Goal: Information Seeking & Learning: Learn about a topic

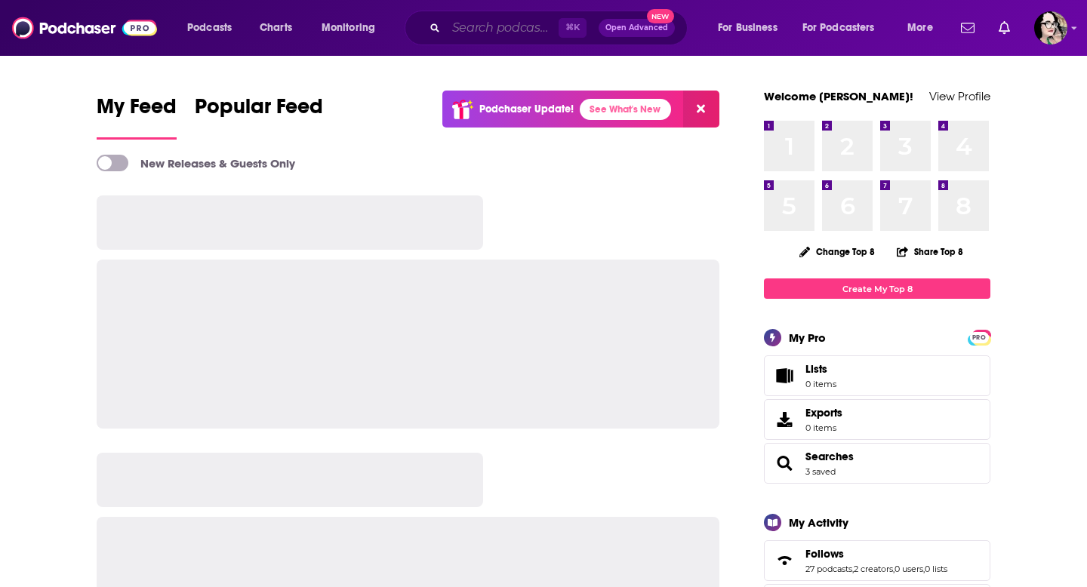
click at [512, 30] on input "Search podcasts, credits, & more..." at bounding box center [502, 28] width 113 height 24
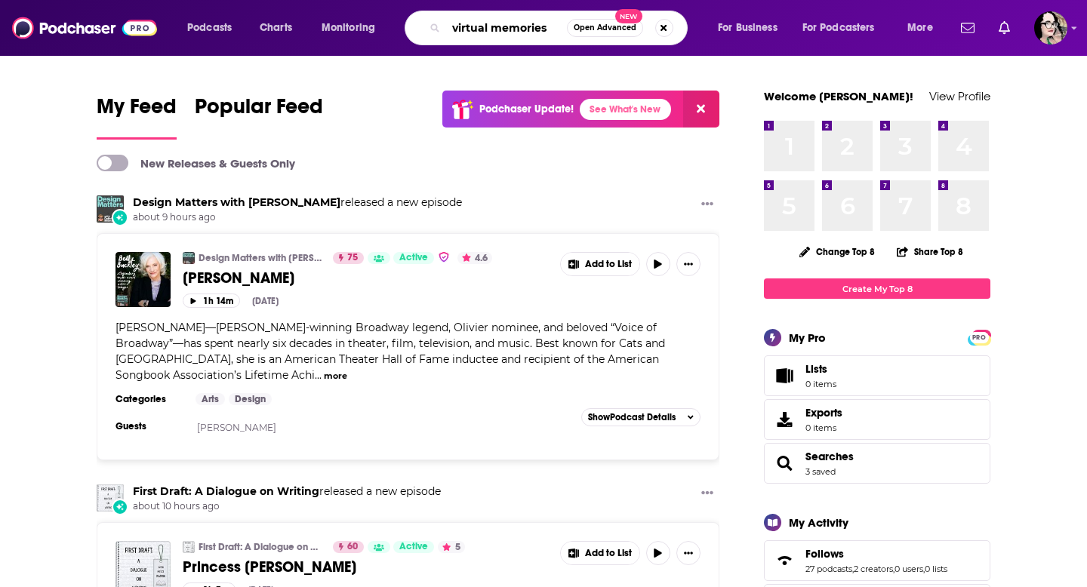
type input "virtual memories"
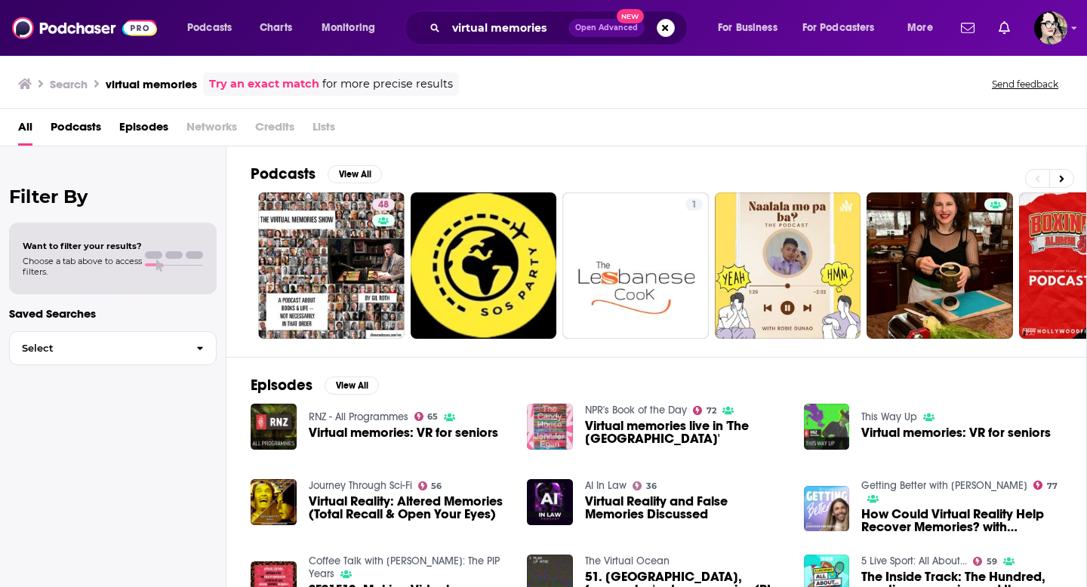
click at [69, 123] on span "Podcasts" at bounding box center [76, 130] width 51 height 31
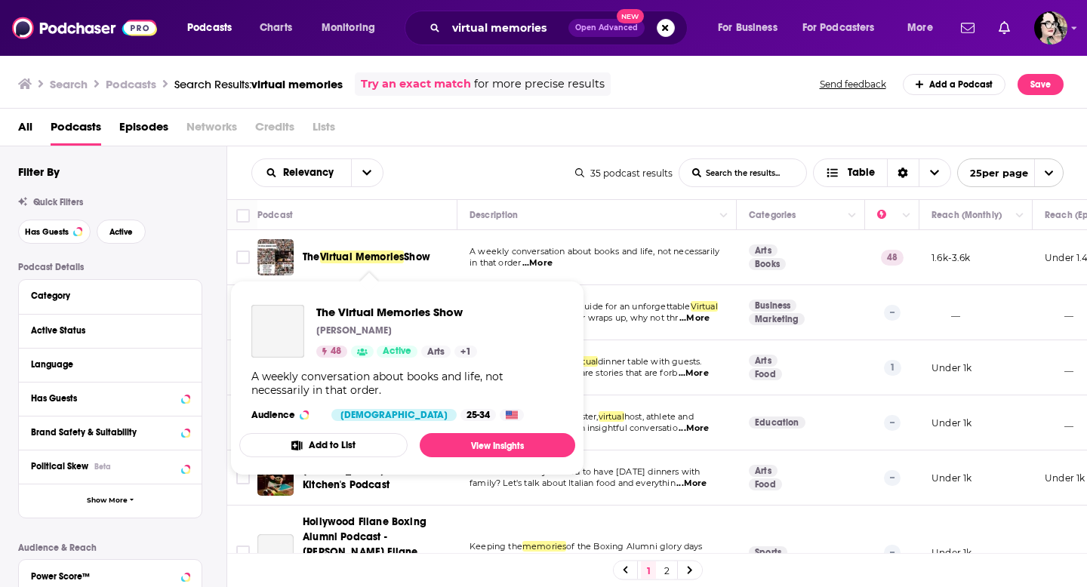
click at [381, 257] on span "Virtual Memories" at bounding box center [362, 257] width 85 height 13
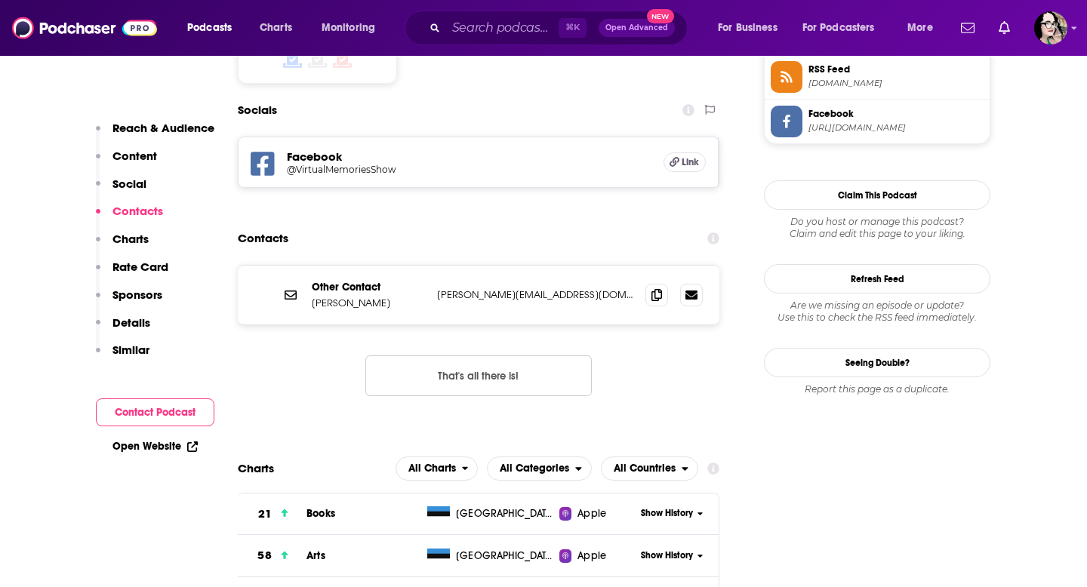
scroll to position [1292, 0]
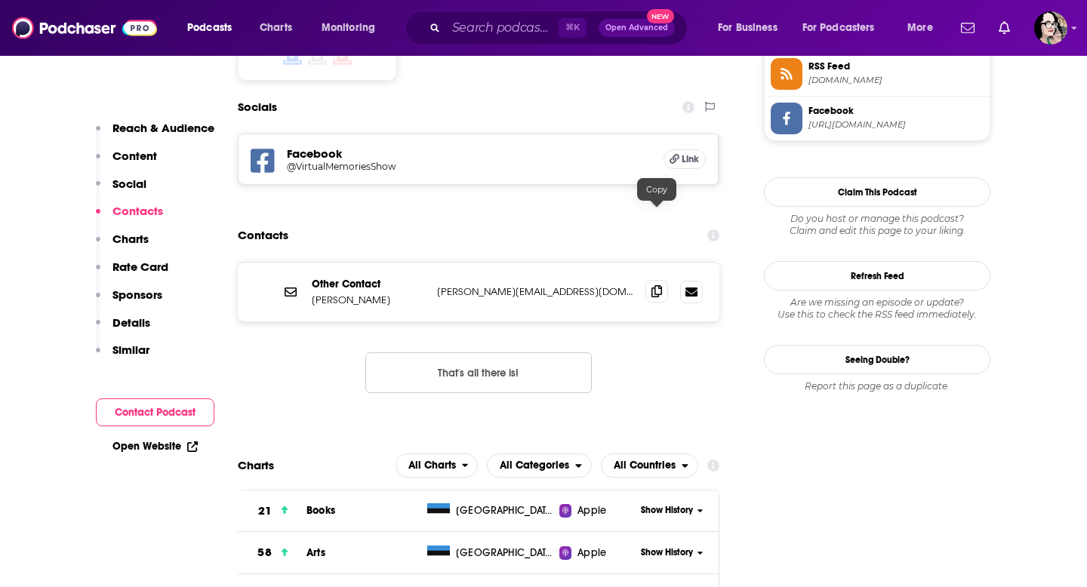
click at [655, 285] on icon at bounding box center [657, 291] width 11 height 12
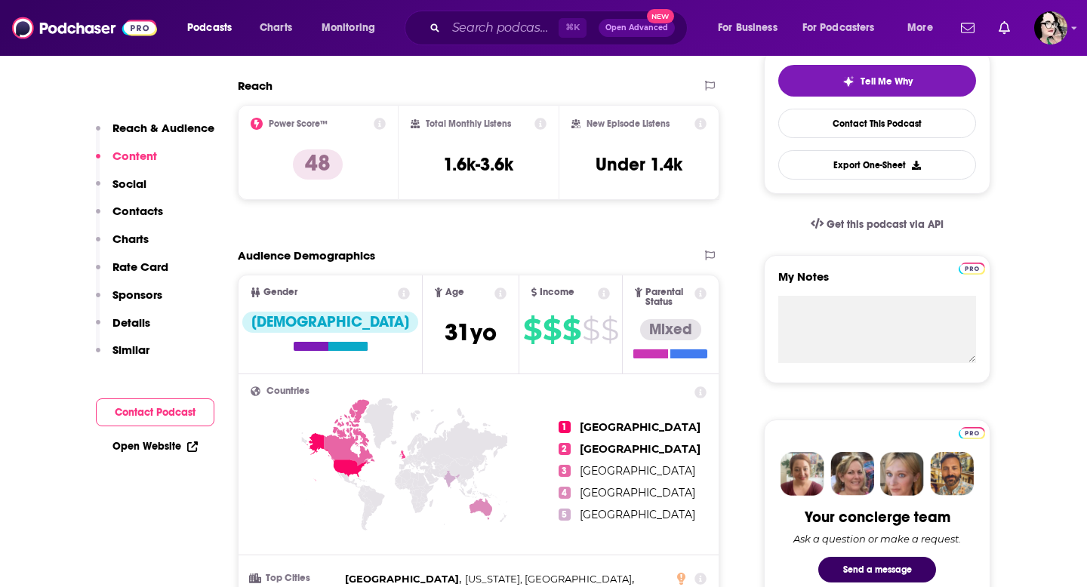
scroll to position [0, 0]
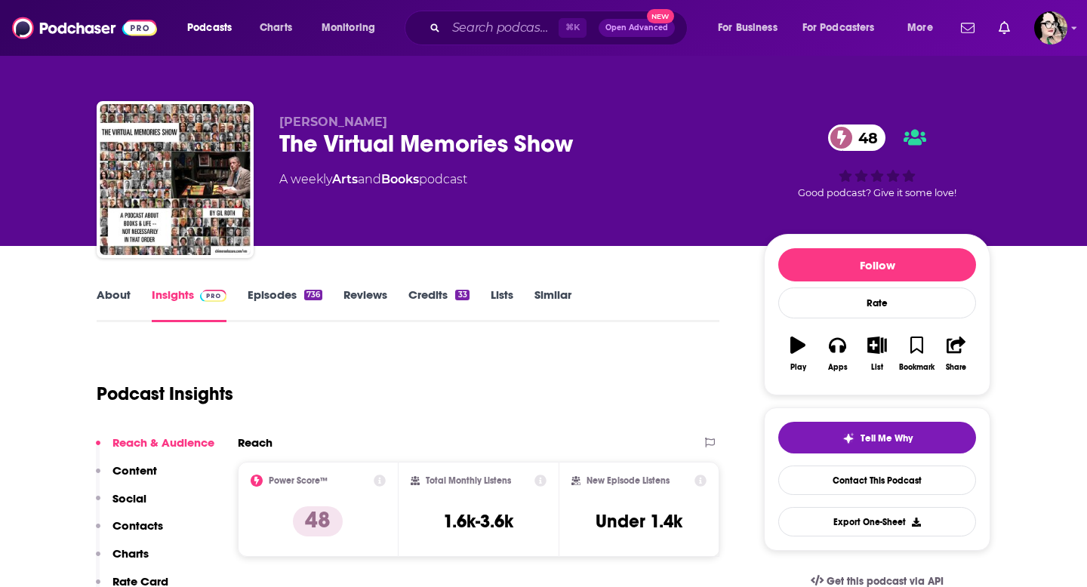
click at [267, 291] on link "Episodes 736" at bounding box center [285, 305] width 75 height 35
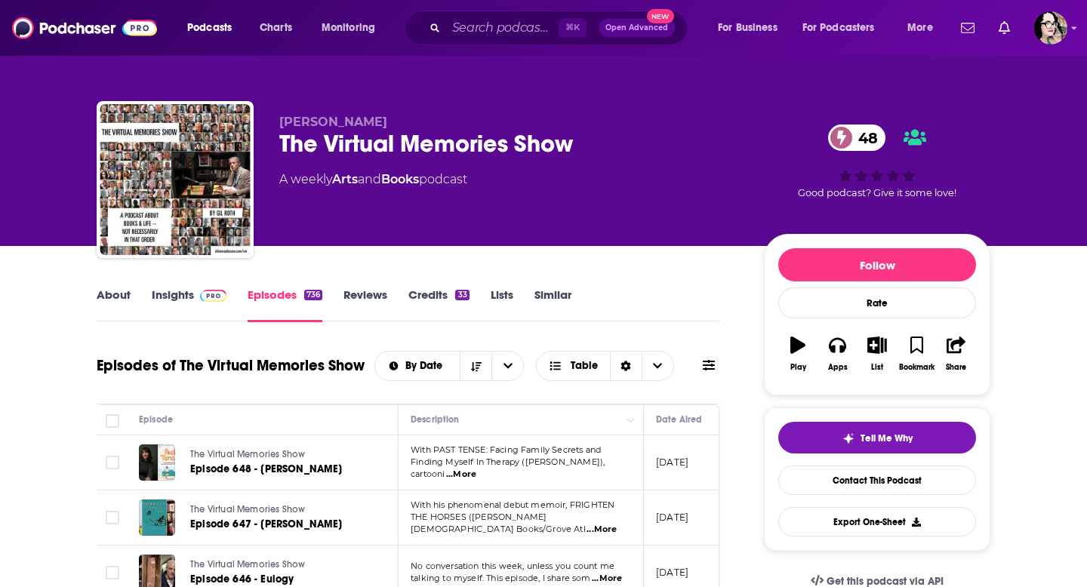
click at [552, 299] on link "Similar" at bounding box center [553, 305] width 37 height 35
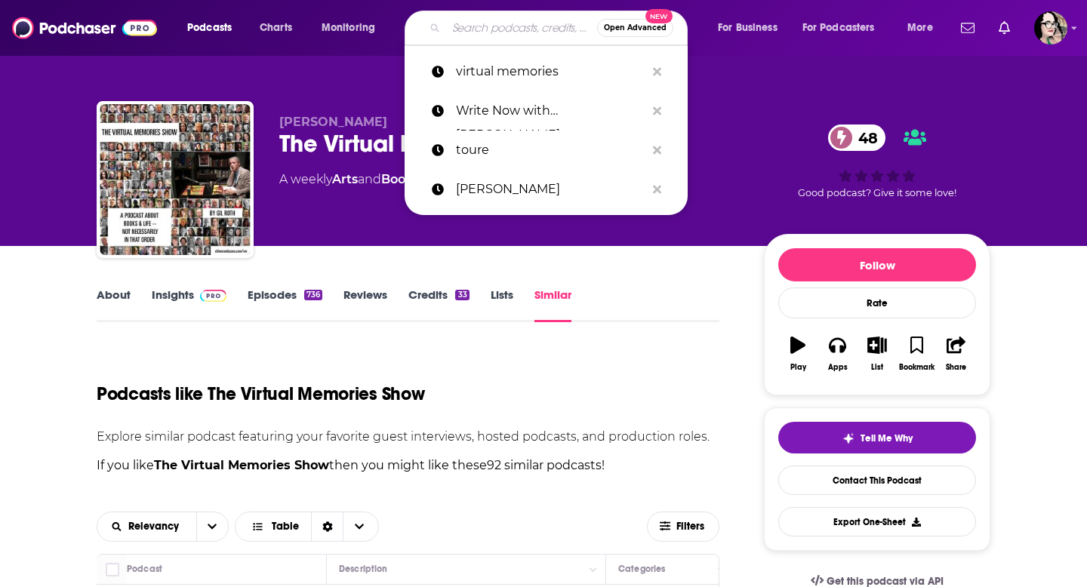
click at [464, 29] on input "Search podcasts, credits, & more..." at bounding box center [521, 28] width 151 height 24
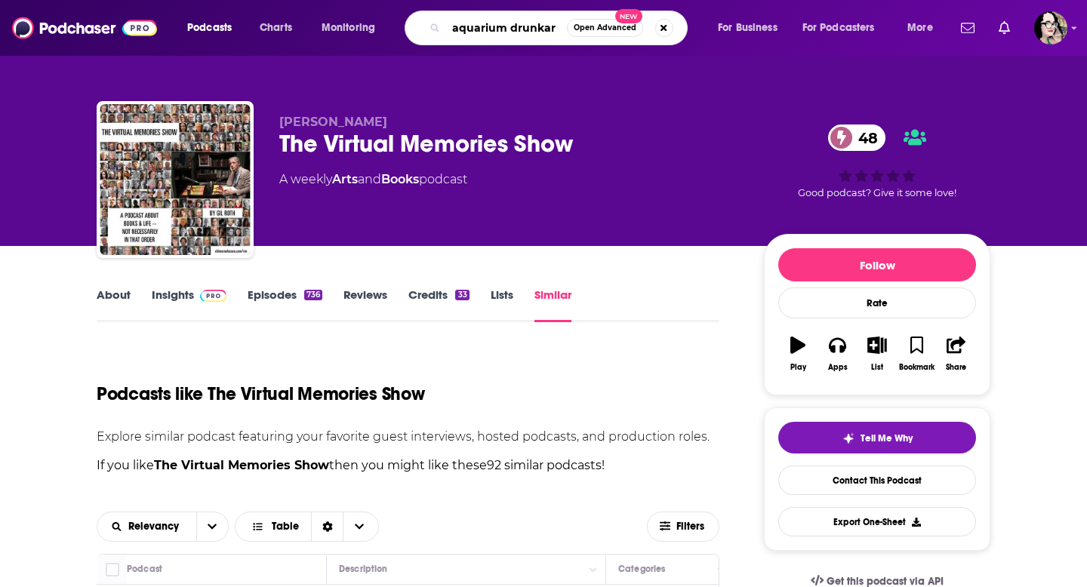
type input "aquarium drunkard"
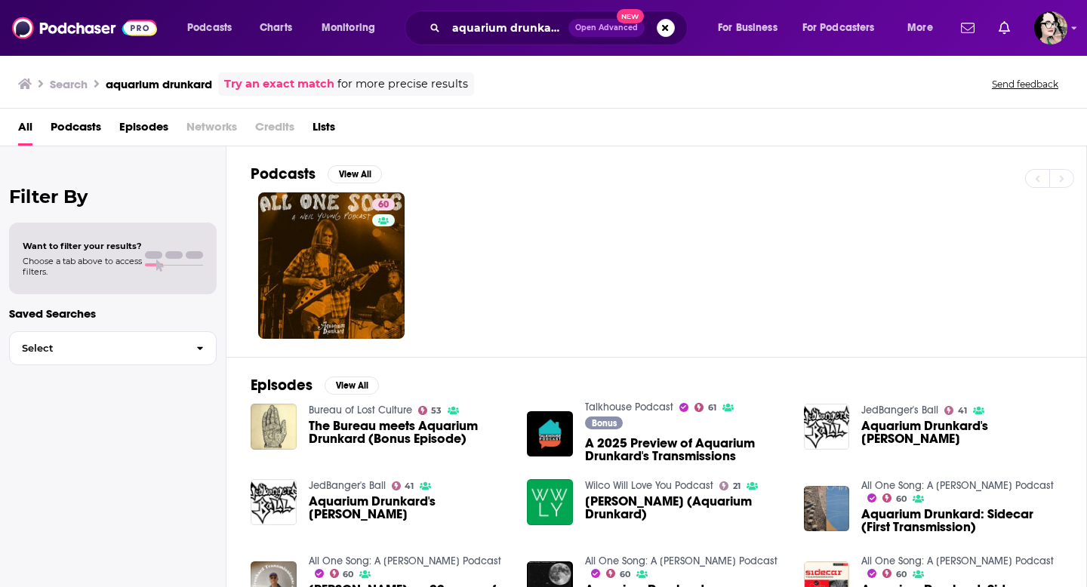
click at [95, 124] on span "Podcasts" at bounding box center [76, 130] width 51 height 31
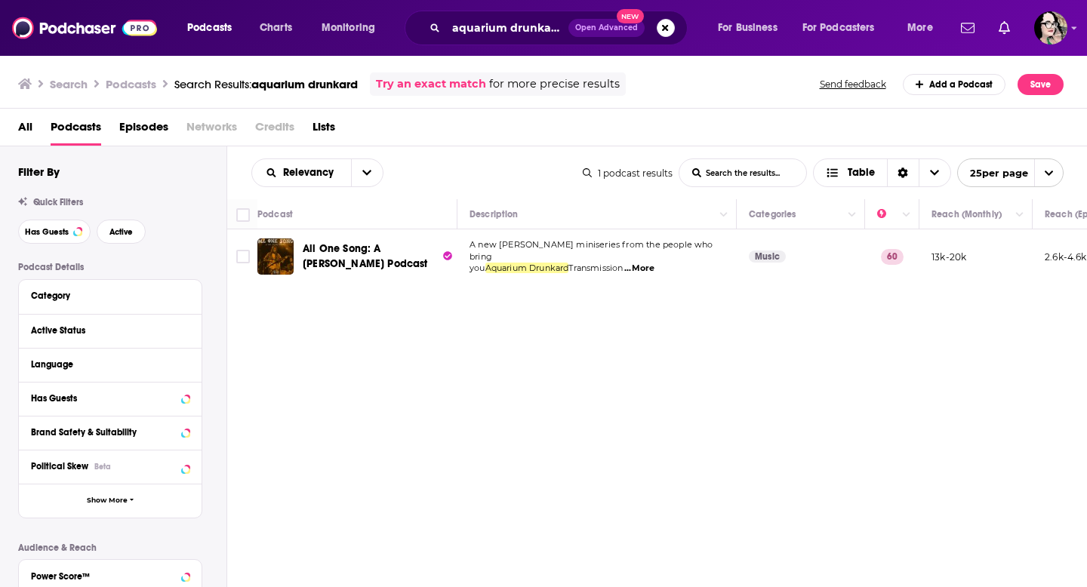
click at [74, 128] on span "Podcasts" at bounding box center [76, 130] width 51 height 31
click at [344, 86] on span "aquarium drunkard" at bounding box center [304, 84] width 106 height 14
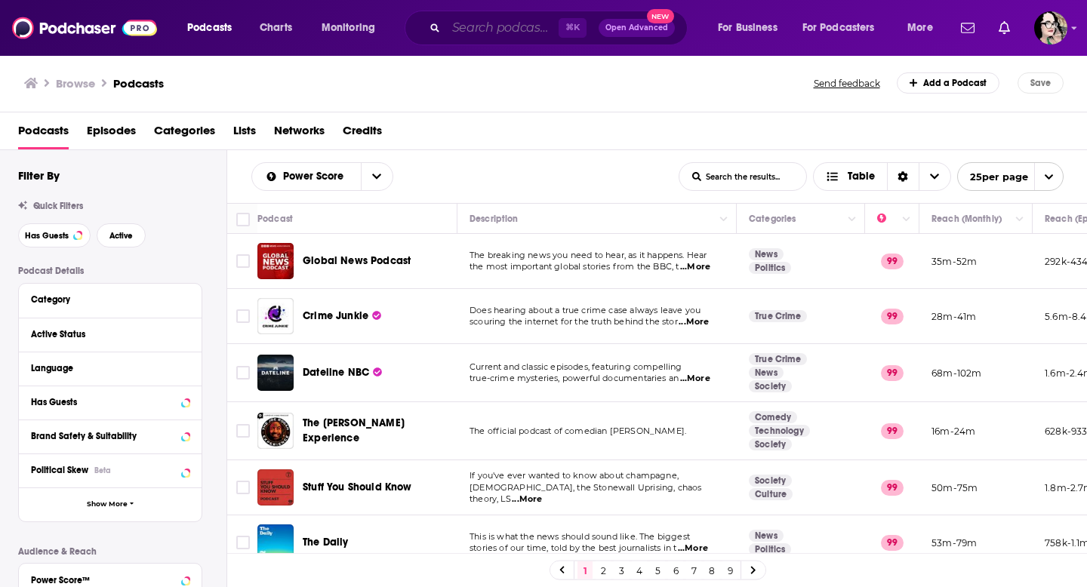
click at [489, 23] on input "Search podcasts, credits, & more..." at bounding box center [502, 28] width 113 height 24
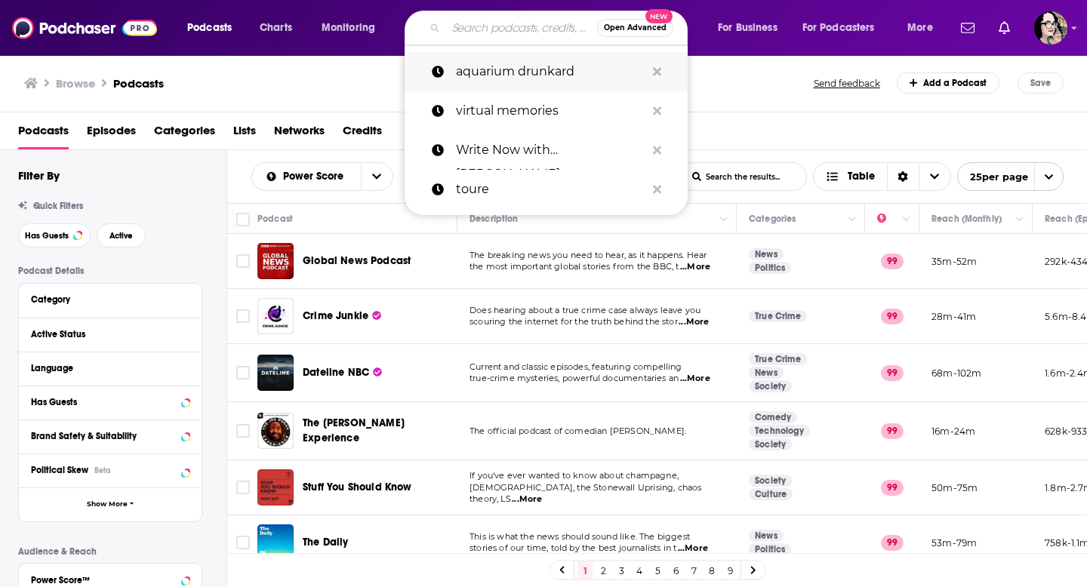
click at [515, 76] on p "aquarium drunkard" at bounding box center [551, 71] width 190 height 39
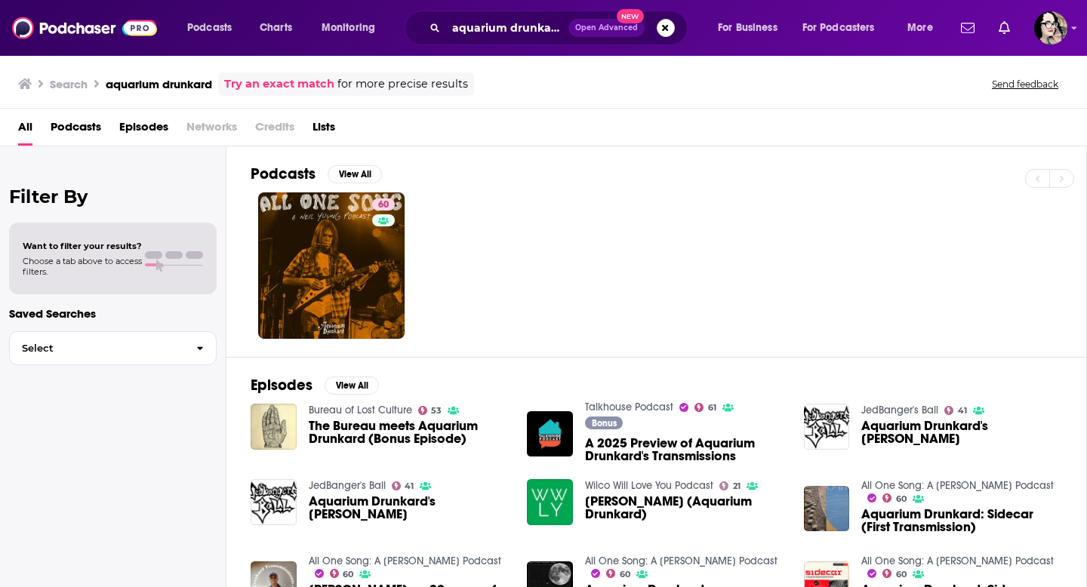
click at [367, 503] on span "Aquarium Drunkard's Justin Gage" at bounding box center [409, 508] width 201 height 26
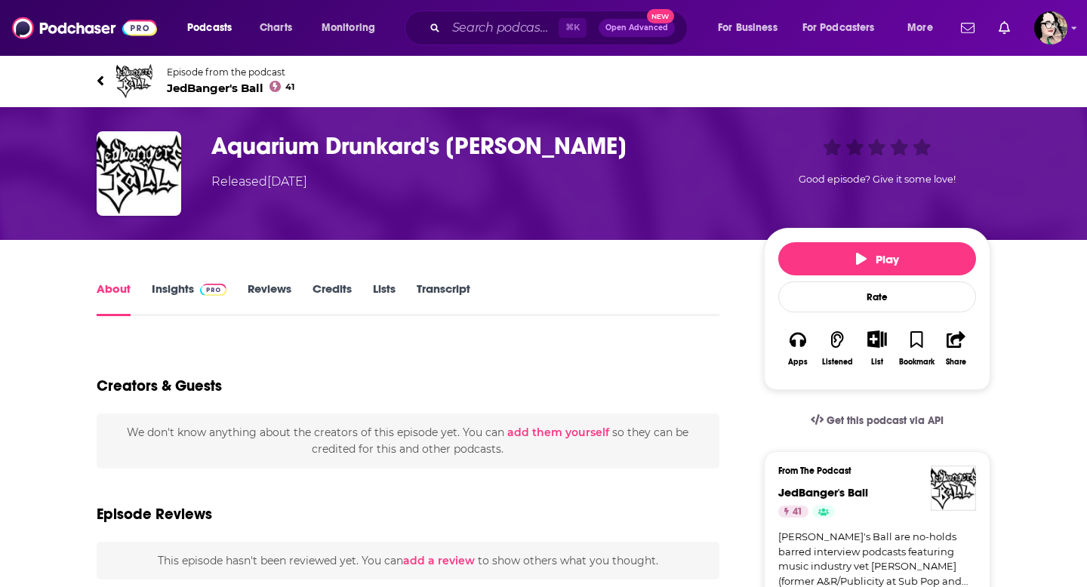
click at [165, 292] on link "Insights" at bounding box center [189, 299] width 75 height 35
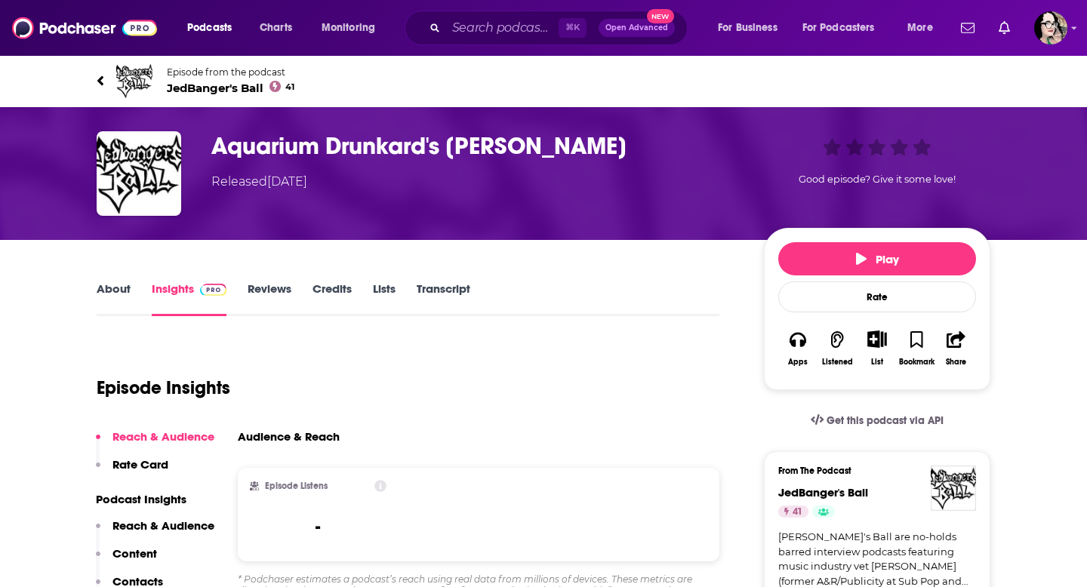
click at [259, 288] on link "Reviews" at bounding box center [270, 299] width 44 height 35
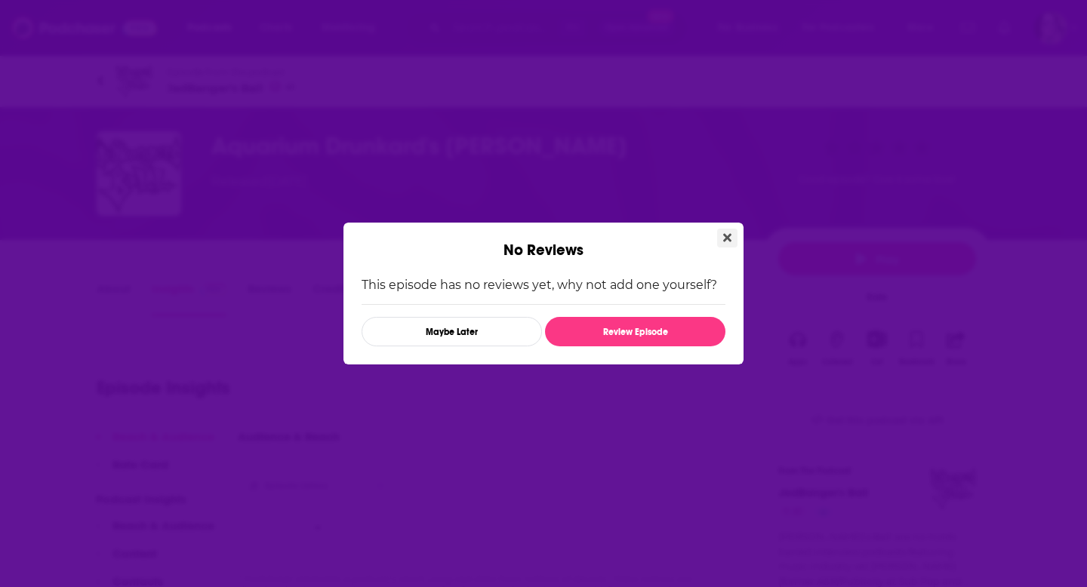
click at [734, 234] on button "Close" at bounding box center [727, 238] width 20 height 19
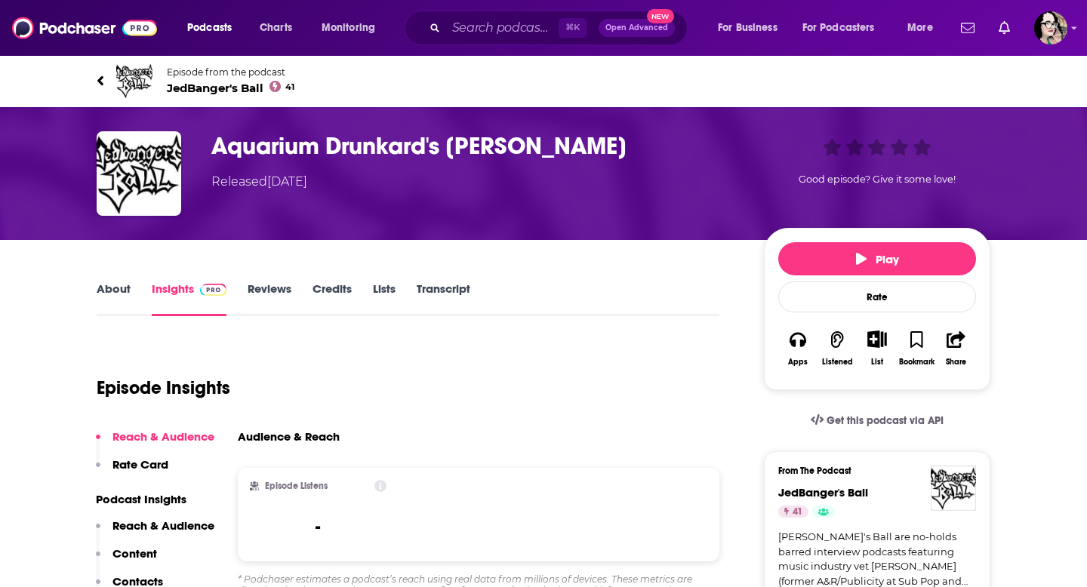
click at [118, 293] on link "About" at bounding box center [114, 299] width 34 height 35
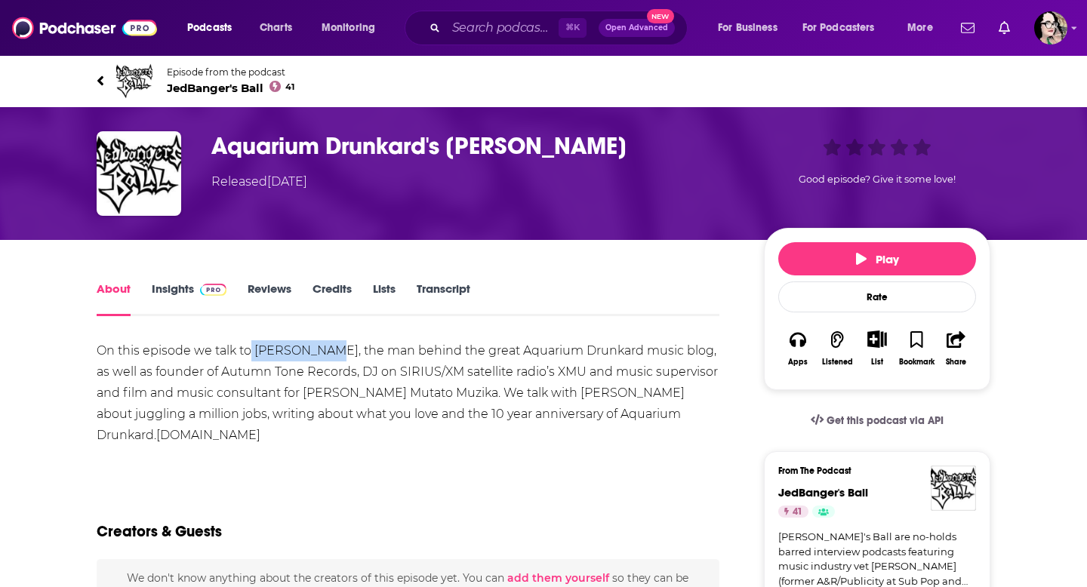
drag, startPoint x: 324, startPoint y: 350, endPoint x: 251, endPoint y: 353, distance: 72.6
click at [252, 353] on div "On this episode we talk to Justin Gage, the man behind the great Aquarium Drunk…" at bounding box center [408, 394] width 623 height 106
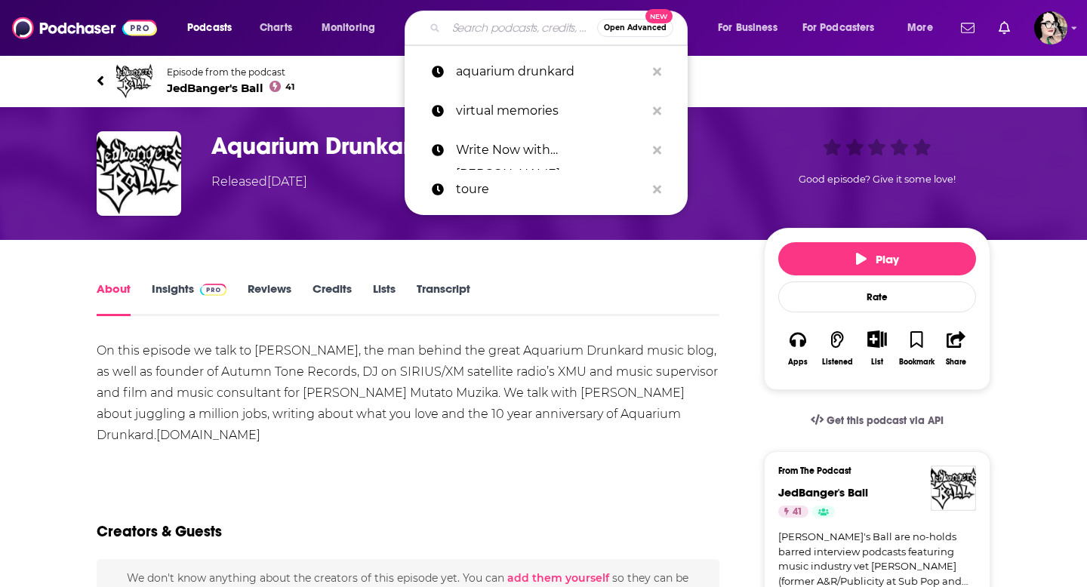
click at [503, 32] on input "Search podcasts, credits, & more..." at bounding box center [521, 28] width 151 height 24
paste input "Justin Gage"
type input "Justin Gage"
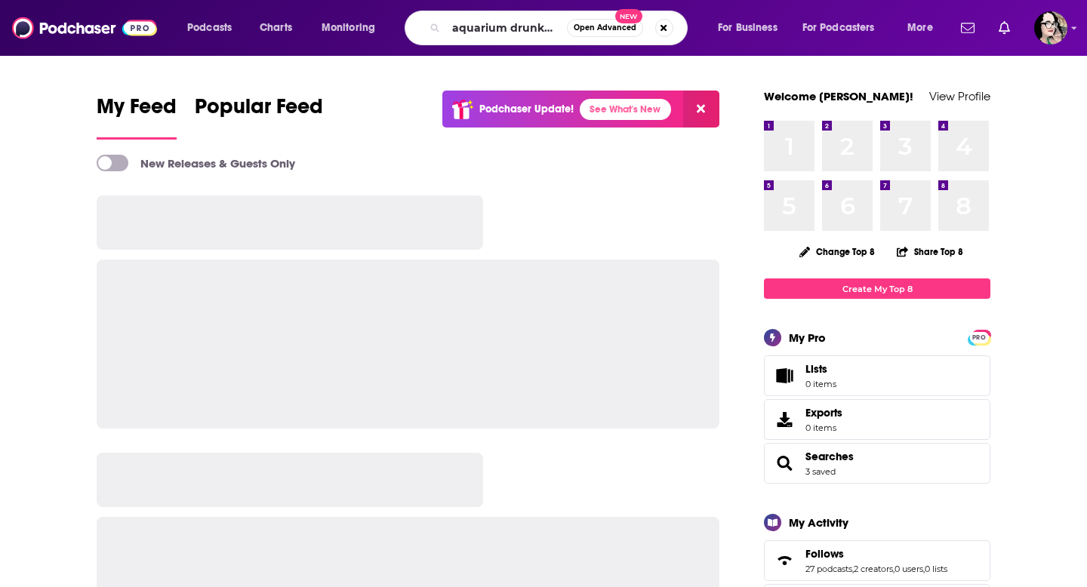
scroll to position [0, 1]
type input "aquarium drunkard"
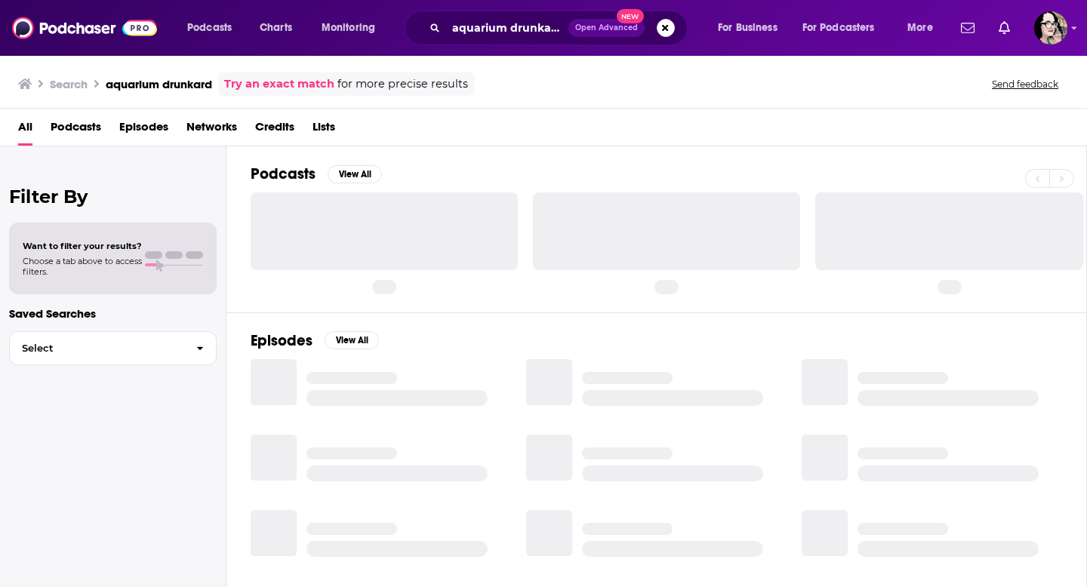
click at [273, 178] on h2 "Podcasts" at bounding box center [283, 174] width 65 height 19
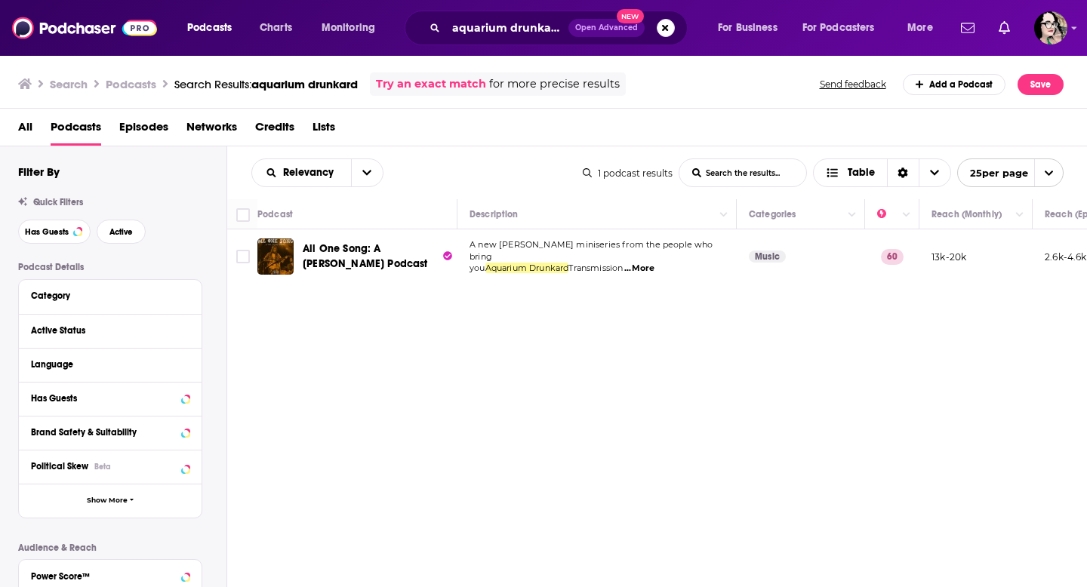
click at [24, 122] on span "All" at bounding box center [25, 130] width 14 height 31
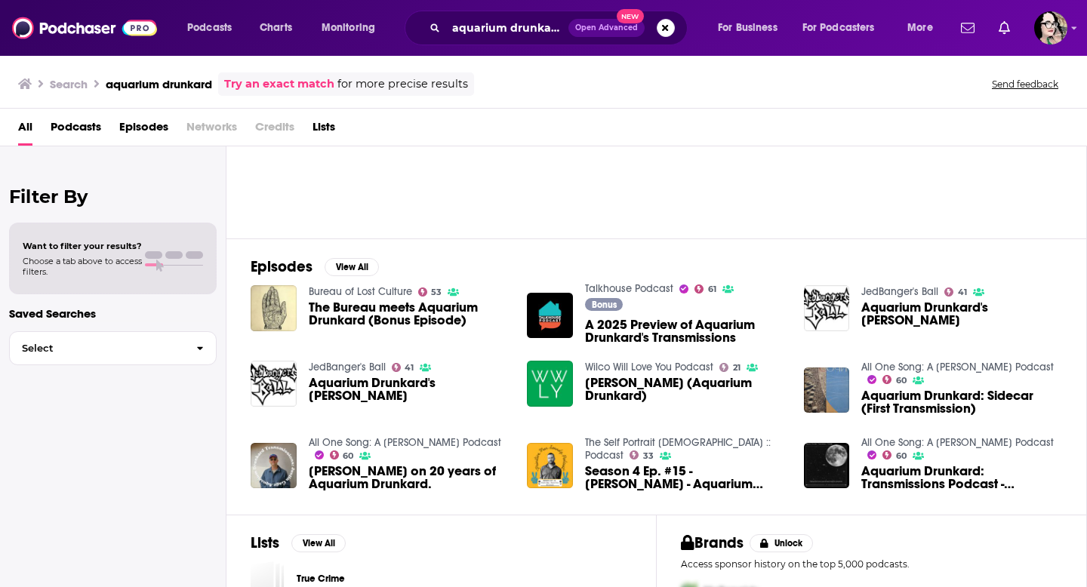
scroll to position [125, 0]
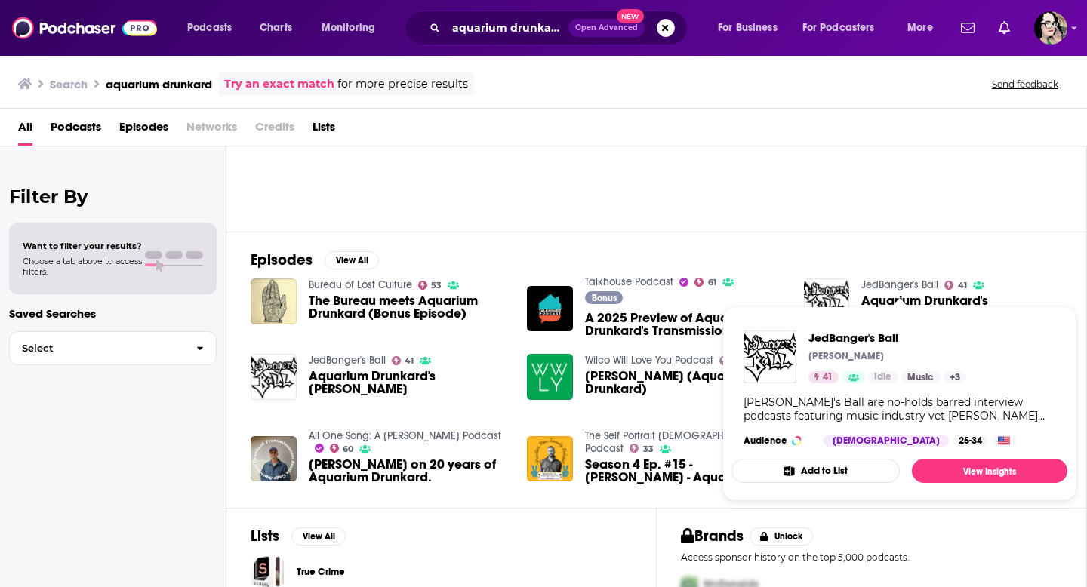
click at [901, 282] on link "JedBanger's Ball" at bounding box center [900, 285] width 77 height 13
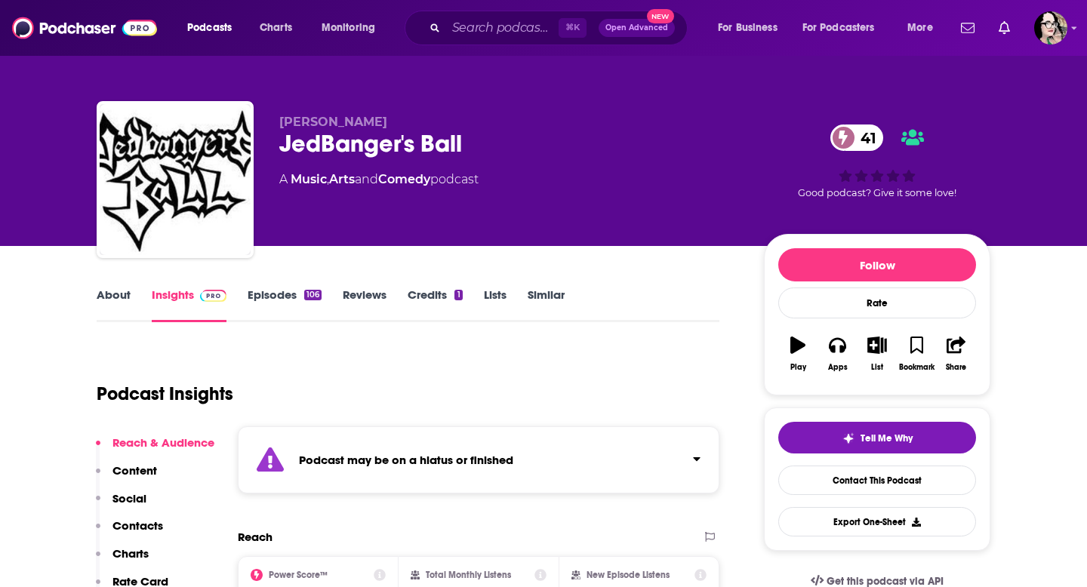
click at [268, 286] on div "About Insights Episodes 106 Reviews Credits 1 Lists Similar" at bounding box center [408, 303] width 623 height 37
click at [267, 295] on link "Episodes 106" at bounding box center [285, 305] width 74 height 35
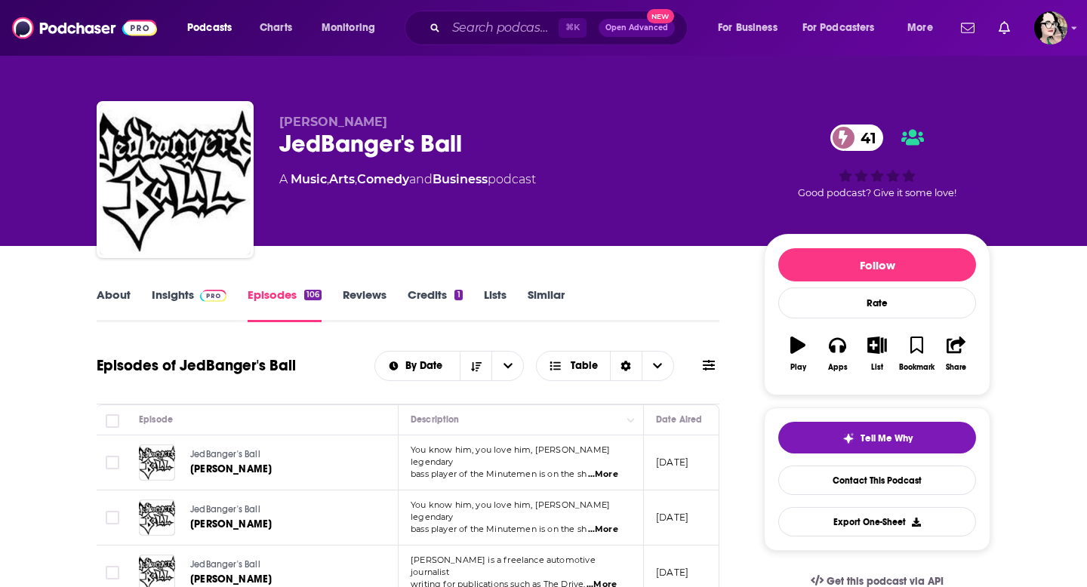
click at [106, 298] on link "About" at bounding box center [114, 305] width 34 height 35
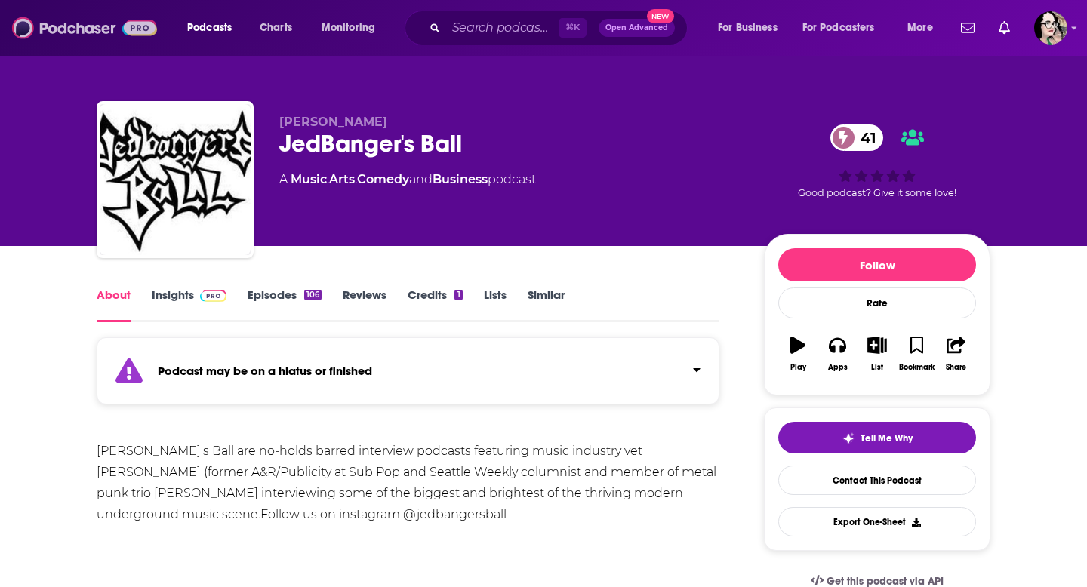
click at [64, 26] on img at bounding box center [84, 28] width 145 height 29
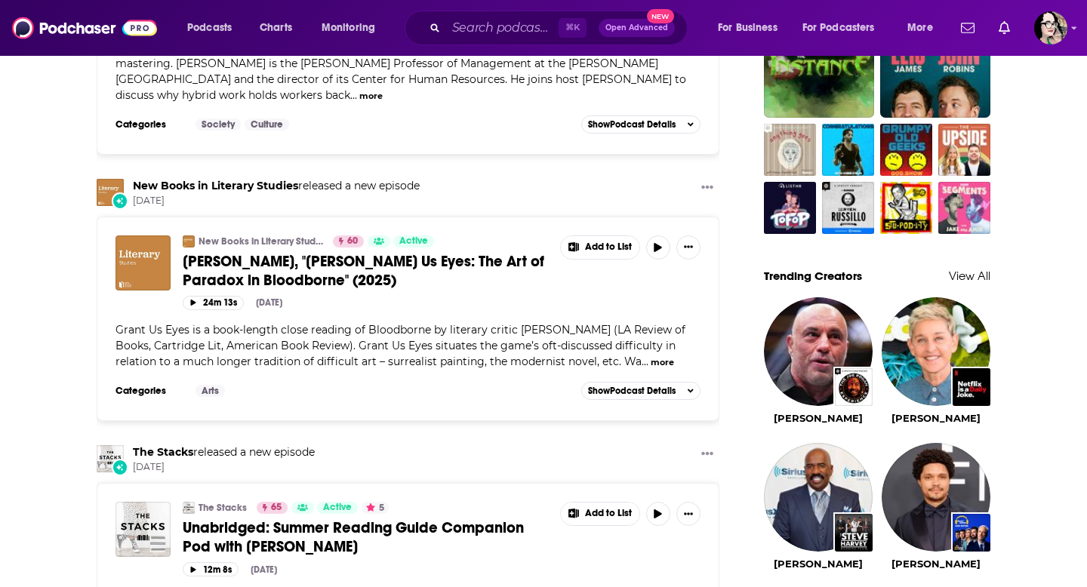
scroll to position [1136, 0]
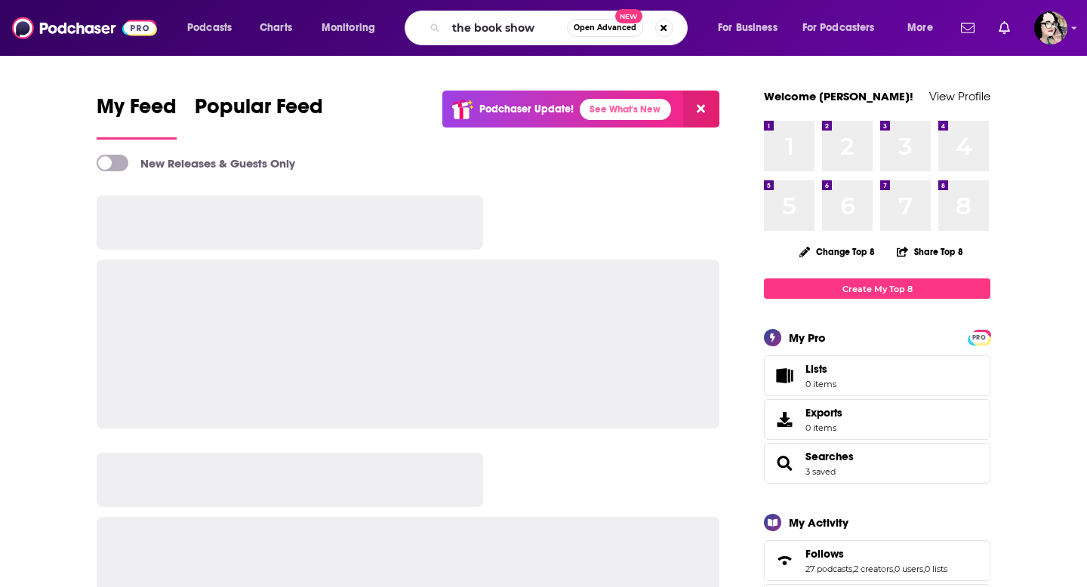
type input "the book show"
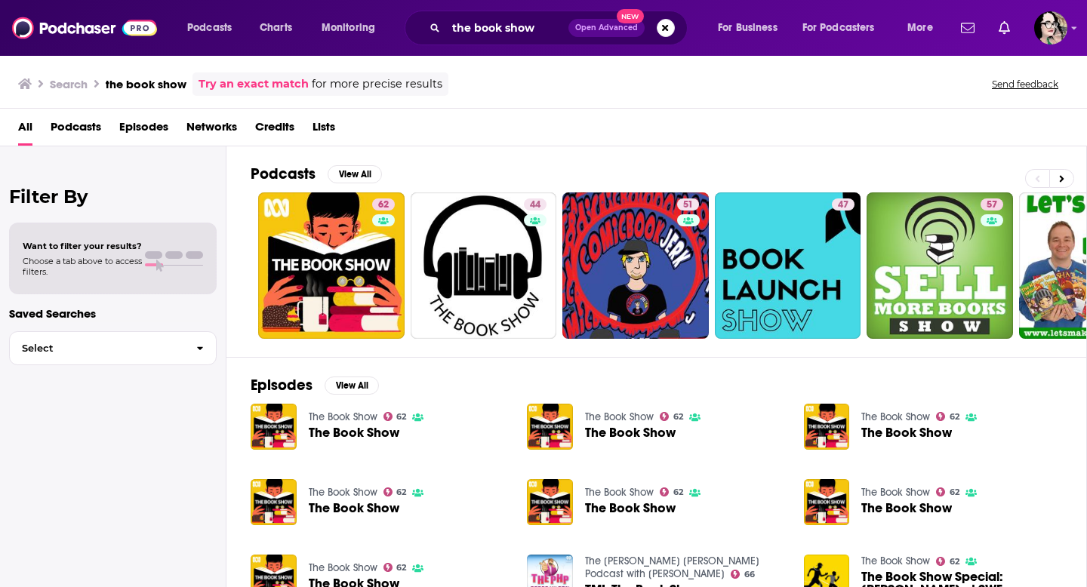
click at [321, 423] on link "The Book Show" at bounding box center [343, 417] width 69 height 13
click at [214, 126] on span "Networks" at bounding box center [212, 130] width 51 height 31
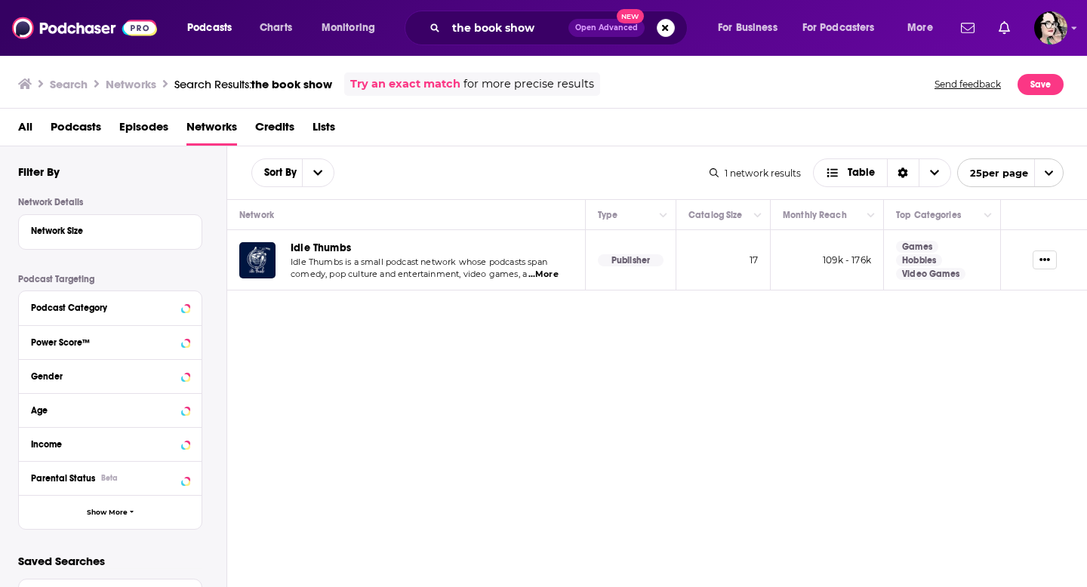
click at [81, 129] on span "Podcasts" at bounding box center [76, 130] width 51 height 31
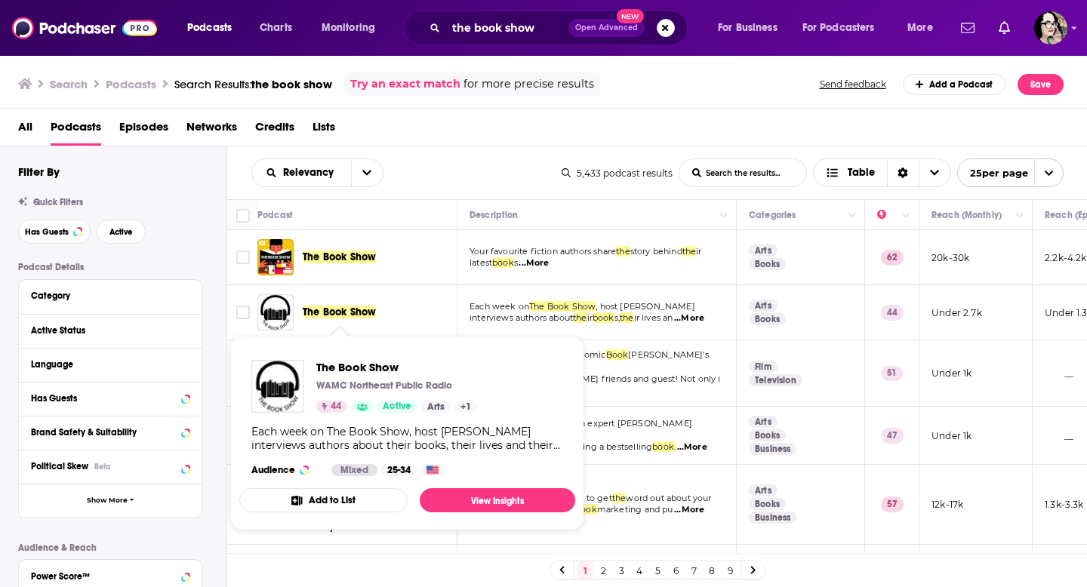
click at [326, 311] on span "The Book Show" at bounding box center [339, 312] width 73 height 13
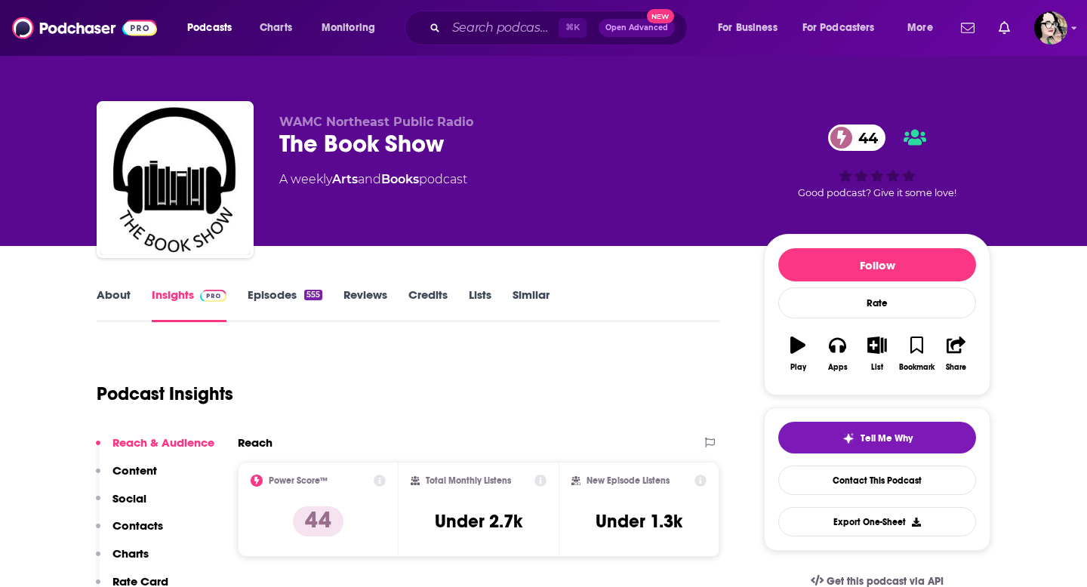
click at [526, 297] on link "Similar" at bounding box center [531, 305] width 37 height 35
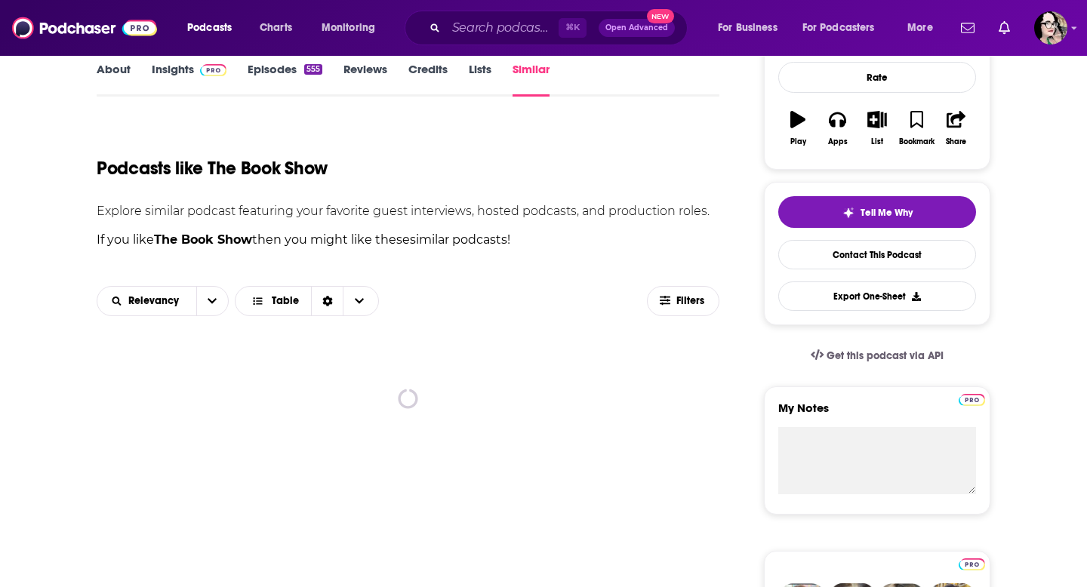
scroll to position [271, 0]
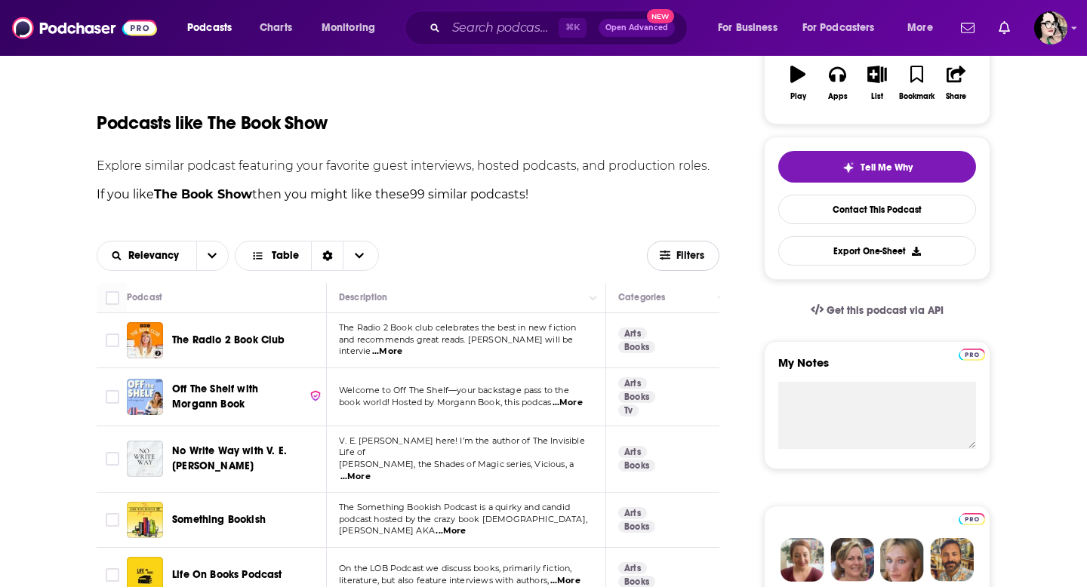
click at [693, 254] on span "Filters" at bounding box center [692, 256] width 30 height 11
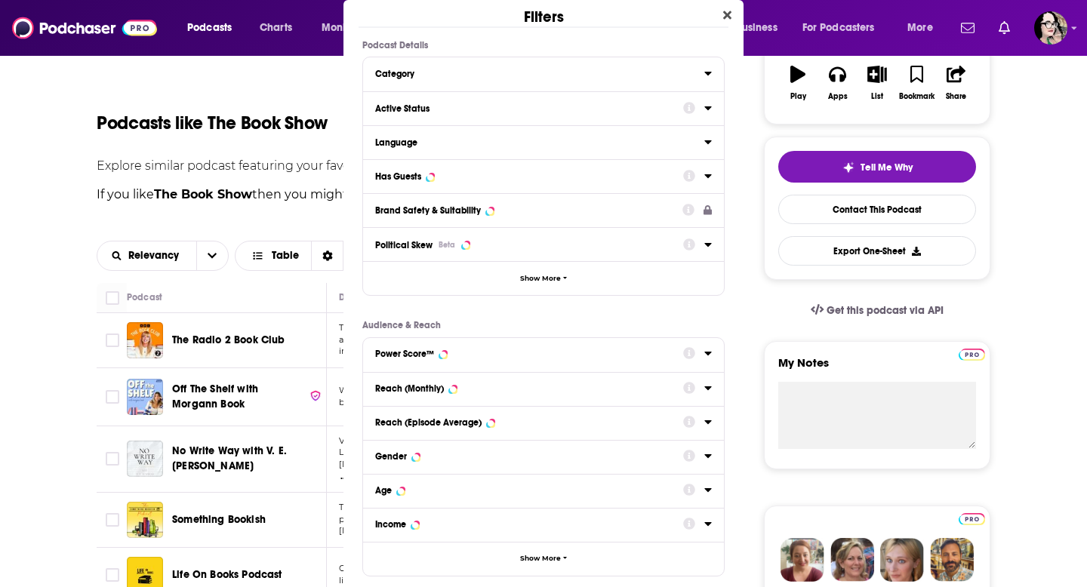
scroll to position [0, 0]
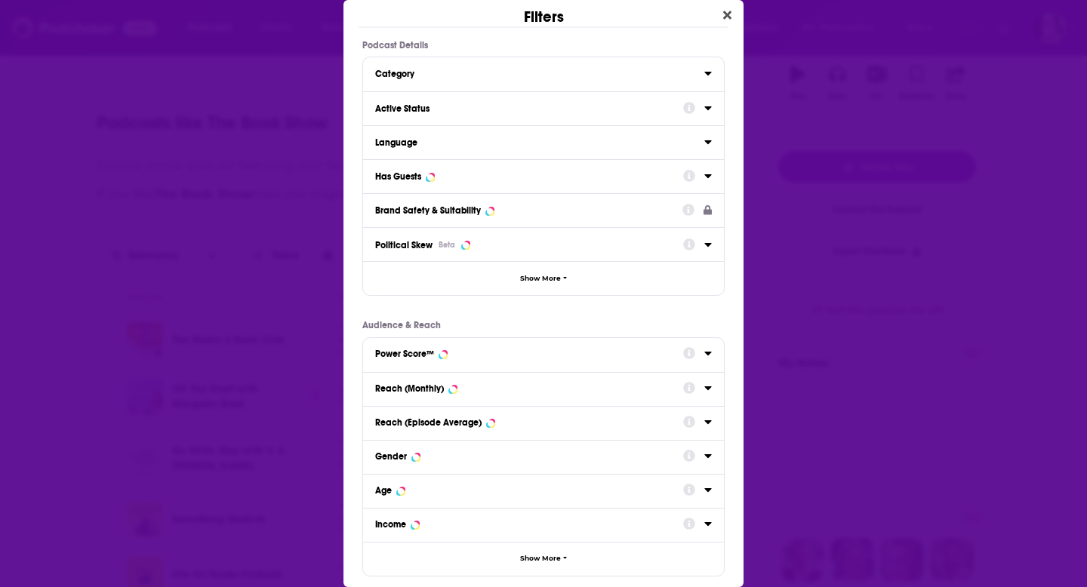
click at [473, 72] on div "Category" at bounding box center [534, 74] width 319 height 11
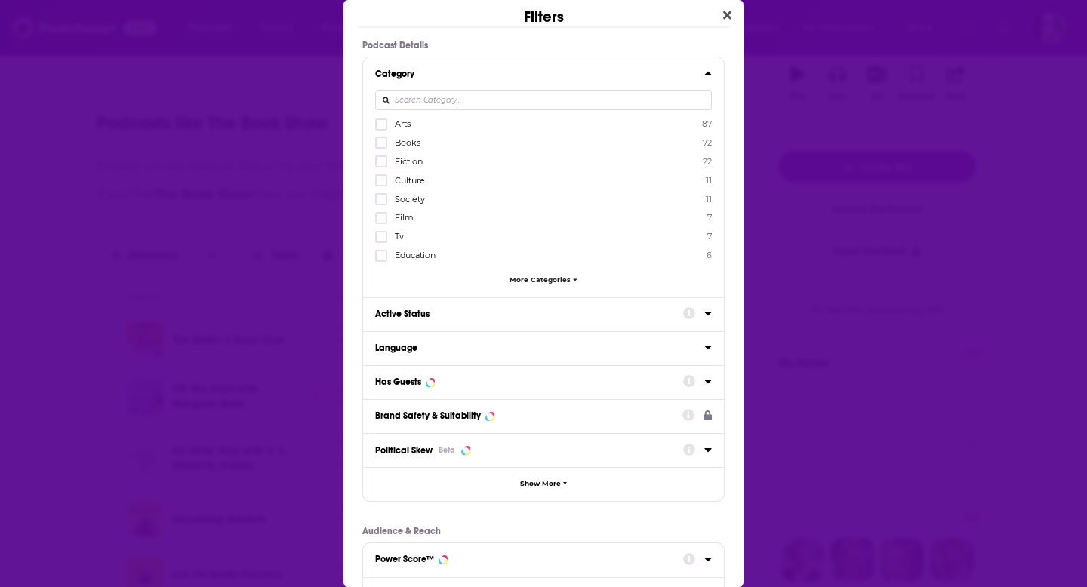
drag, startPoint x: 708, startPoint y: 69, endPoint x: 698, endPoint y: 72, distance: 10.1
click at [708, 69] on icon "Dialog" at bounding box center [709, 73] width 8 height 12
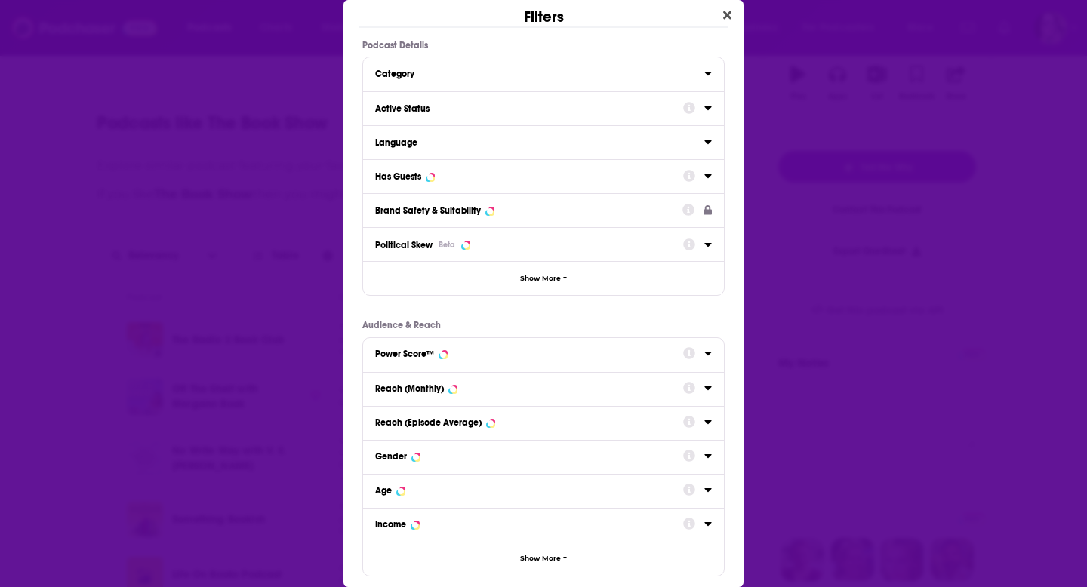
click at [427, 113] on div "Active Status" at bounding box center [524, 108] width 298 height 11
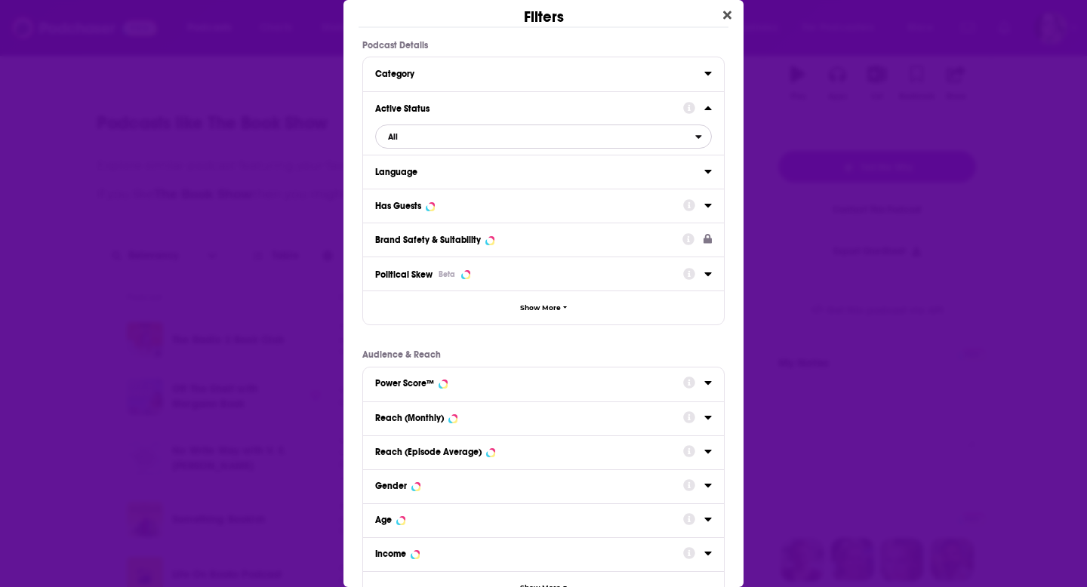
click at [402, 139] on span "All" at bounding box center [535, 137] width 319 height 20
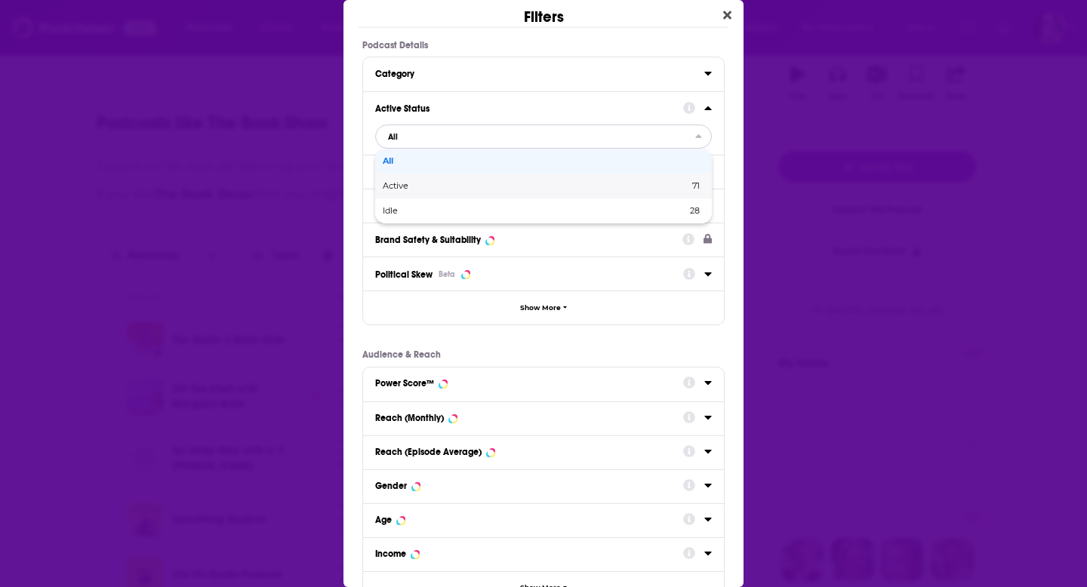
click at [402, 180] on div "Active 71" at bounding box center [543, 186] width 337 height 25
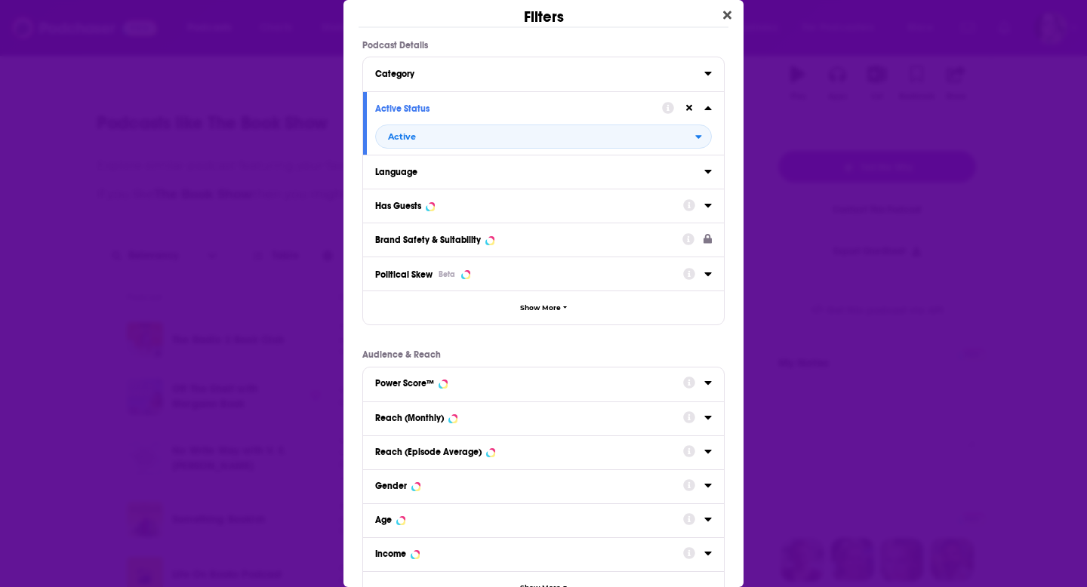
click at [399, 171] on div "Language" at bounding box center [534, 172] width 319 height 11
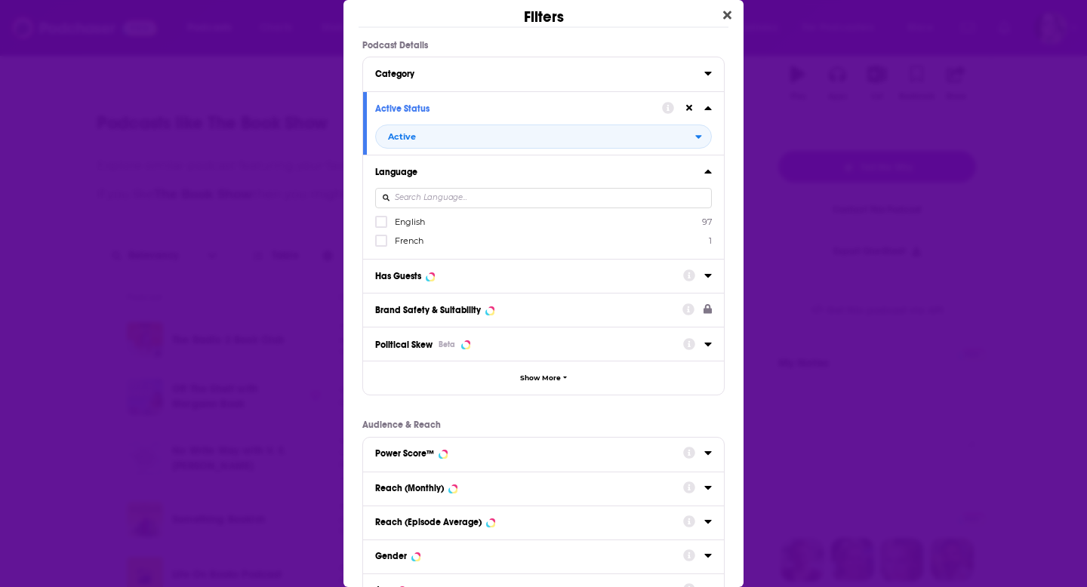
click at [422, 222] on span "English" at bounding box center [410, 222] width 30 height 11
click at [381, 227] on input "multiSelectOption-en-0" at bounding box center [381, 227] width 0 height 0
click at [407, 279] on div "Has Guests" at bounding box center [398, 276] width 46 height 11
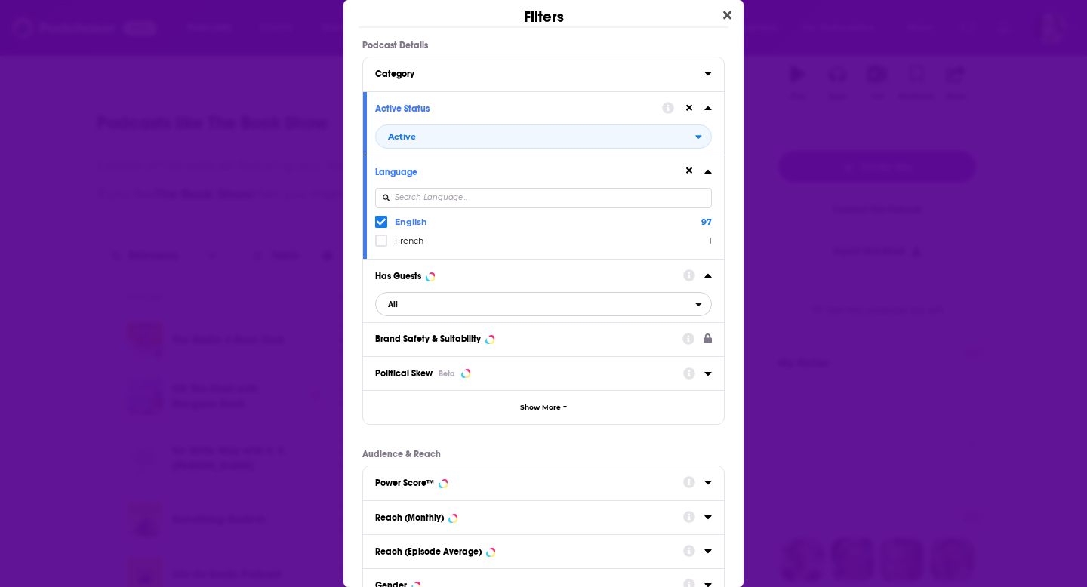
click at [404, 301] on span "All" at bounding box center [535, 305] width 319 height 20
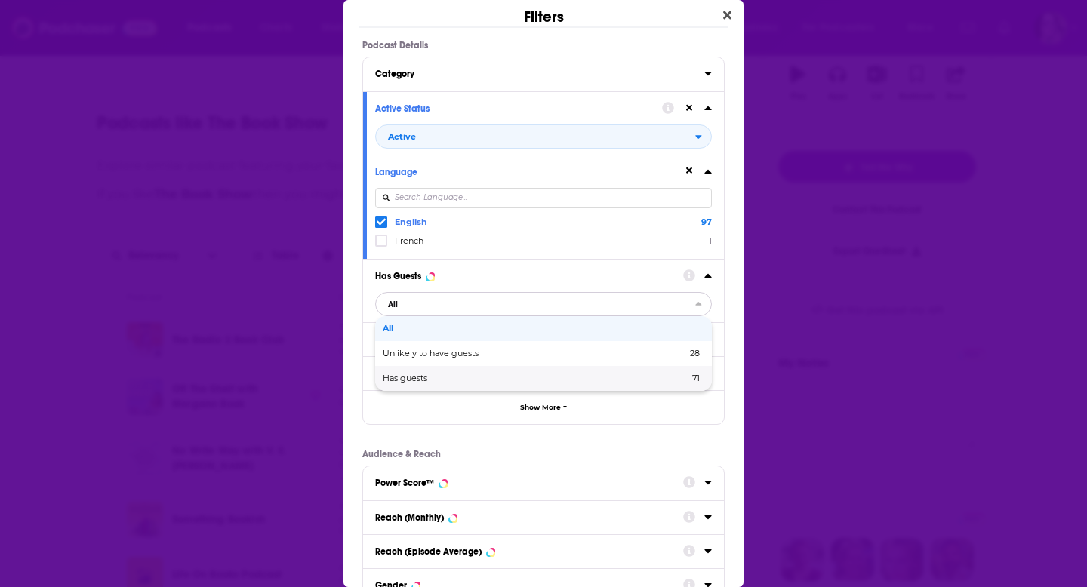
click at [424, 383] on span "Has guests" at bounding box center [470, 379] width 175 height 8
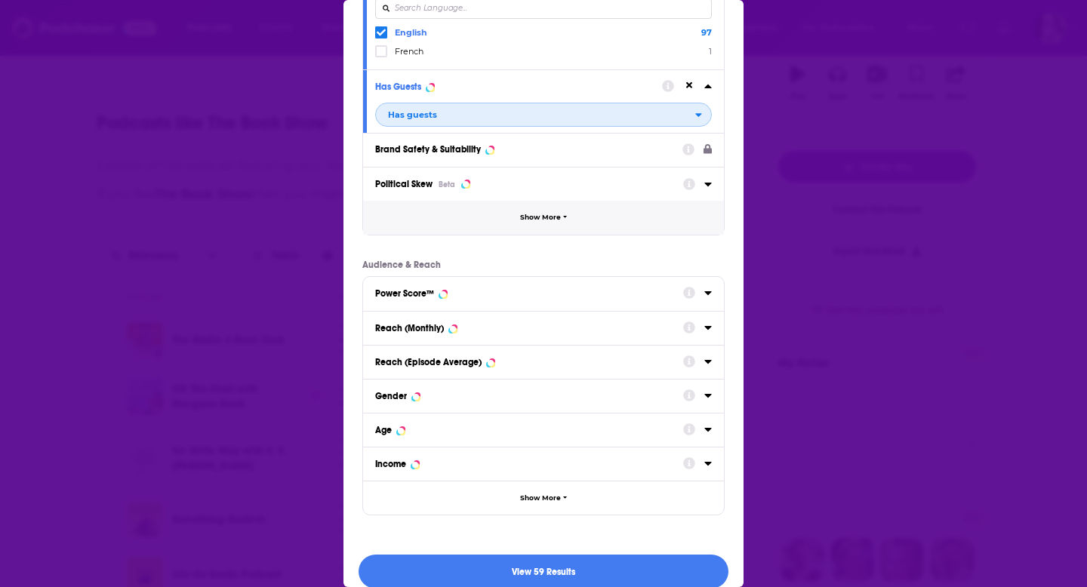
scroll to position [192, 0]
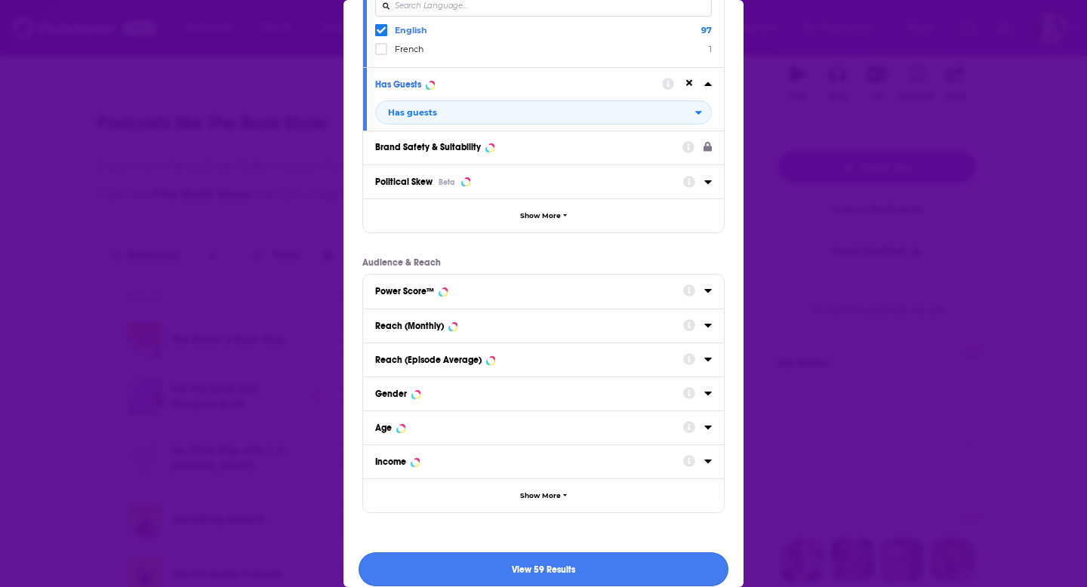
click at [591, 575] on button "View 59 Results" at bounding box center [544, 570] width 370 height 34
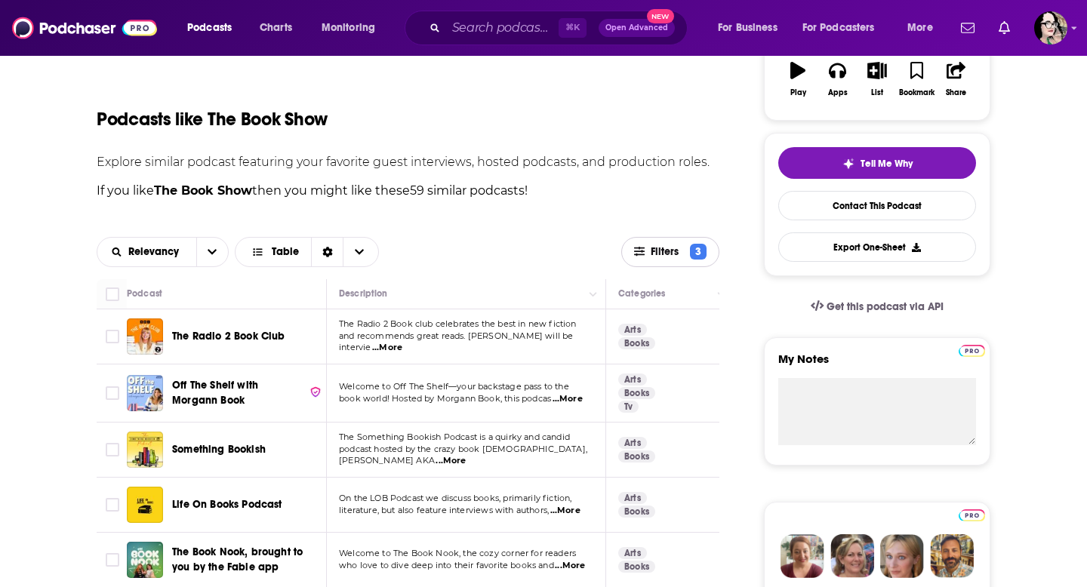
scroll to position [276, 0]
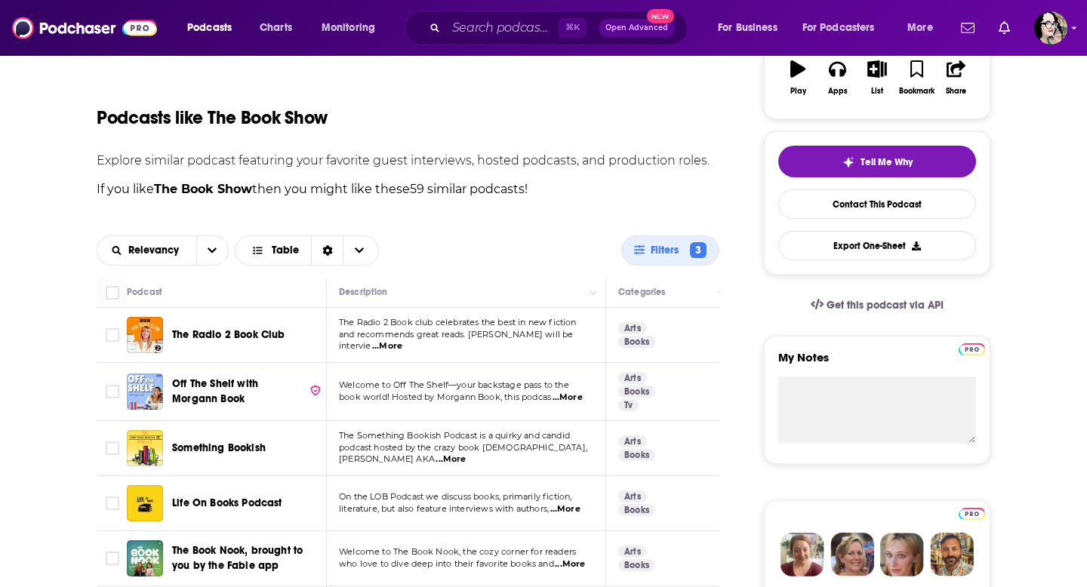
click at [212, 391] on span "Off The Shelf with Morgann Book" at bounding box center [237, 392] width 131 height 30
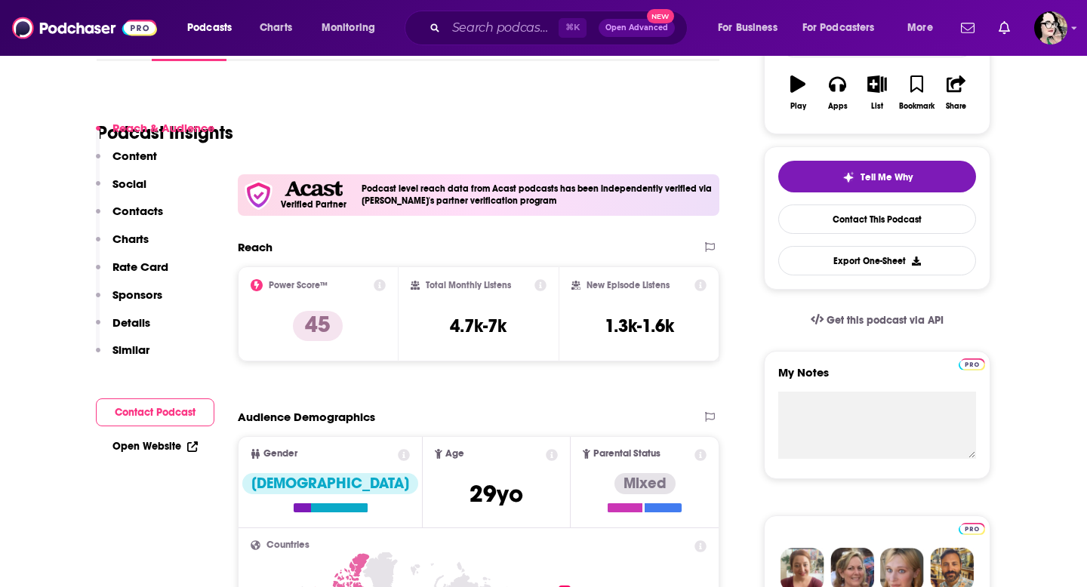
scroll to position [199, 0]
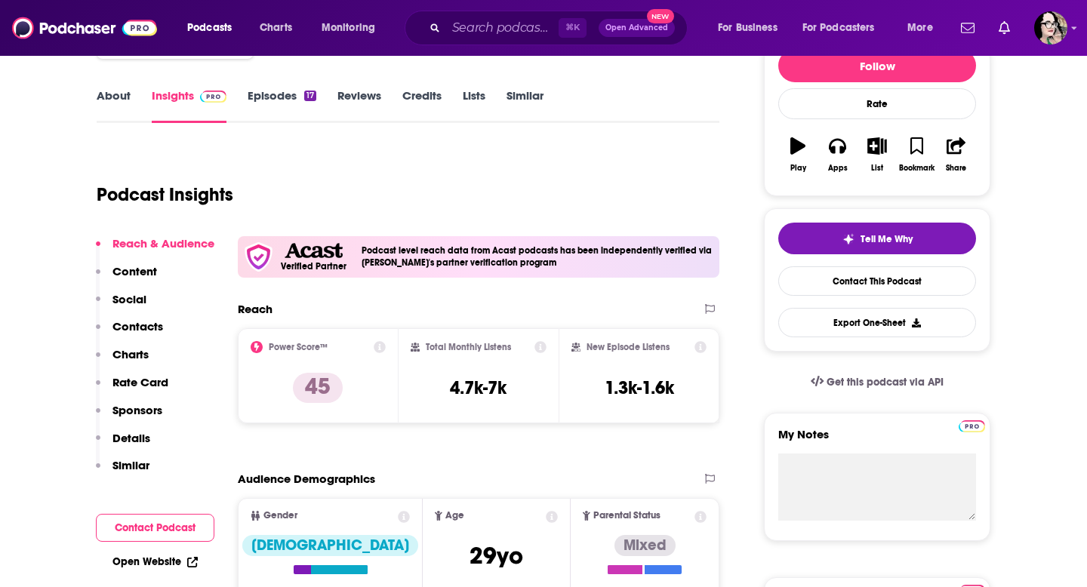
click at [261, 97] on link "Episodes 17" at bounding box center [282, 105] width 69 height 35
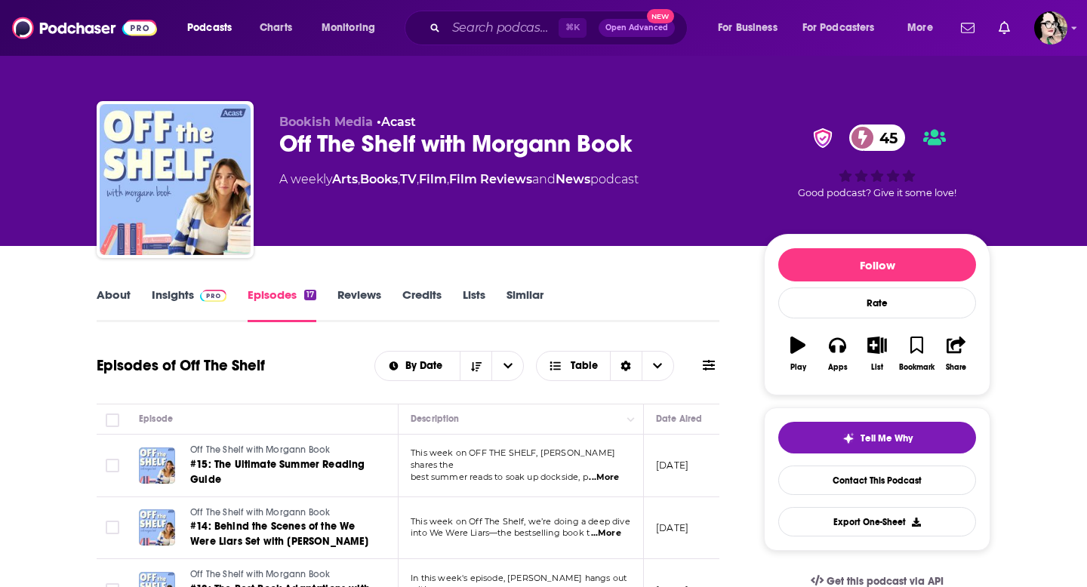
click at [180, 297] on link "Insights" at bounding box center [189, 305] width 75 height 35
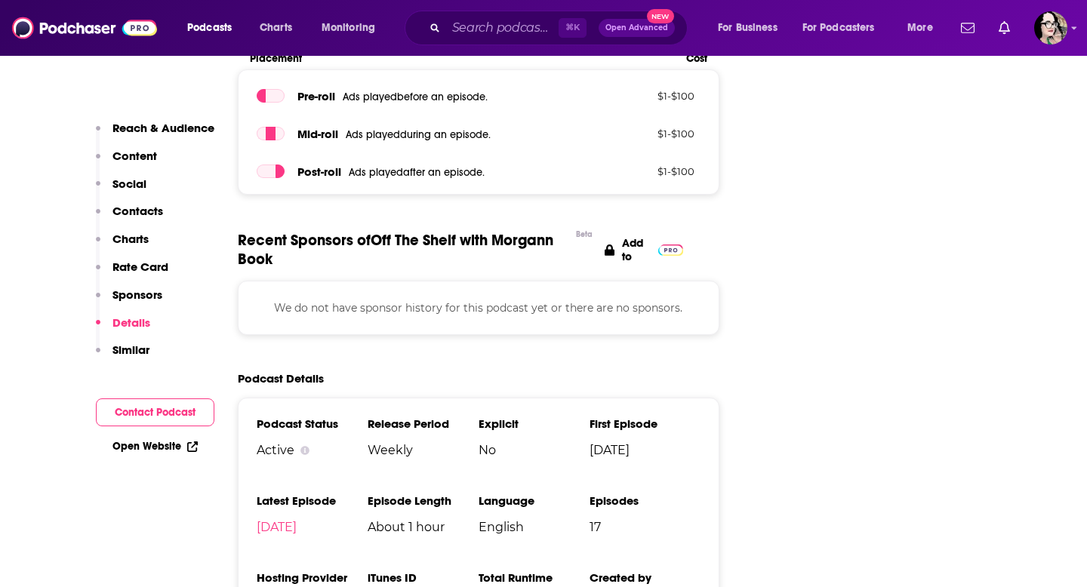
scroll to position [2327, 0]
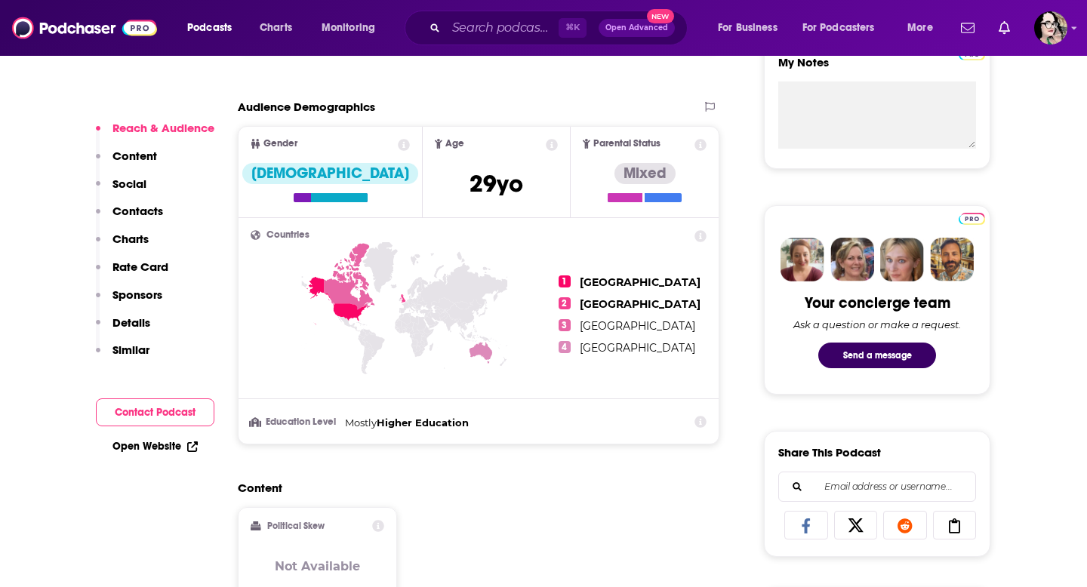
scroll to position [586, 0]
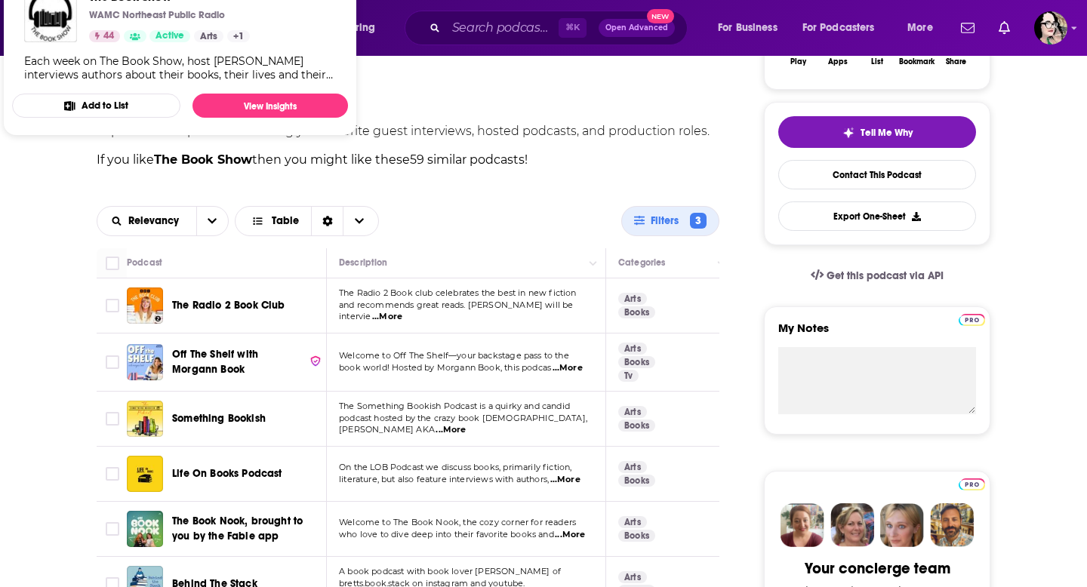
scroll to position [392, 0]
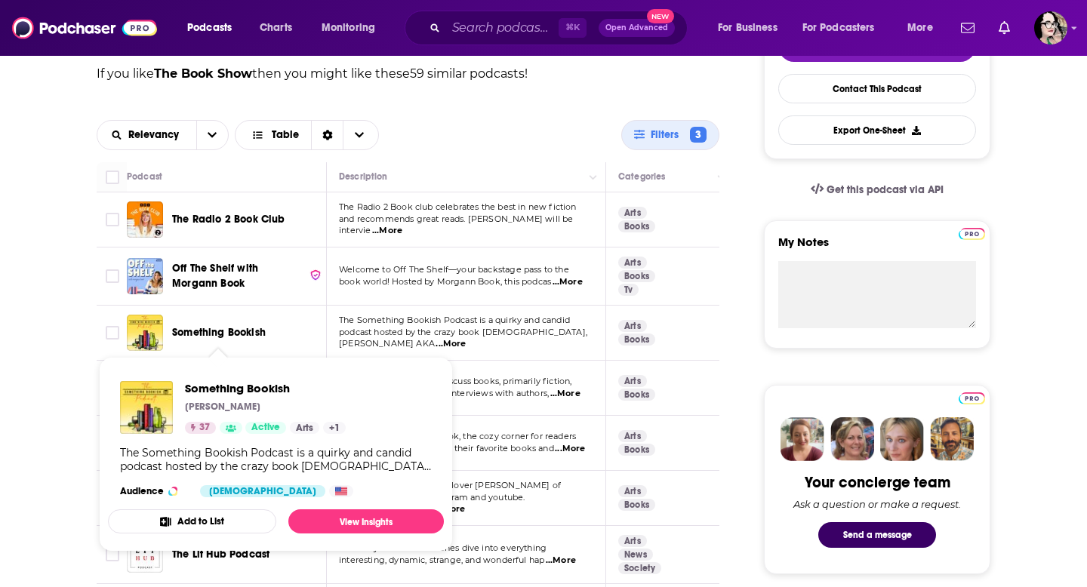
click at [237, 335] on span "Something Bookish" at bounding box center [219, 332] width 94 height 13
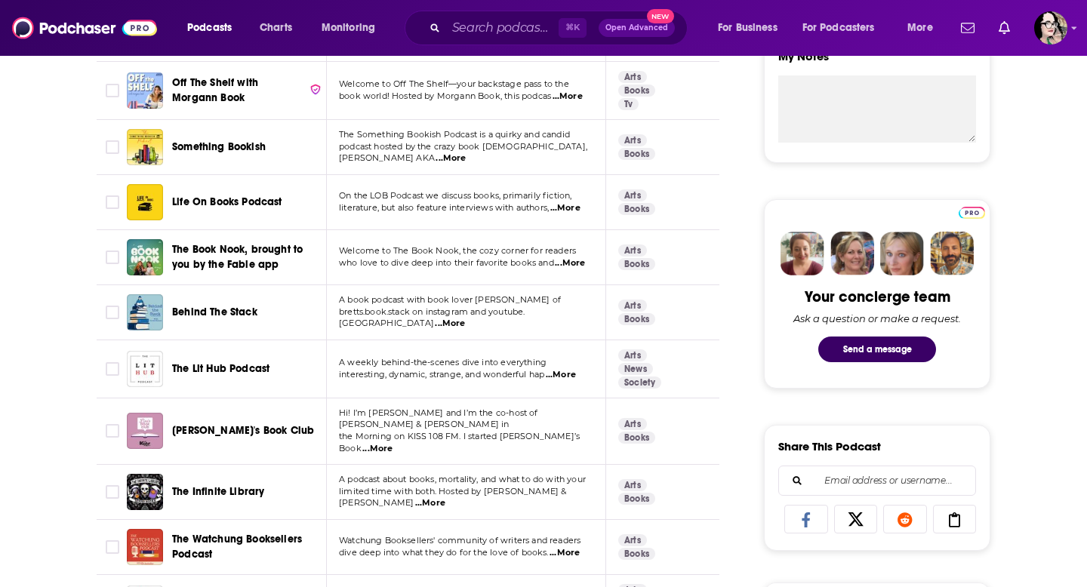
scroll to position [580, 0]
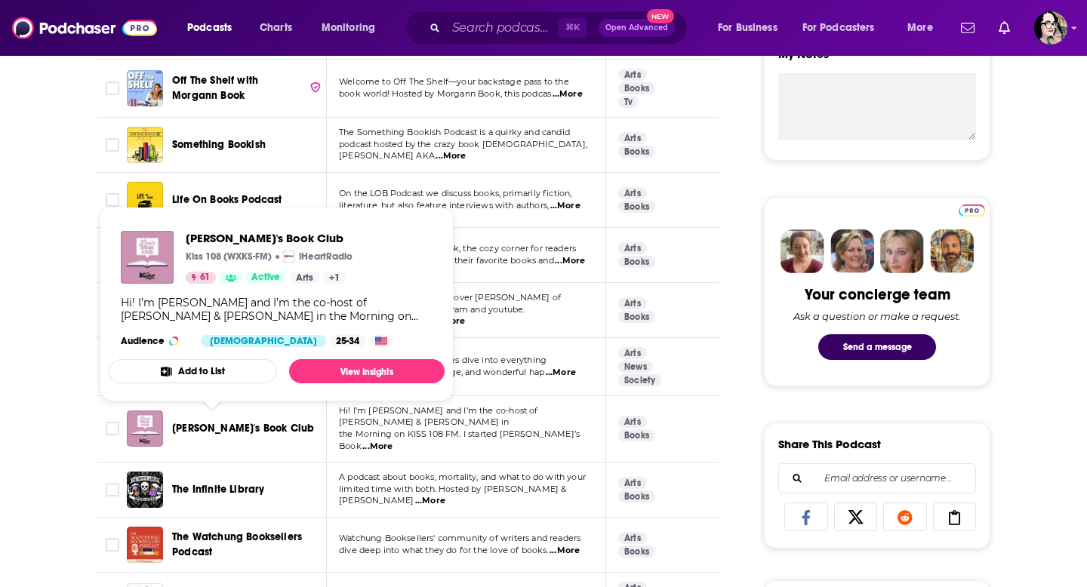
click at [217, 424] on span "Lisa's Book Club" at bounding box center [243, 428] width 142 height 13
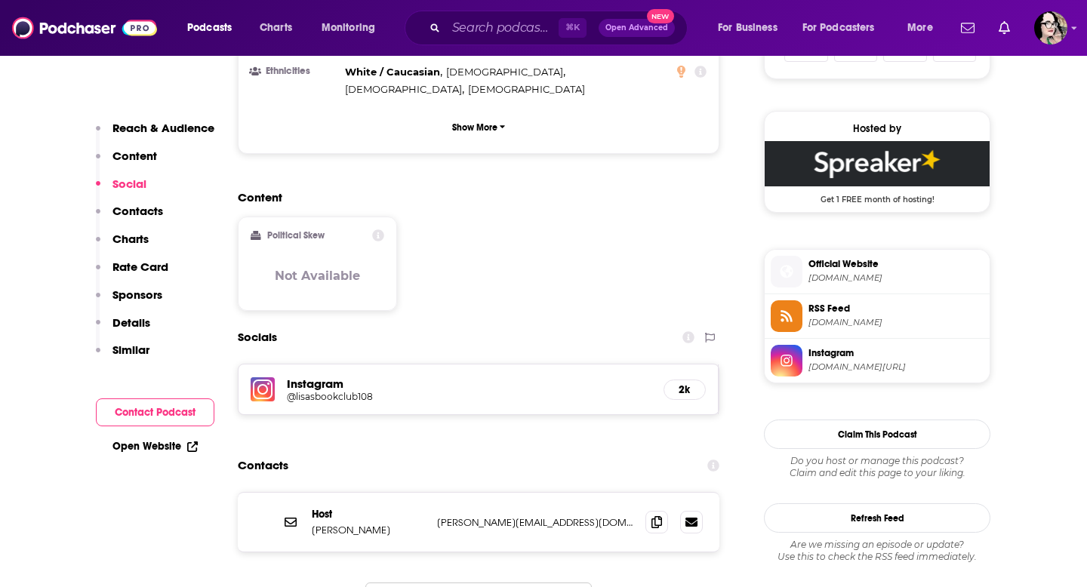
scroll to position [1052, 0]
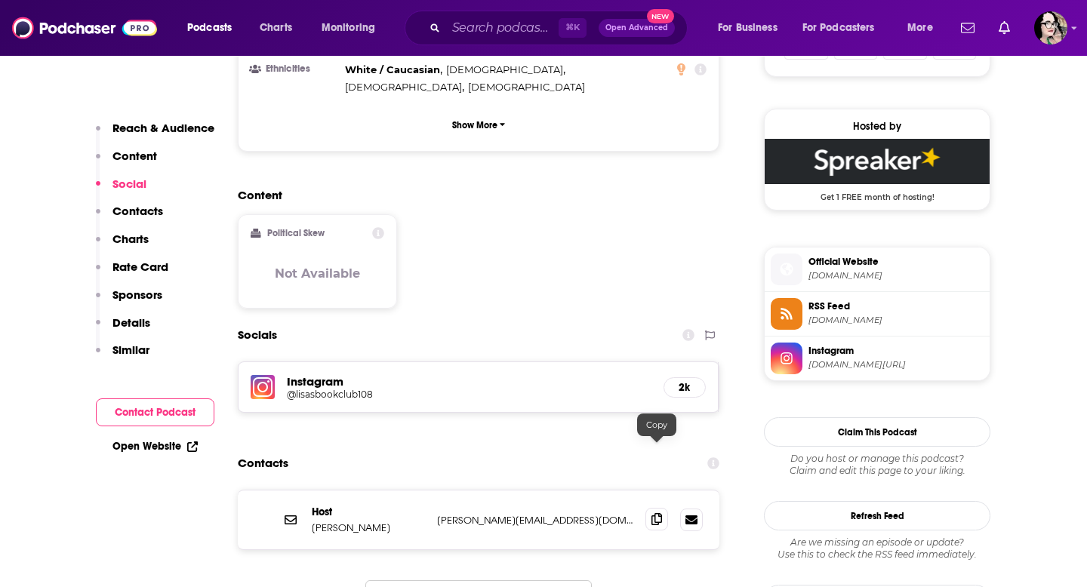
click at [656, 513] on icon at bounding box center [657, 519] width 11 height 12
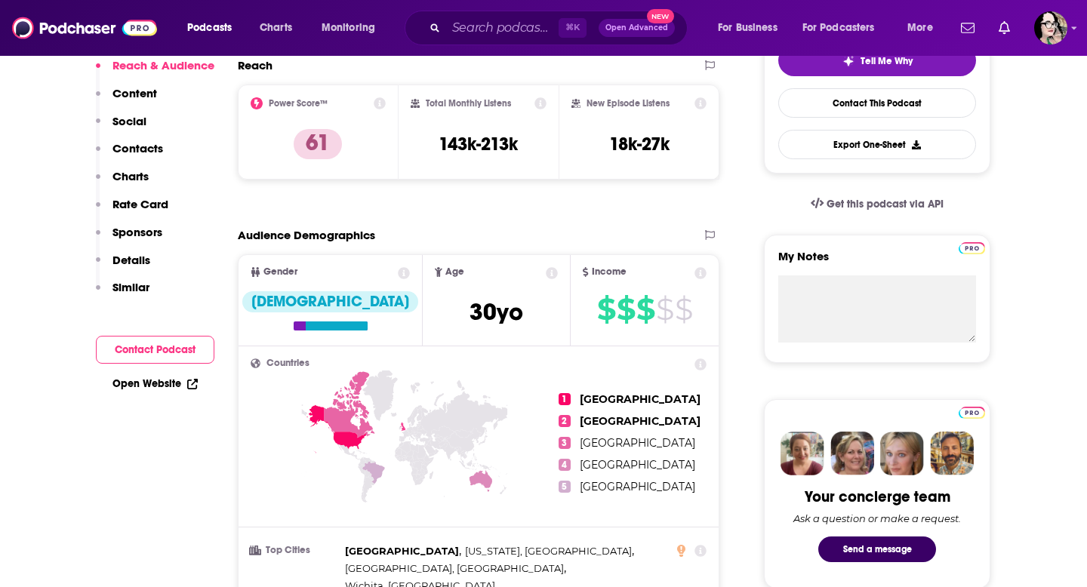
scroll to position [0, 0]
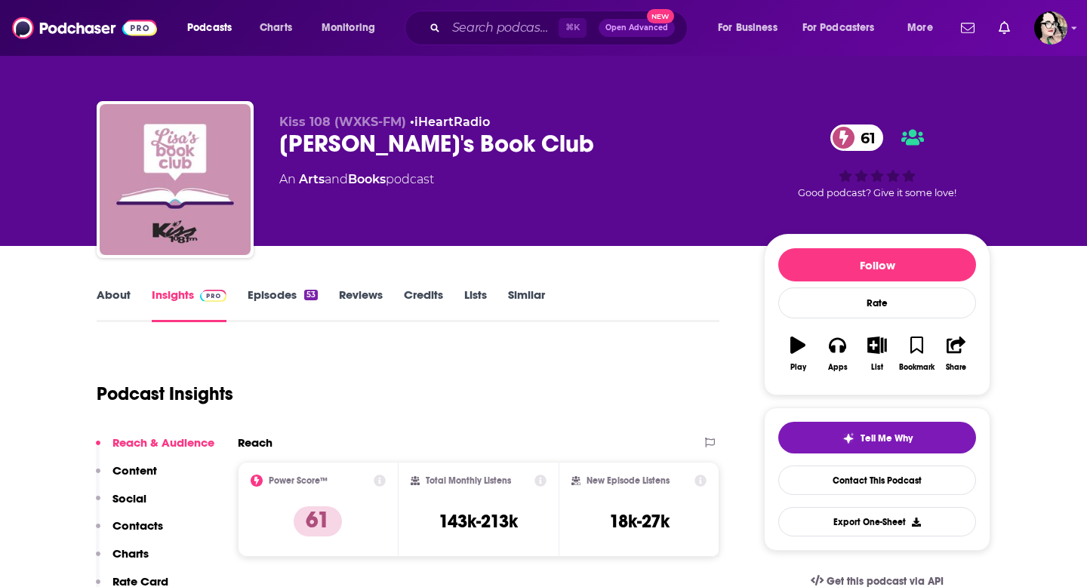
click at [103, 298] on link "About" at bounding box center [114, 305] width 34 height 35
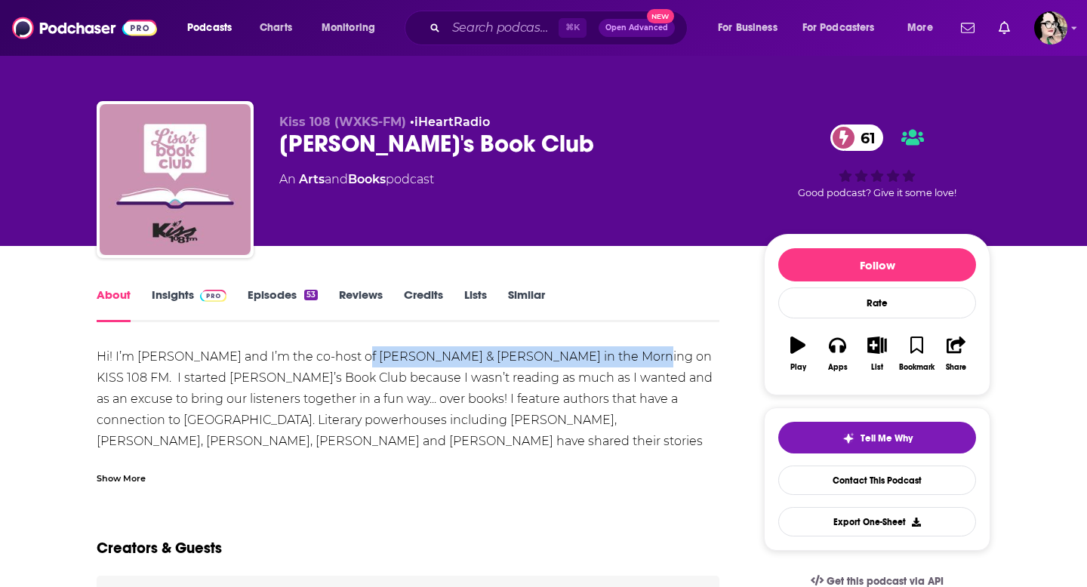
drag, startPoint x: 354, startPoint y: 354, endPoint x: 600, endPoint y: 369, distance: 245.9
click at [600, 368] on div "Hi! I’m Lisa Donovan and I’m the co-host of Billy & Lisa in the Morning on KISS…" at bounding box center [408, 431] width 623 height 169
copy div "Billy & Lisa in the Morning on KISS 108 FM"
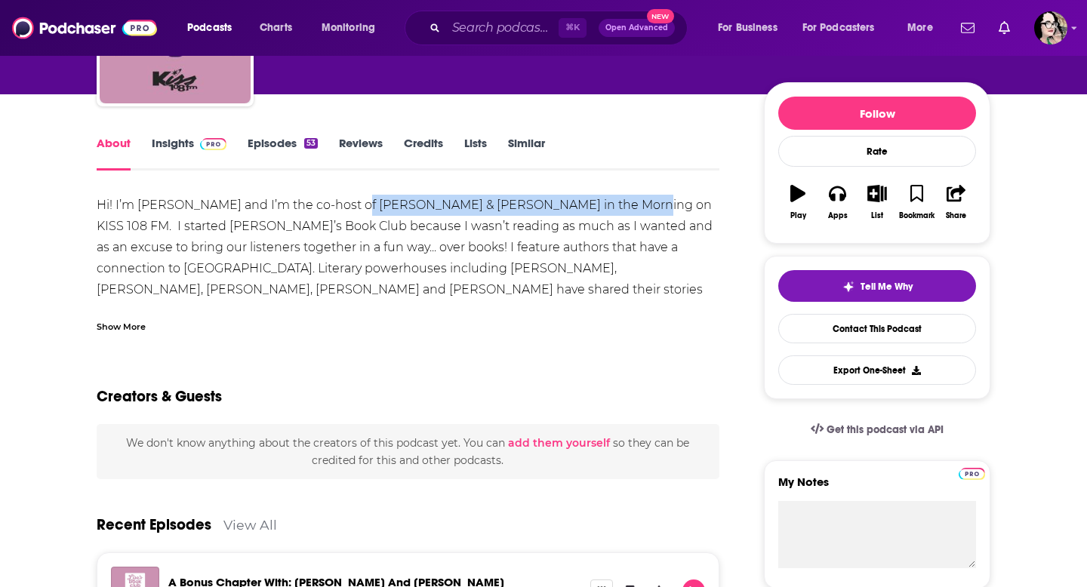
scroll to position [124, 0]
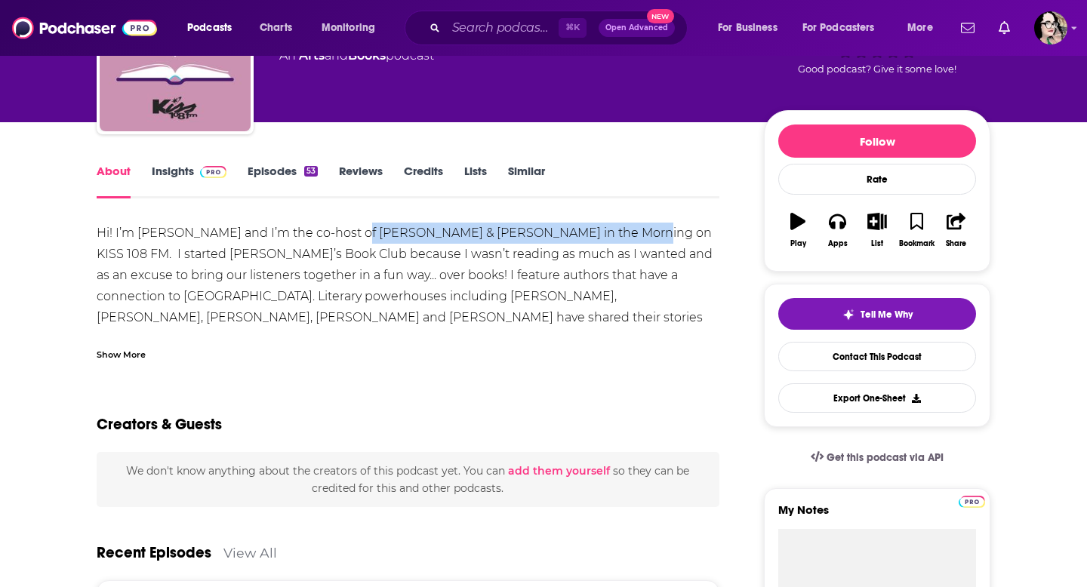
click at [168, 166] on link "Insights" at bounding box center [189, 181] width 75 height 35
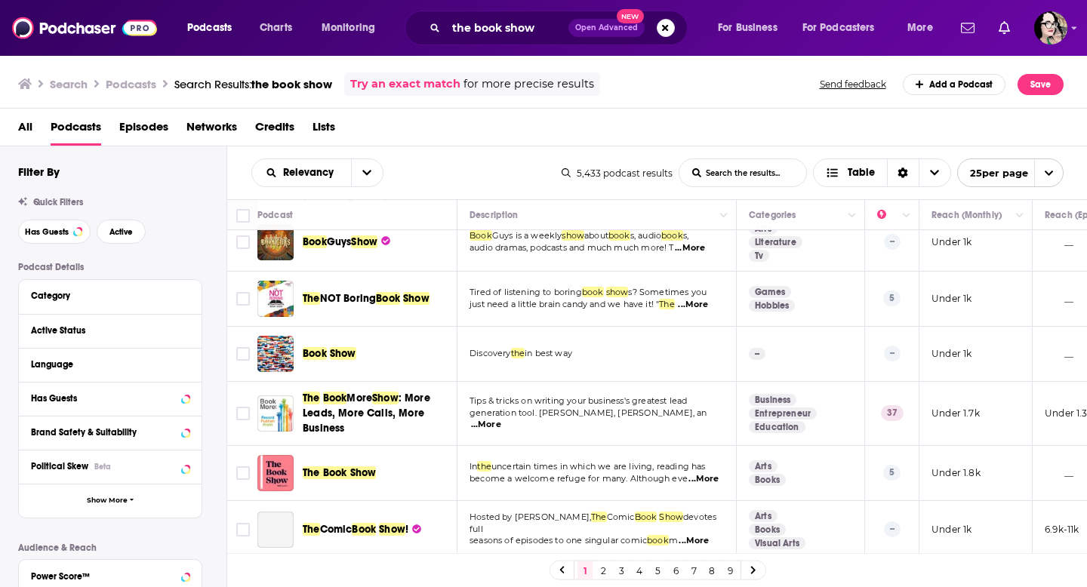
scroll to position [1124, 0]
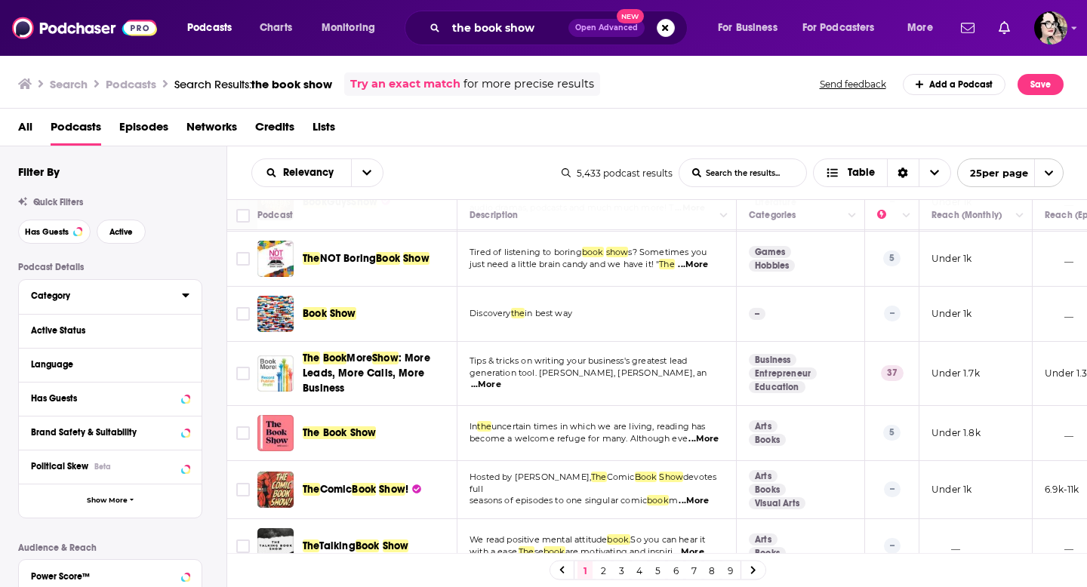
click at [72, 295] on div "Category" at bounding box center [101, 296] width 141 height 11
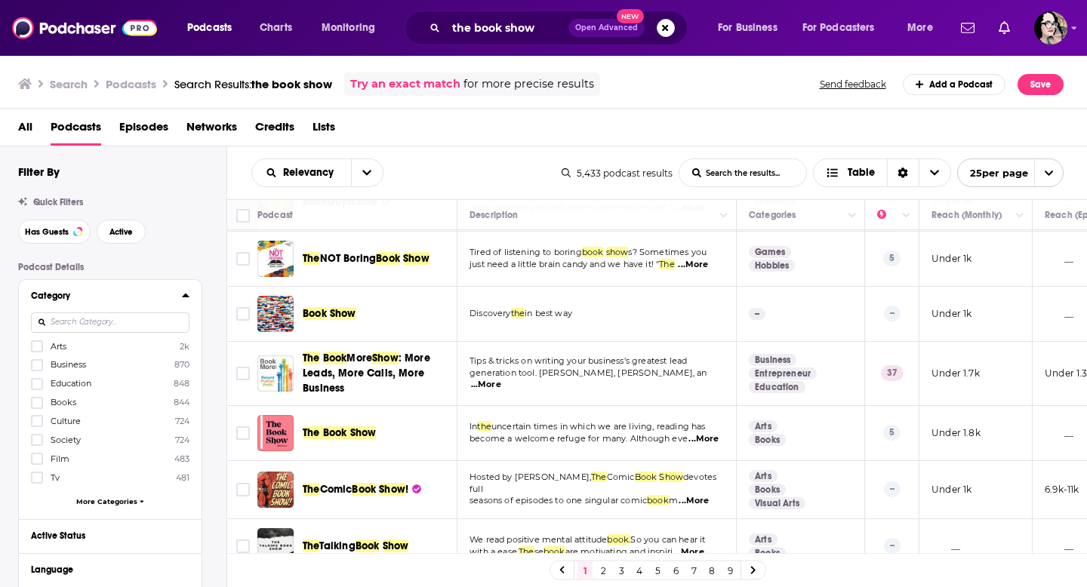
scroll to position [7, 0]
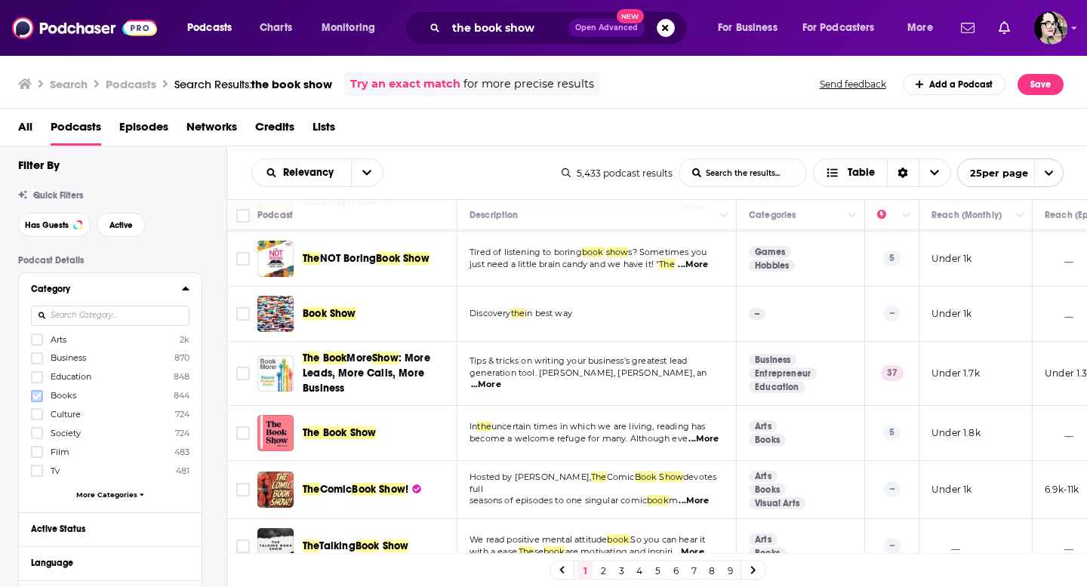
click at [34, 393] on icon at bounding box center [36, 396] width 9 height 9
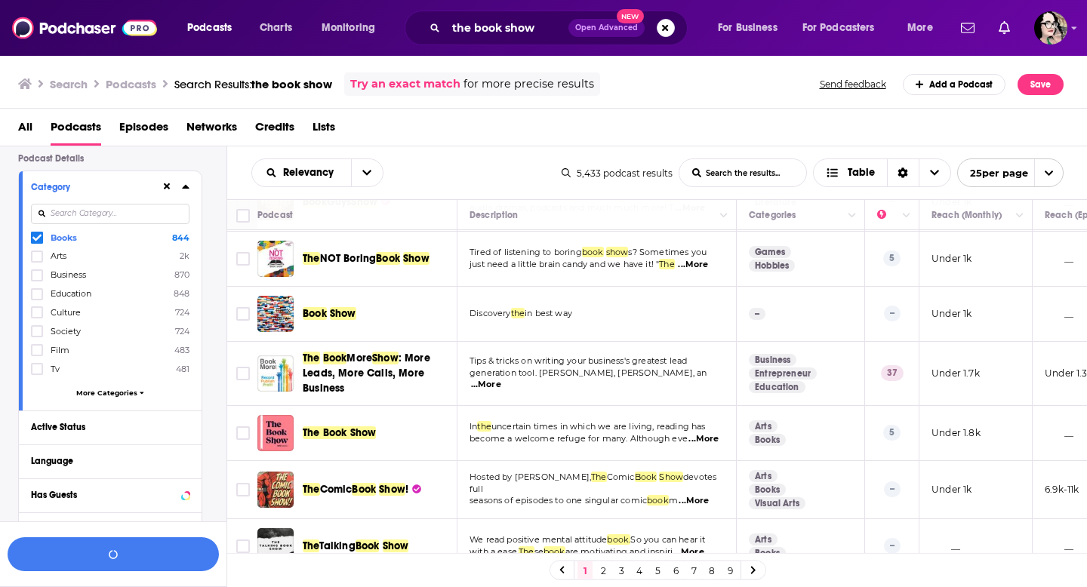
click at [113, 391] on span "More Categories" at bounding box center [106, 393] width 61 height 8
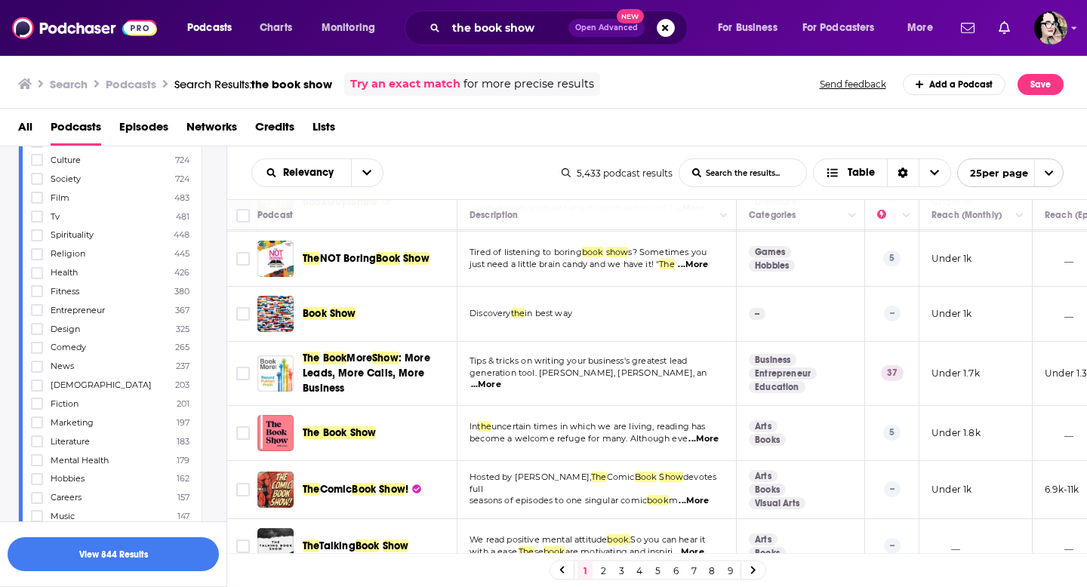
scroll to position [282, 0]
click at [41, 417] on icon at bounding box center [36, 421] width 9 height 9
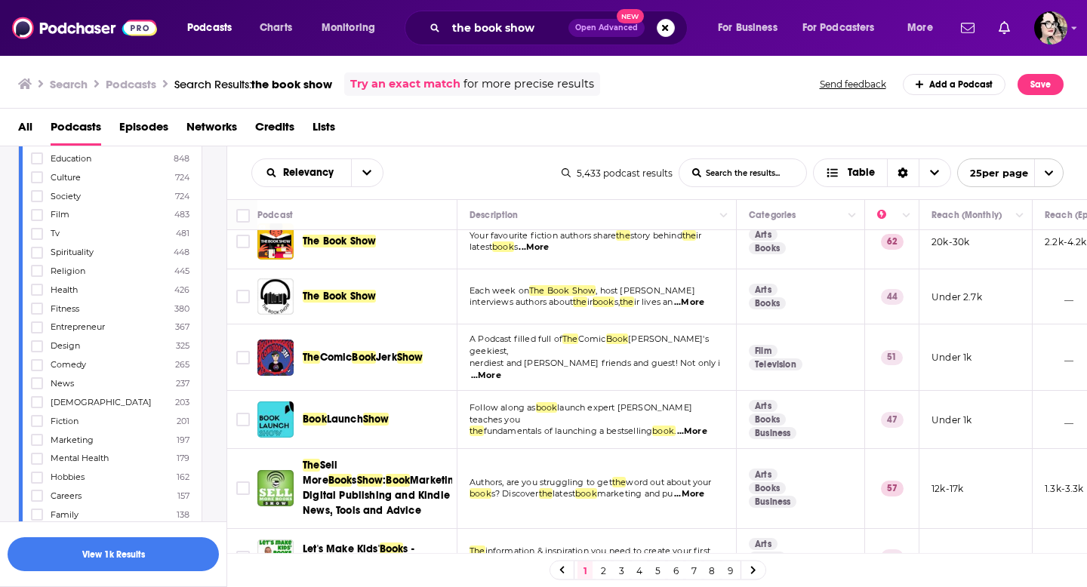
scroll to position [0, 0]
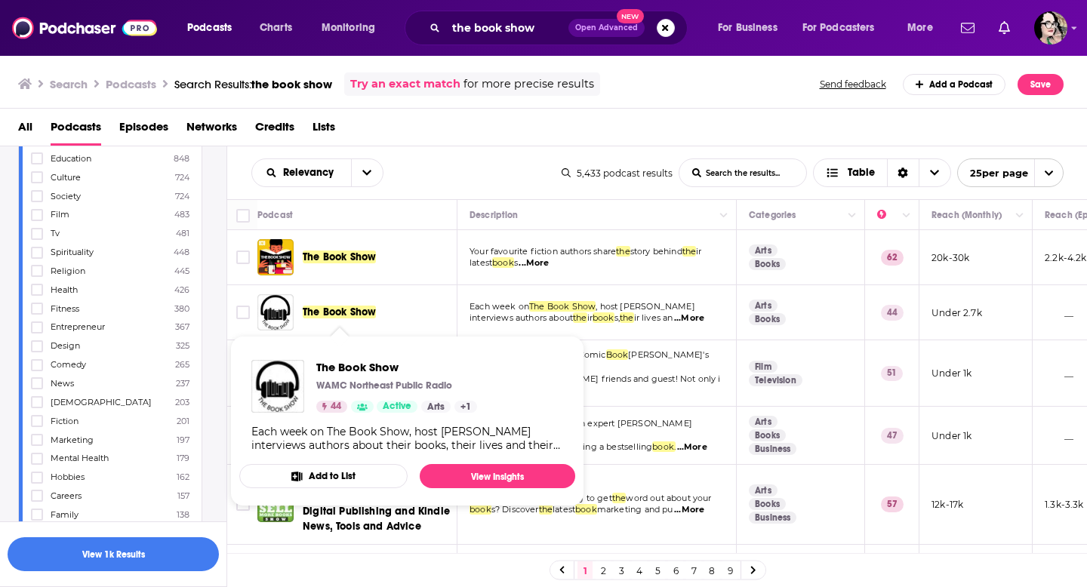
click at [327, 313] on span "The Book Show" at bounding box center [339, 312] width 73 height 13
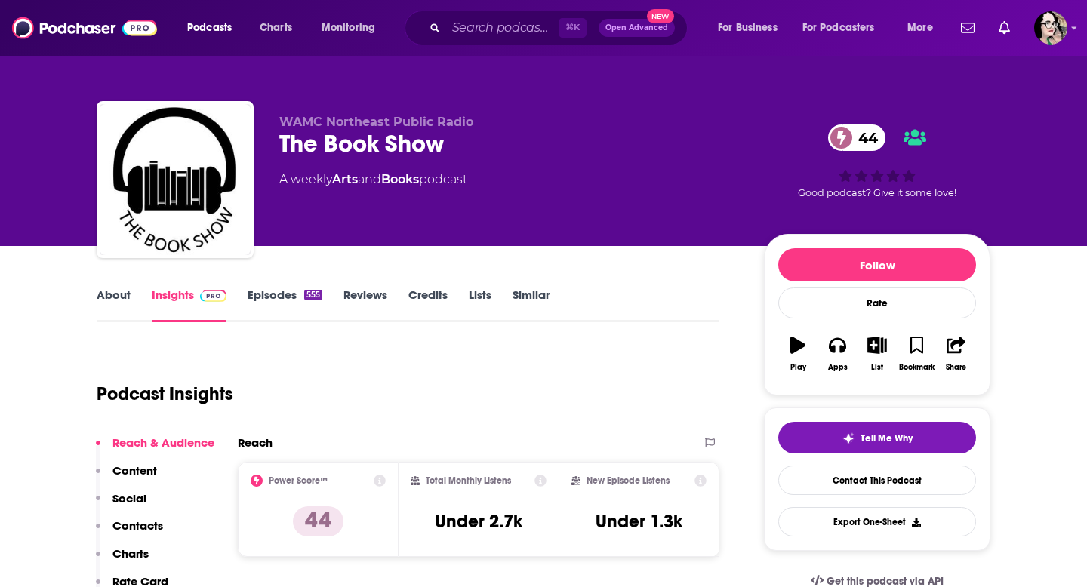
click at [535, 289] on link "Similar" at bounding box center [531, 305] width 37 height 35
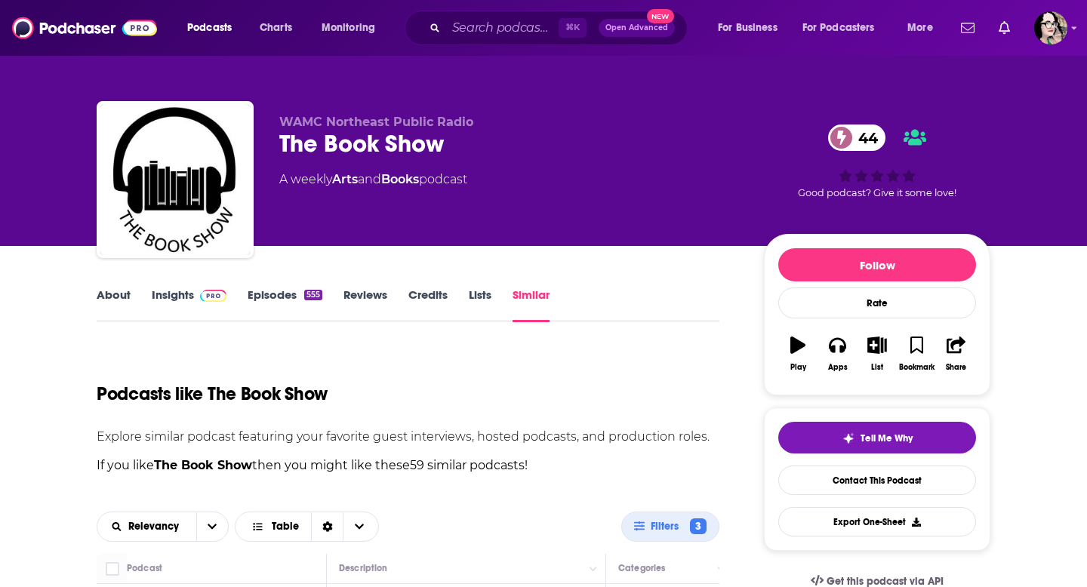
click at [170, 297] on link "Insights" at bounding box center [189, 305] width 75 height 35
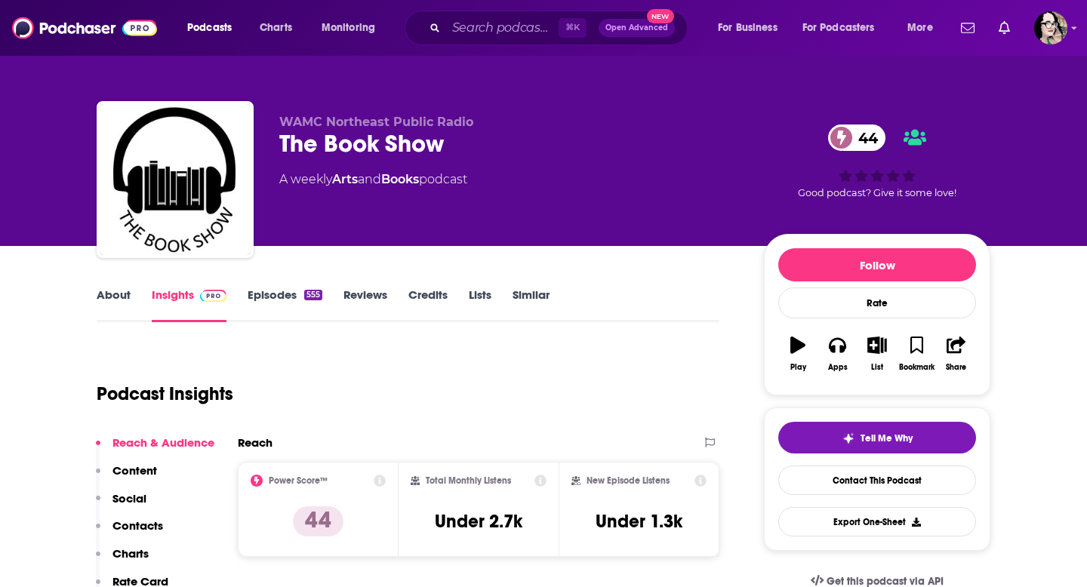
click at [541, 296] on link "Similar" at bounding box center [531, 305] width 37 height 35
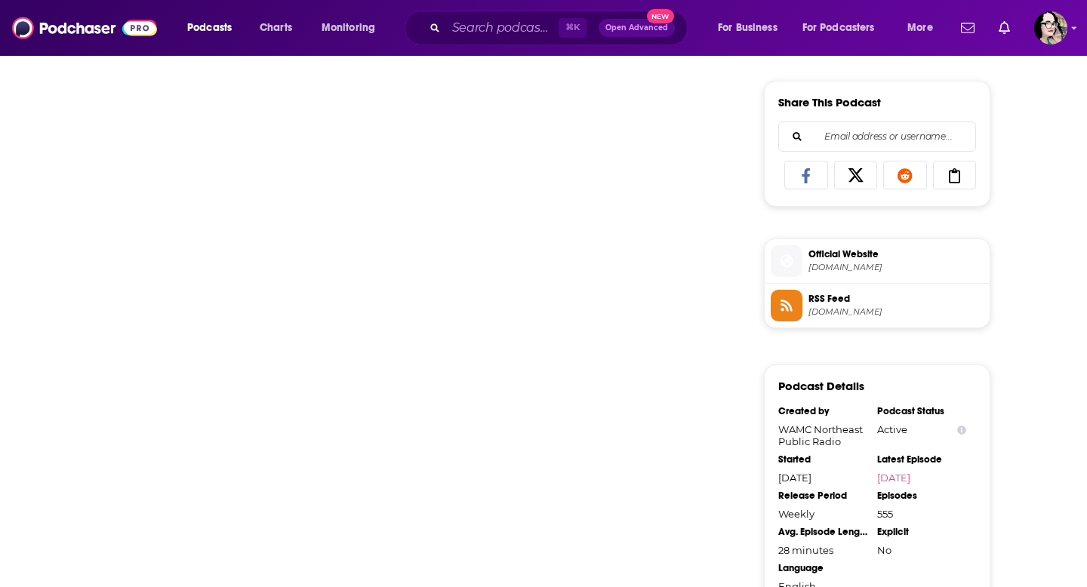
scroll to position [921, 0]
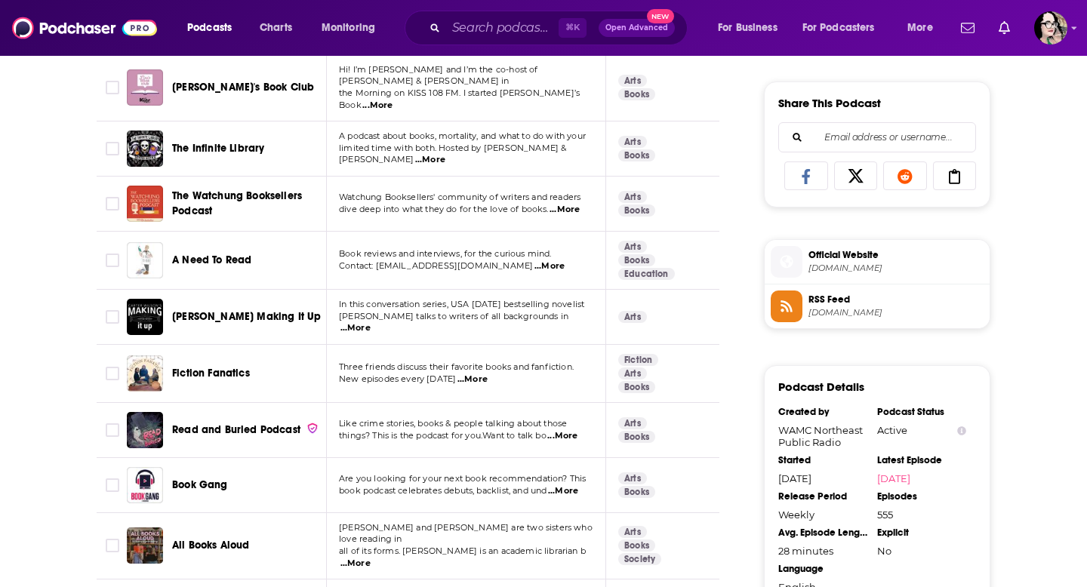
click at [211, 254] on span "A Need To Read" at bounding box center [211, 260] width 79 height 13
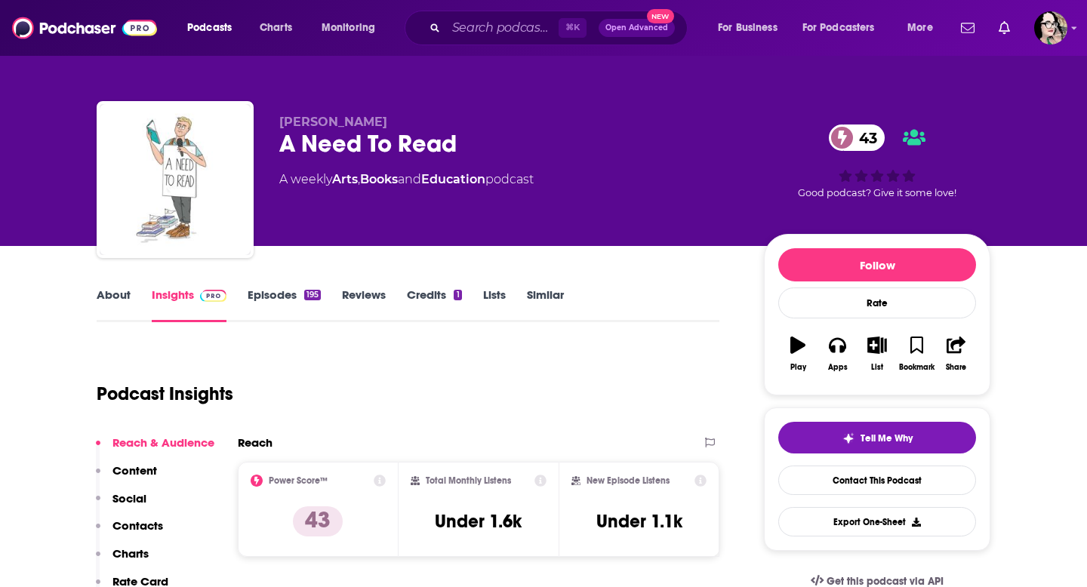
click at [103, 288] on link "About" at bounding box center [114, 305] width 34 height 35
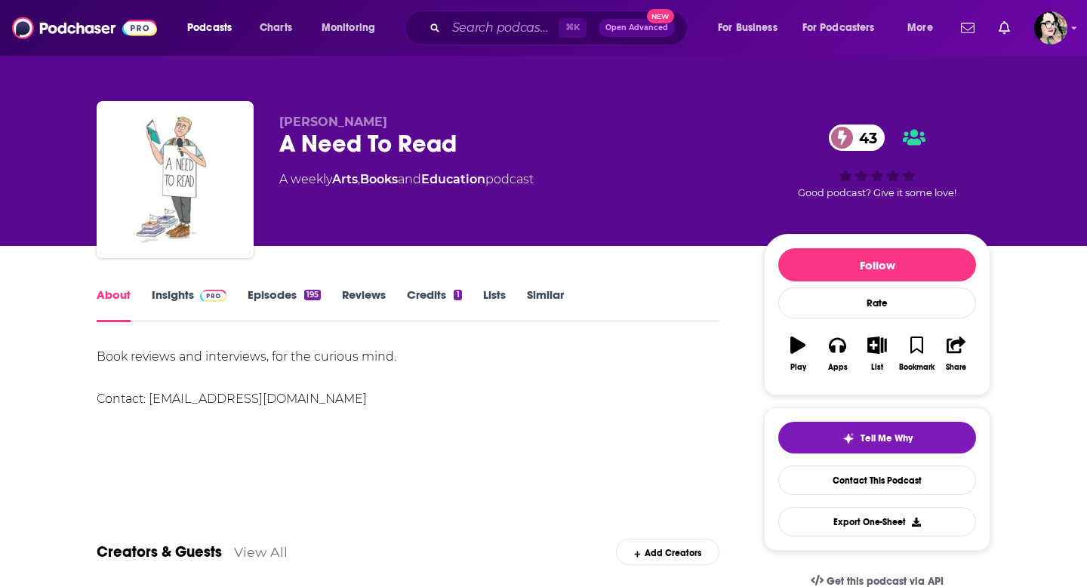
click at [175, 297] on link "Insights" at bounding box center [189, 305] width 75 height 35
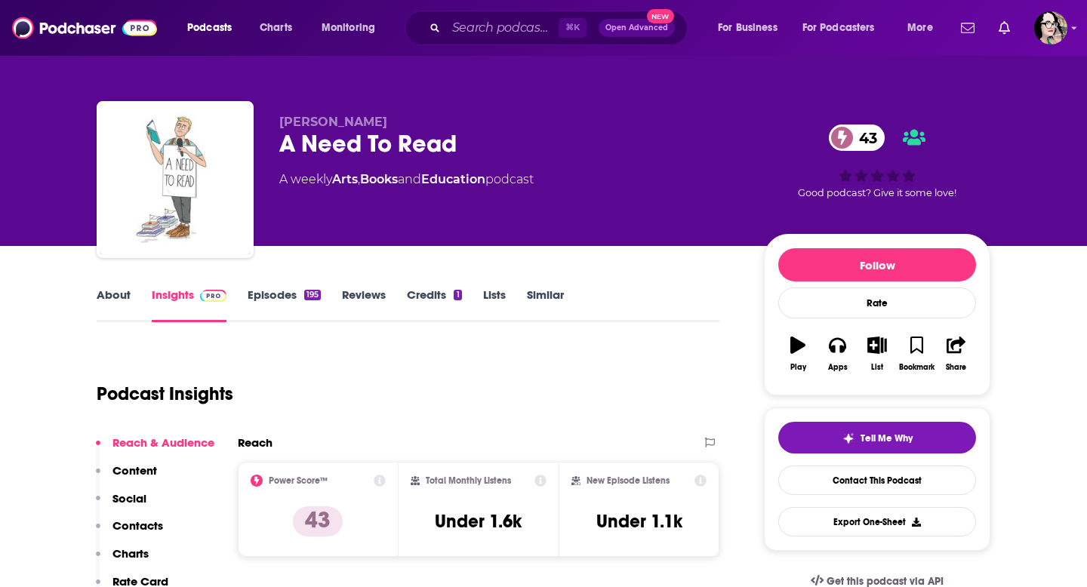
click at [256, 293] on link "Episodes 195" at bounding box center [284, 305] width 73 height 35
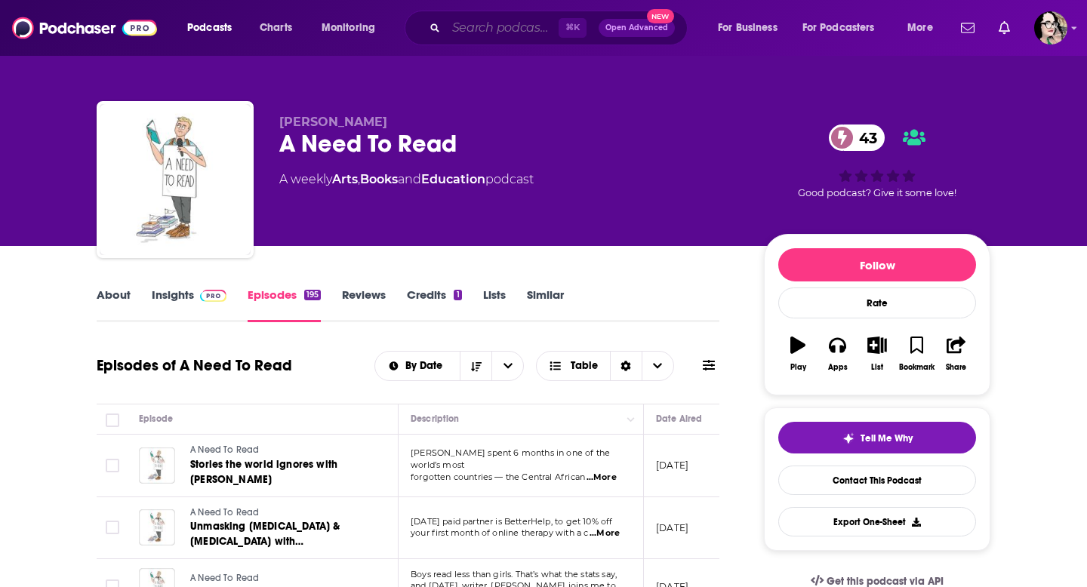
click at [458, 30] on input "Search podcasts, credits, & more..." at bounding box center [502, 28] width 113 height 24
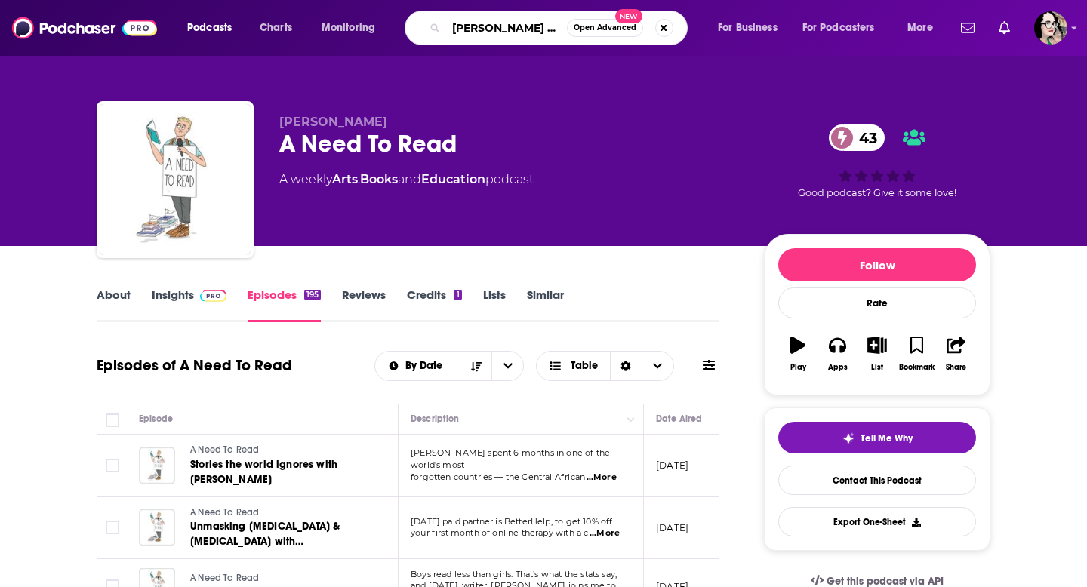
type input "[PERSON_NAME]"
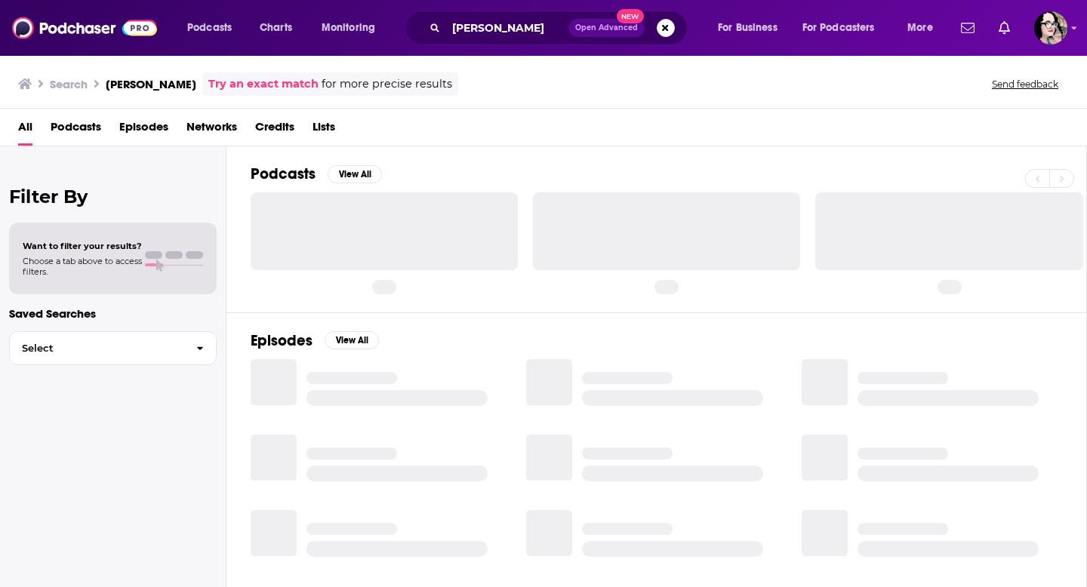
click at [276, 133] on span "Credits" at bounding box center [274, 130] width 39 height 31
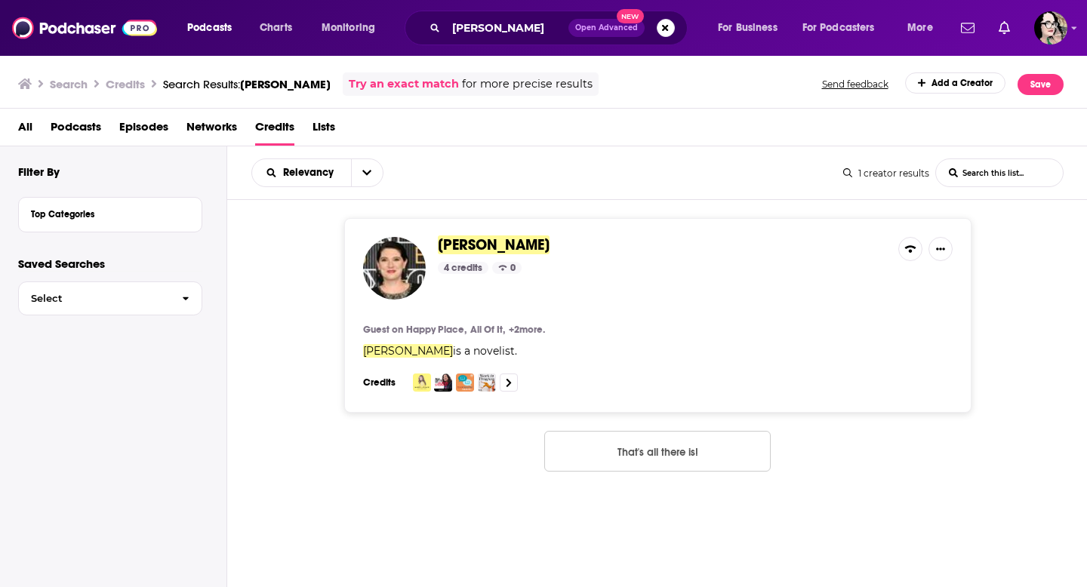
click at [409, 260] on img at bounding box center [394, 268] width 63 height 63
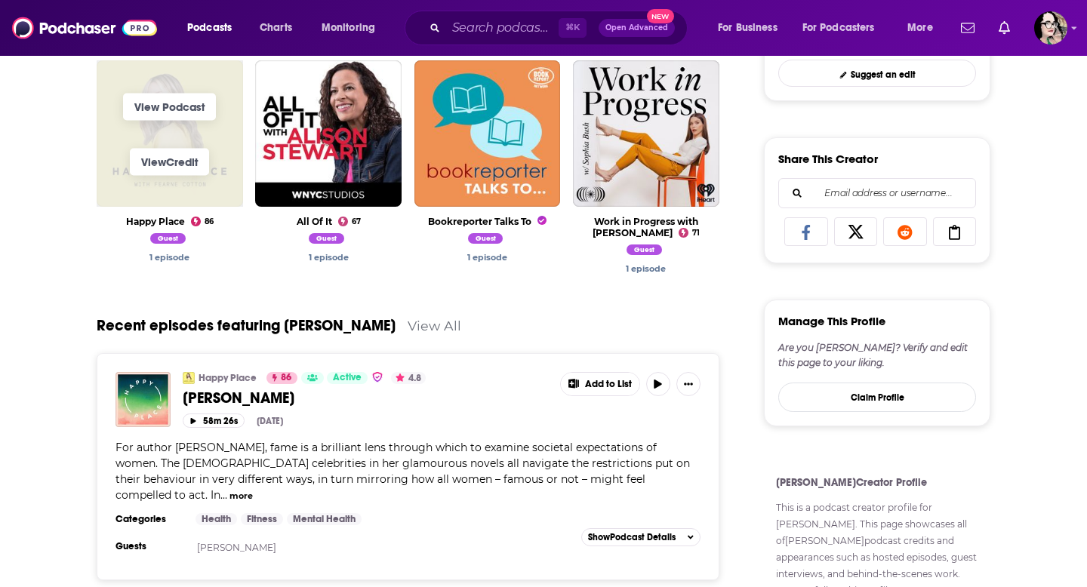
scroll to position [538, 0]
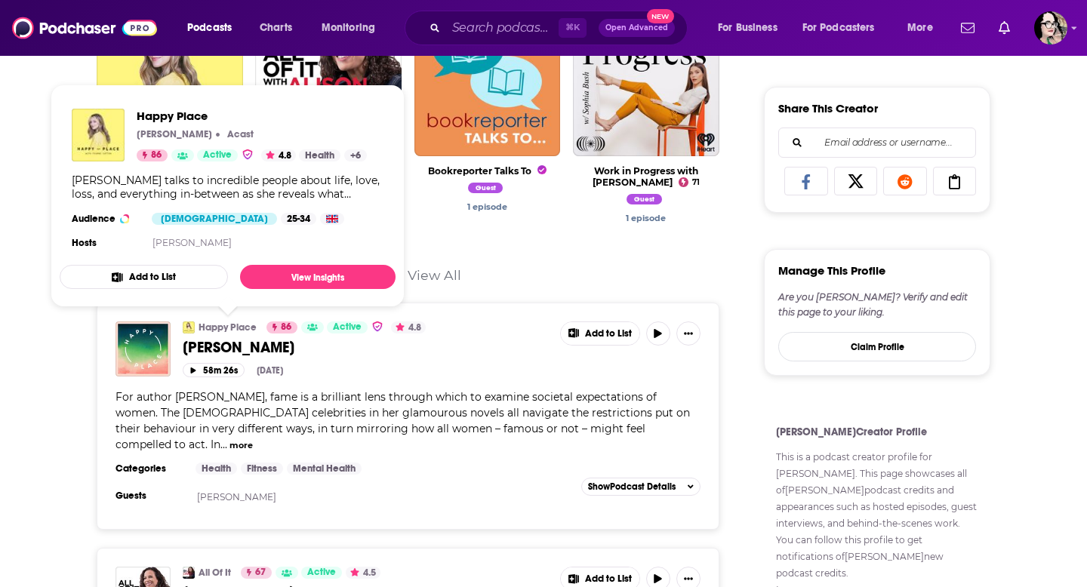
click at [220, 327] on link "Happy Place" at bounding box center [228, 328] width 58 height 12
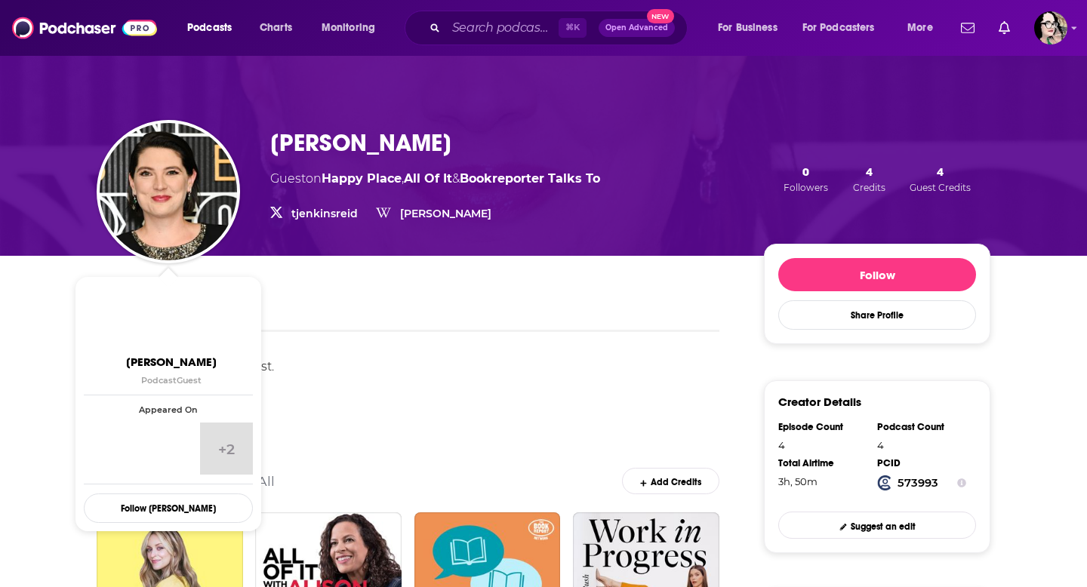
scroll to position [254, 0]
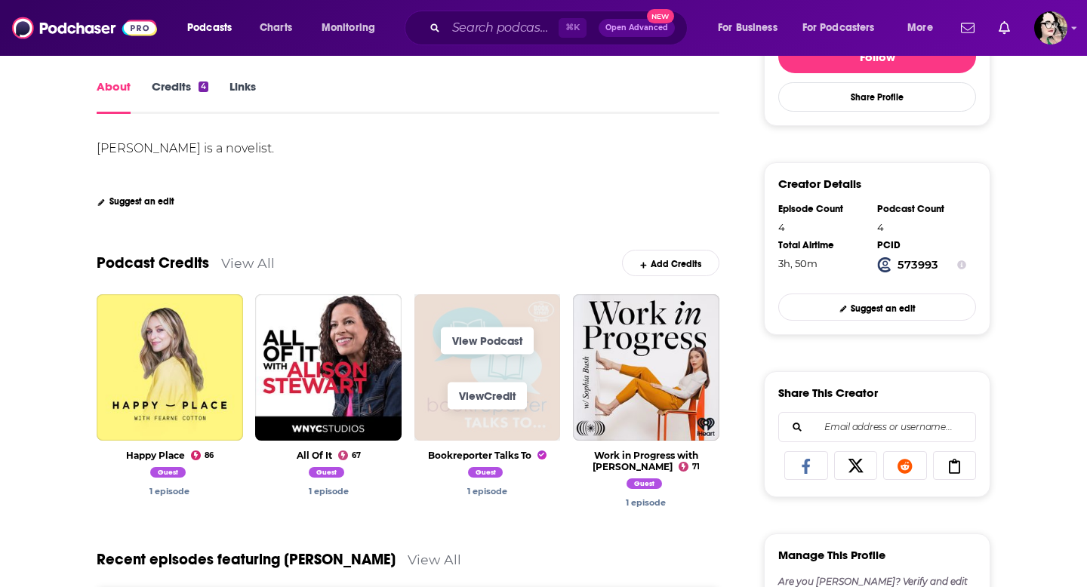
click at [544, 394] on span "View Credit" at bounding box center [488, 396] width 146 height 55
click at [494, 344] on link "View Podcast" at bounding box center [487, 340] width 93 height 27
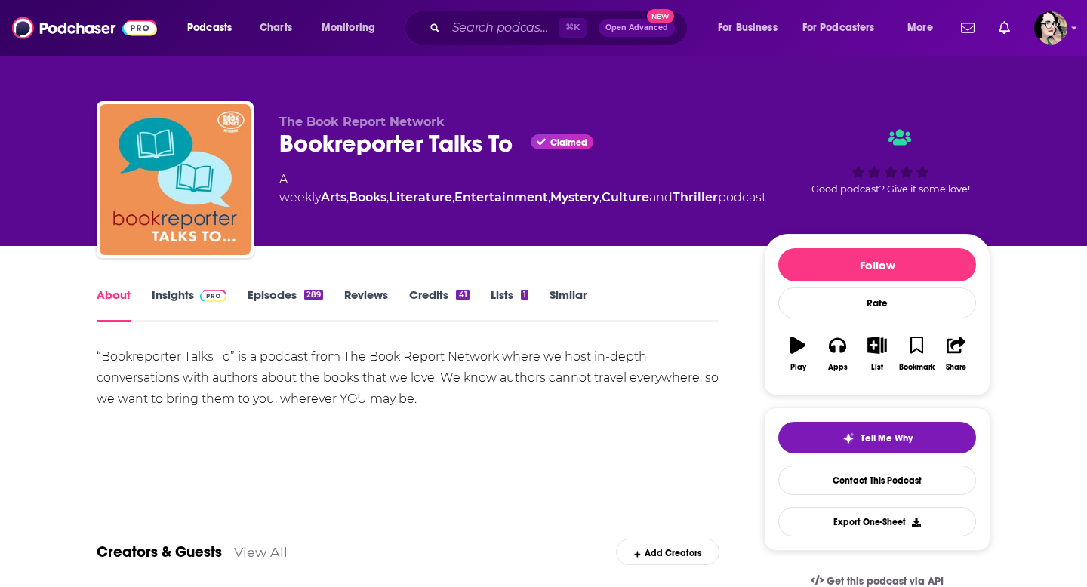
click at [163, 297] on link "Insights" at bounding box center [189, 305] width 75 height 35
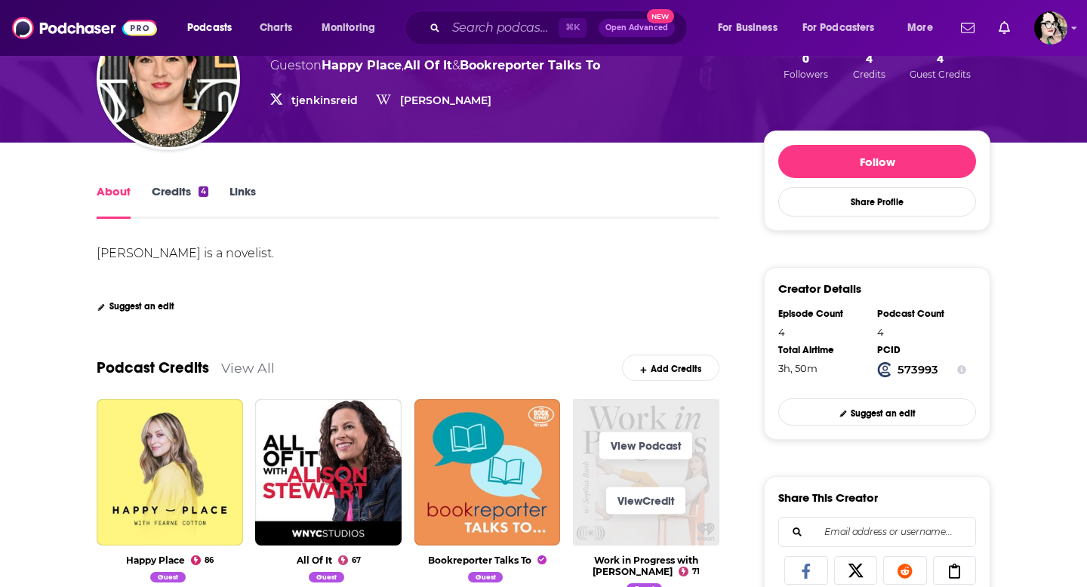
scroll to position [150, 0]
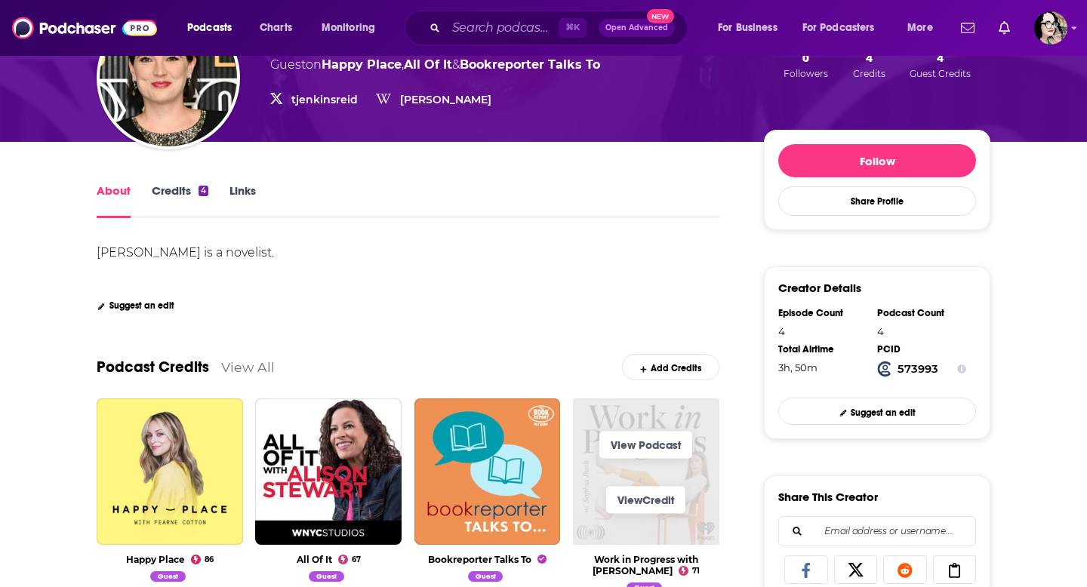
click at [593, 468] on span "View Podcast" at bounding box center [646, 445] width 146 height 55
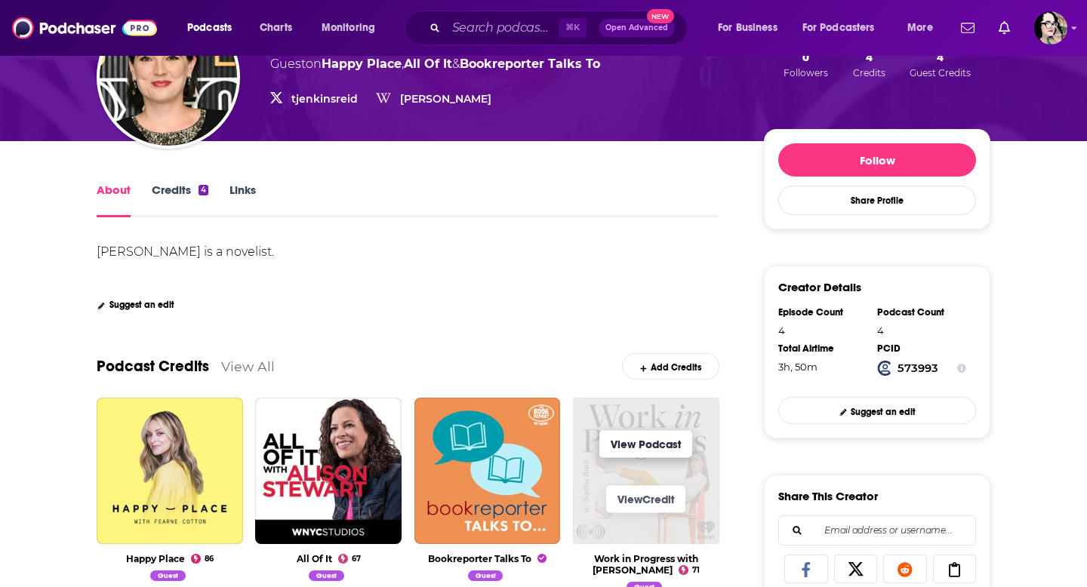
click at [614, 448] on link "View Podcast" at bounding box center [646, 443] width 93 height 27
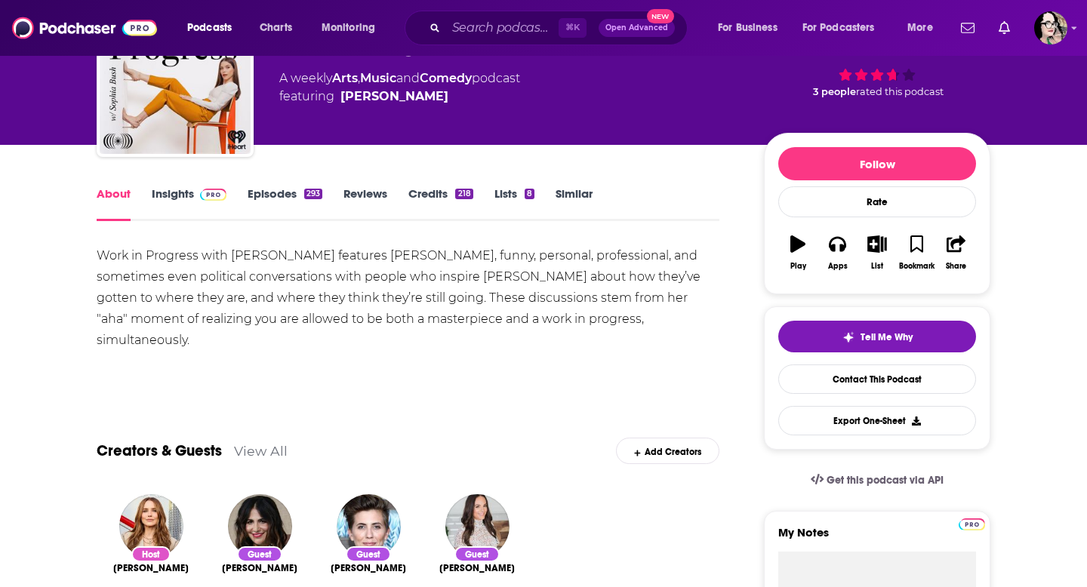
scroll to position [127, 0]
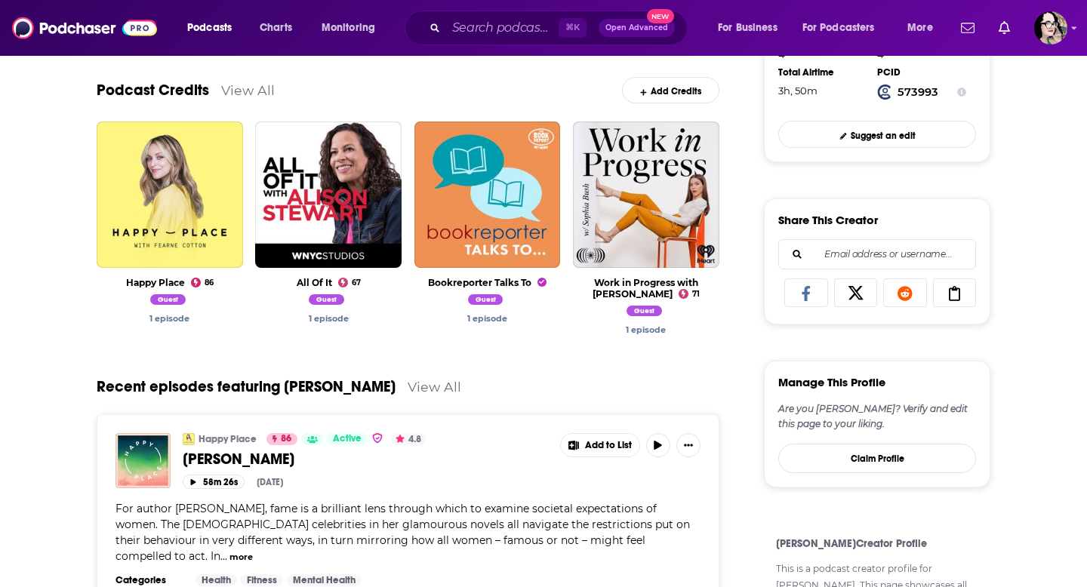
scroll to position [473, 0]
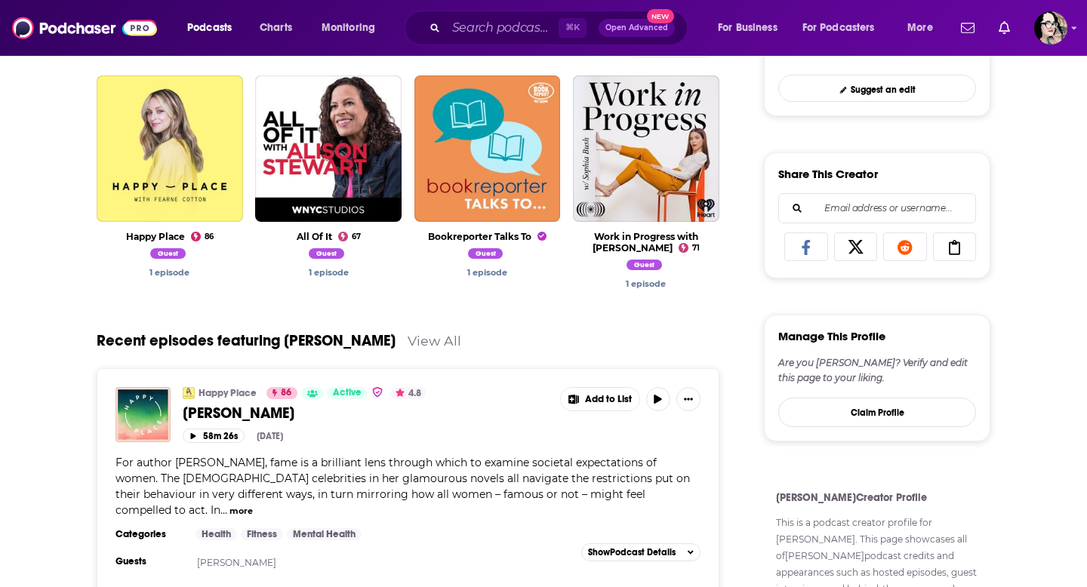
click at [461, 343] on link "View All" at bounding box center [435, 341] width 54 height 16
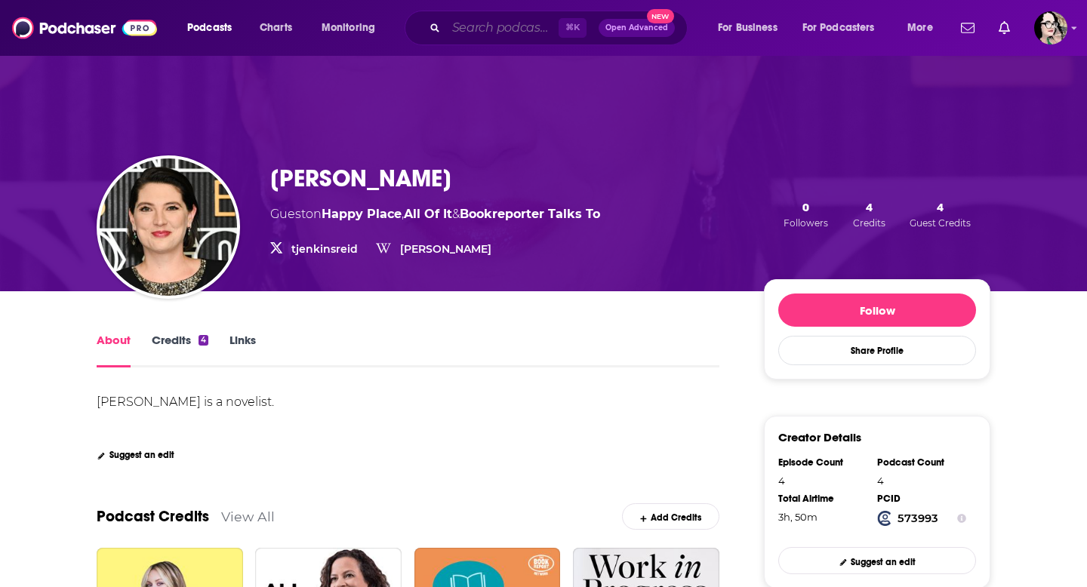
click at [494, 36] on input "Search podcasts, credits, & more..." at bounding box center [502, 28] width 113 height 24
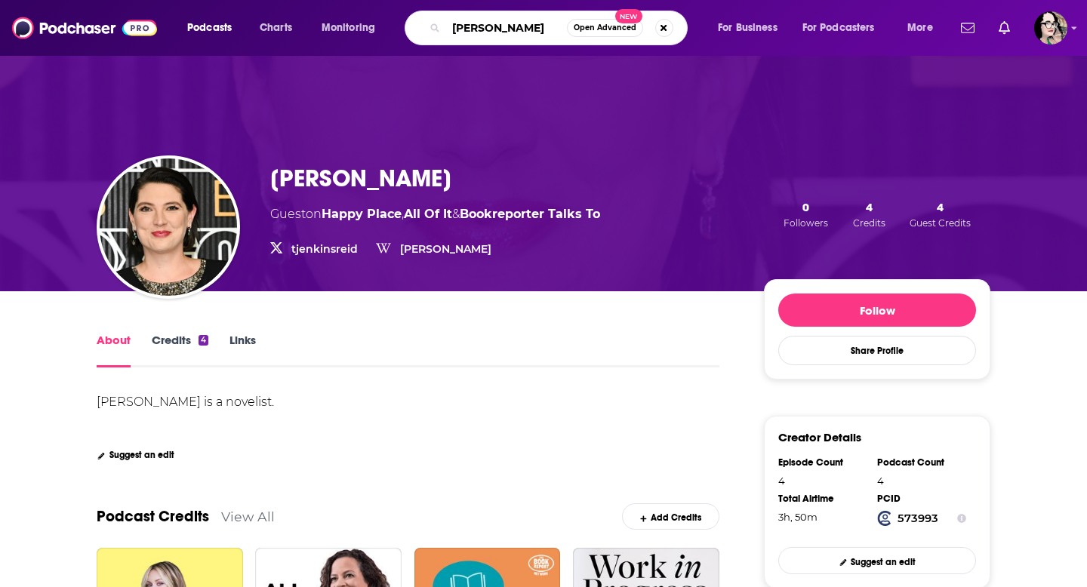
type input "[PERSON_NAME]"
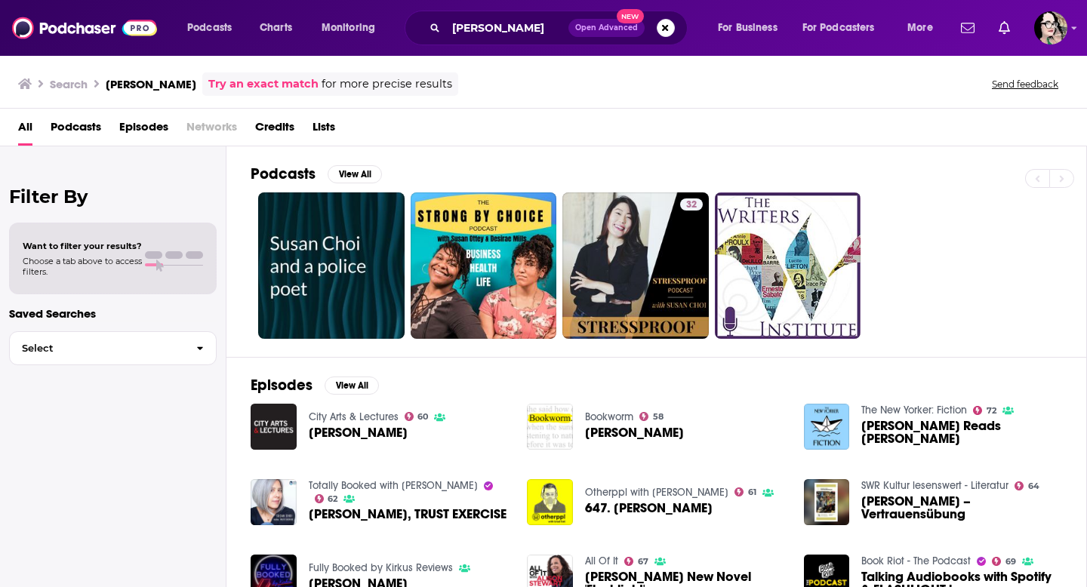
click at [273, 125] on span "Credits" at bounding box center [274, 130] width 39 height 31
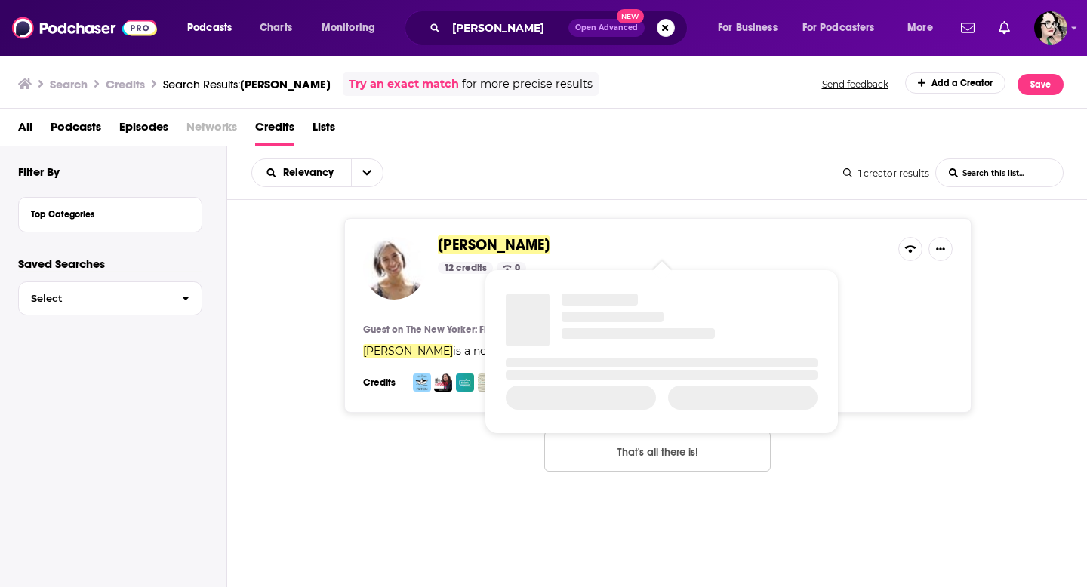
click at [476, 245] on span "Susan Choi" at bounding box center [494, 245] width 112 height 19
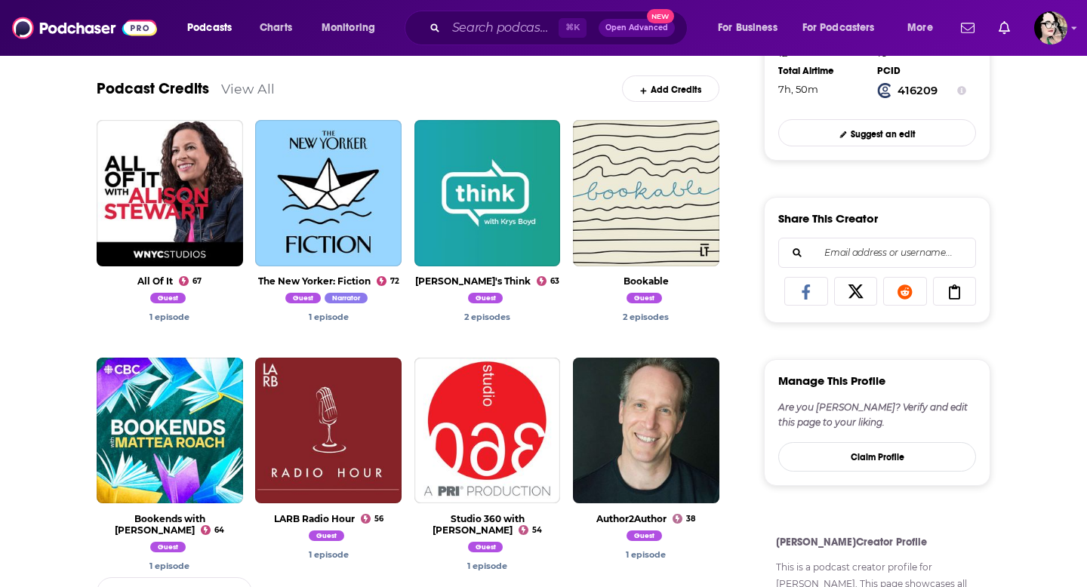
scroll to position [430, 0]
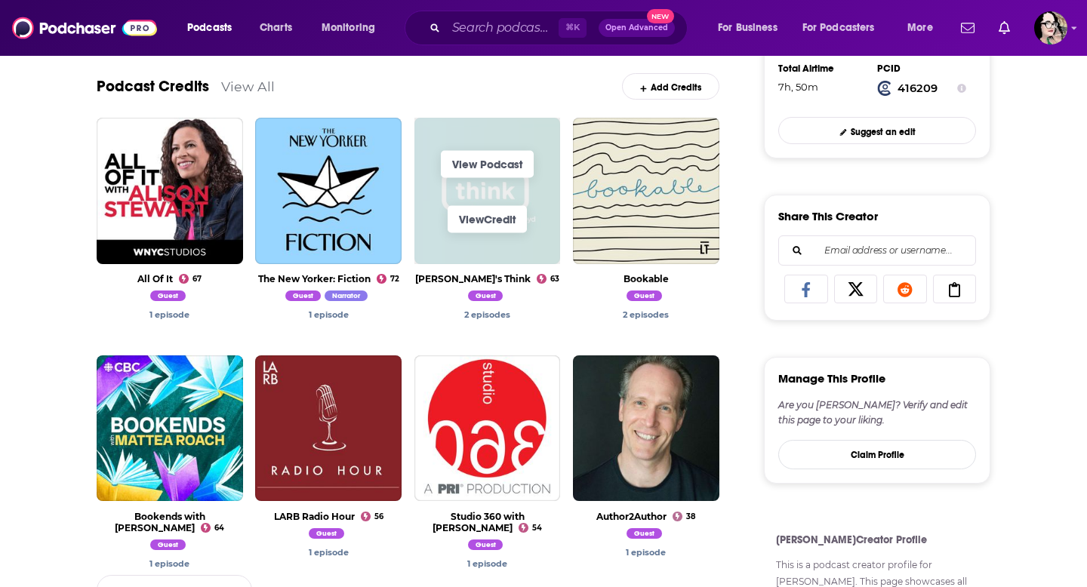
click at [535, 196] on span "View Credit" at bounding box center [488, 219] width 146 height 55
click at [499, 162] on link "View Podcast" at bounding box center [487, 163] width 93 height 27
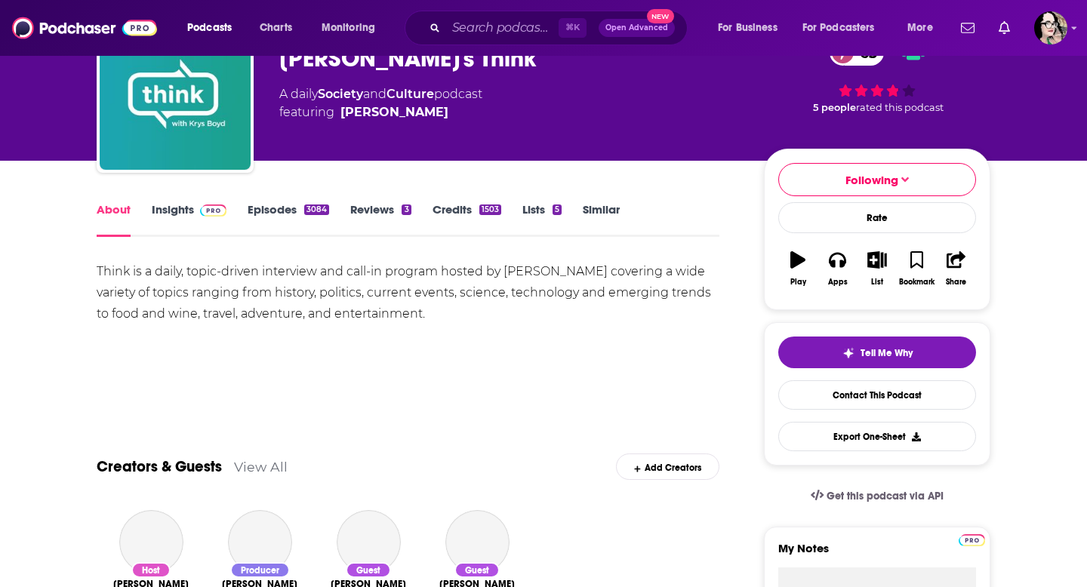
scroll to position [91, 0]
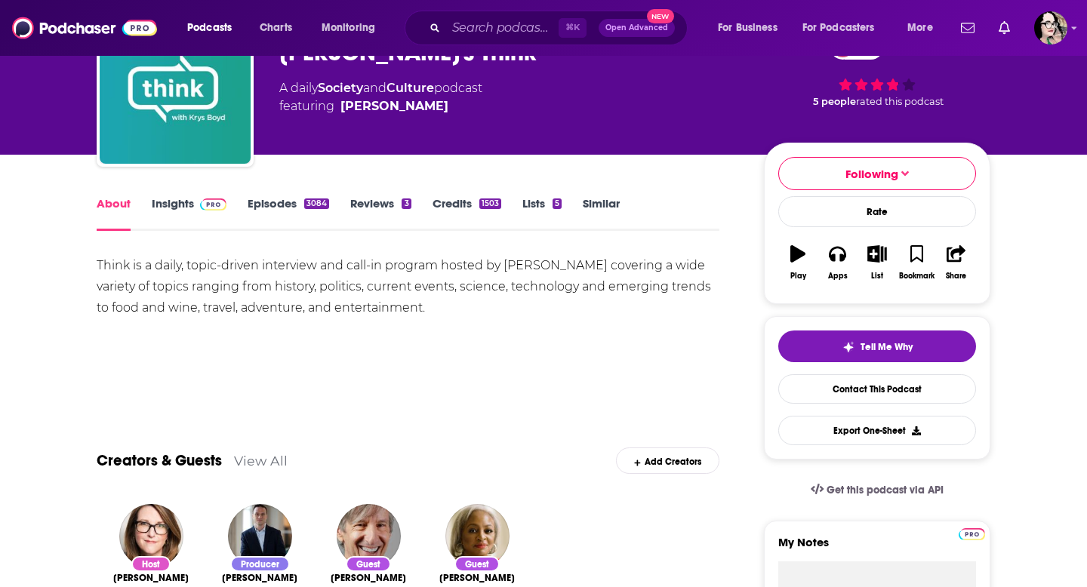
click at [273, 202] on link "Episodes 3084" at bounding box center [289, 213] width 82 height 35
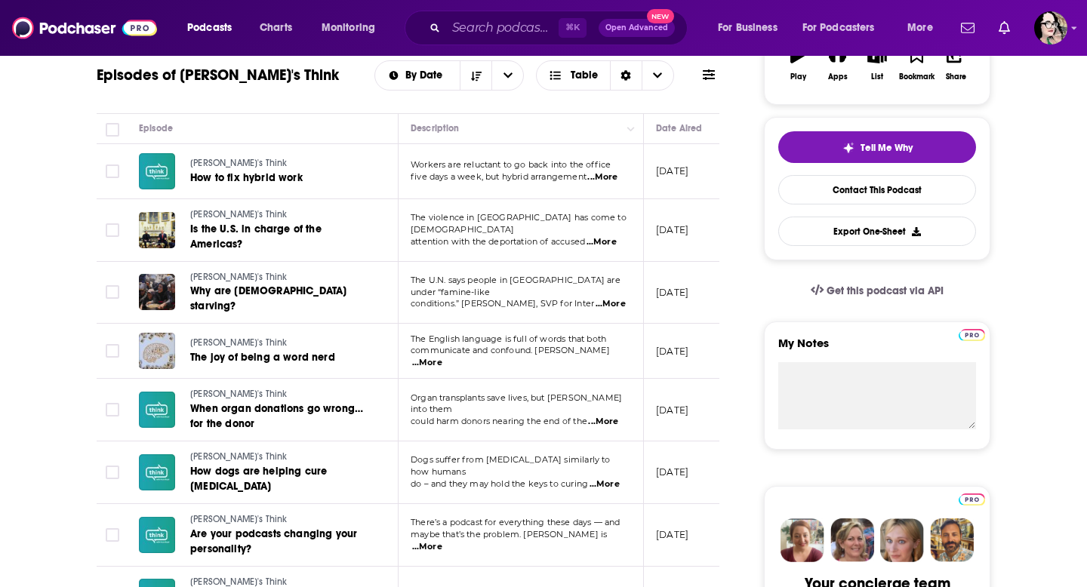
scroll to position [385, 0]
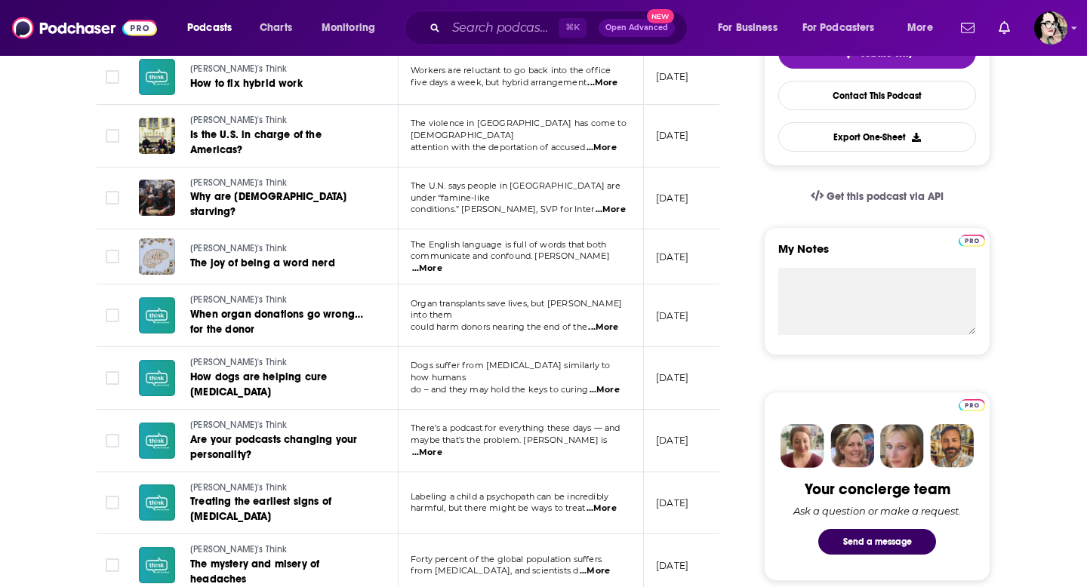
click at [443, 263] on span "...More" at bounding box center [427, 269] width 30 height 12
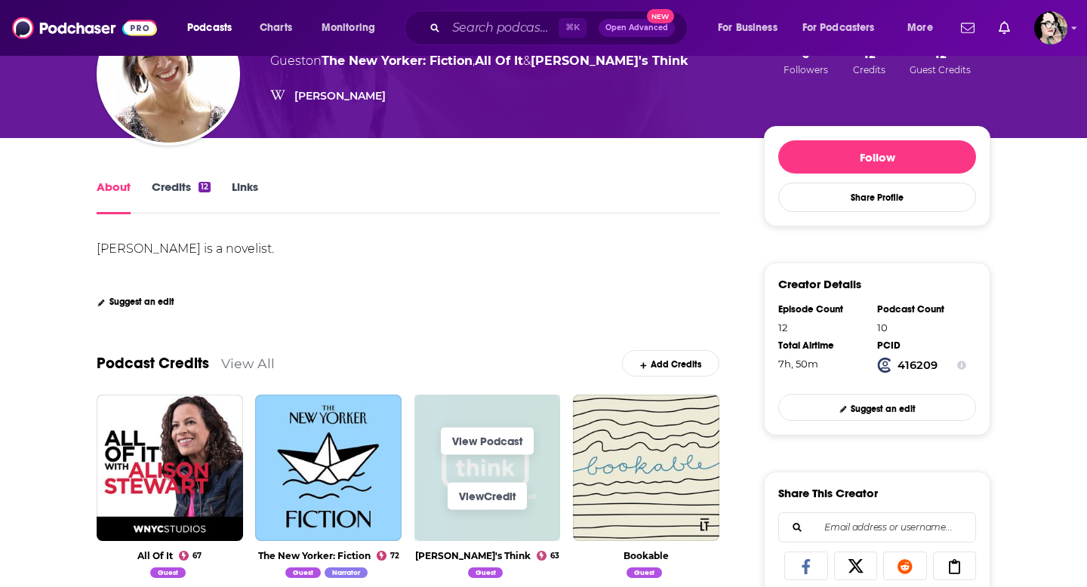
scroll to position [279, 0]
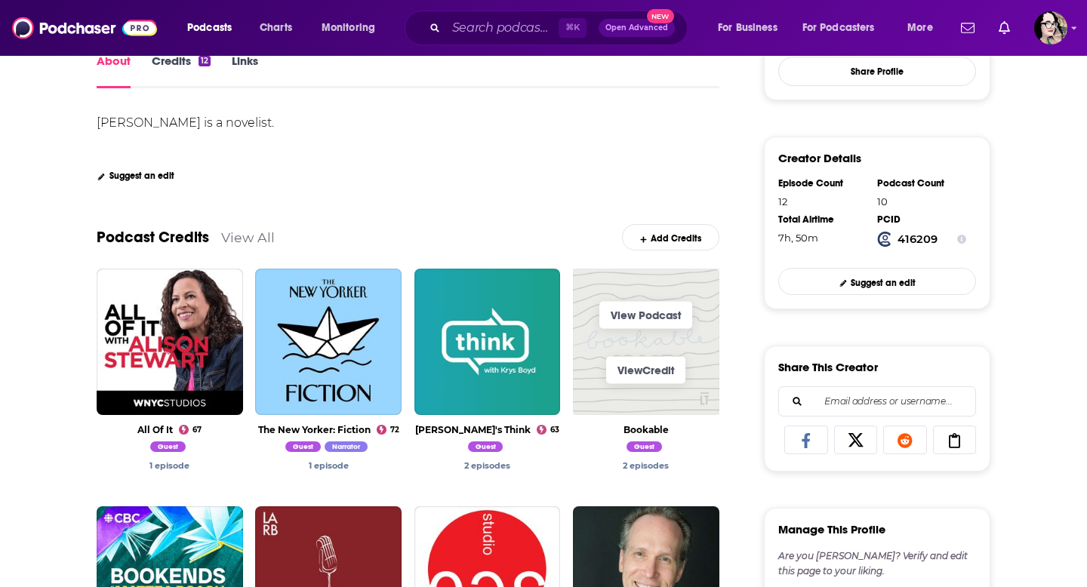
click at [640, 344] on span "View Credit" at bounding box center [646, 370] width 146 height 55
click at [640, 311] on link "View Podcast" at bounding box center [646, 314] width 93 height 27
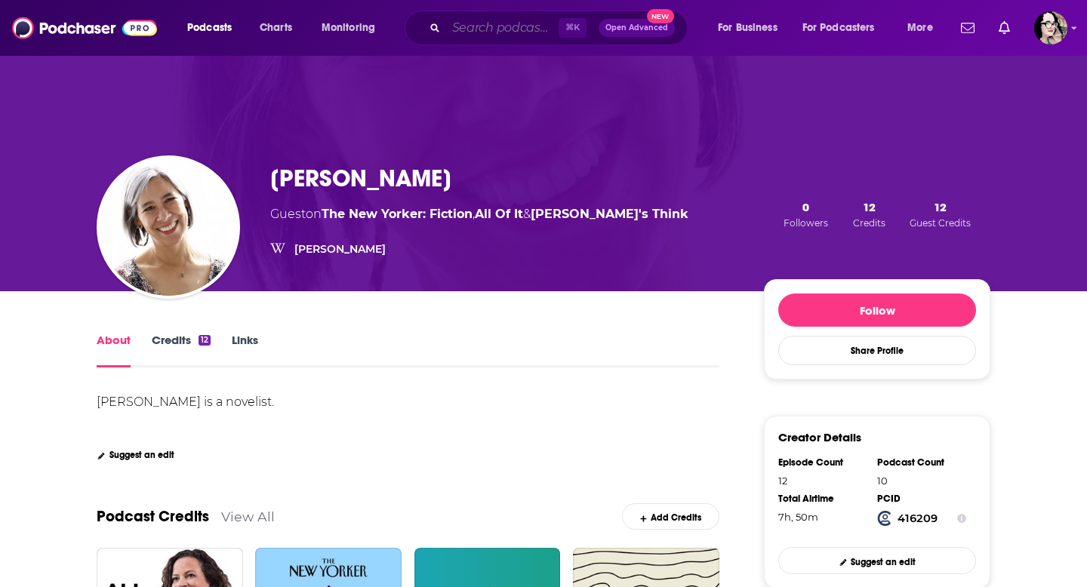
click at [485, 31] on input "Search podcasts, credits, & more..." at bounding box center [502, 28] width 113 height 24
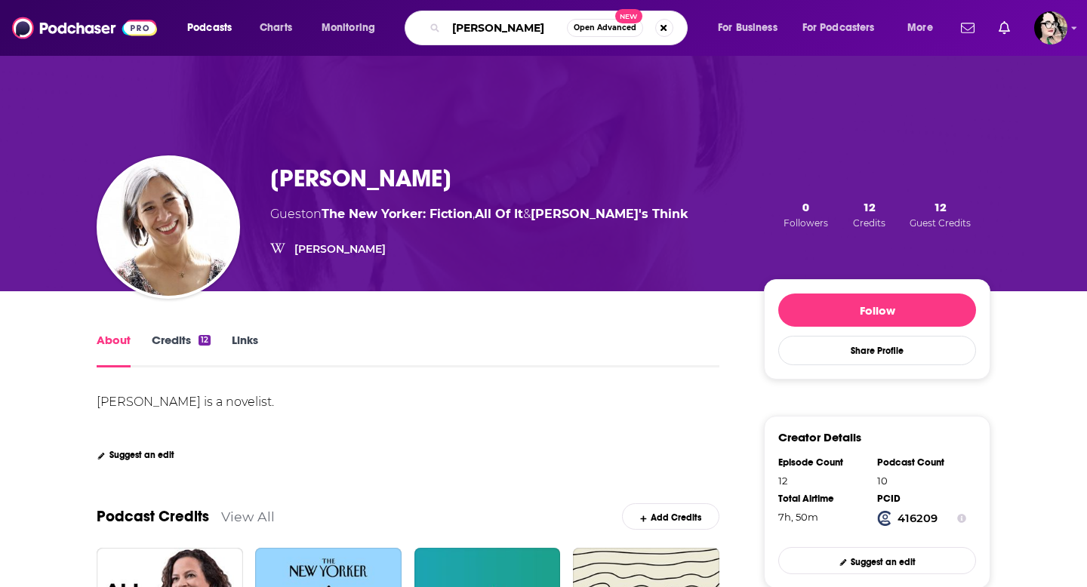
type input "[PERSON_NAME]"
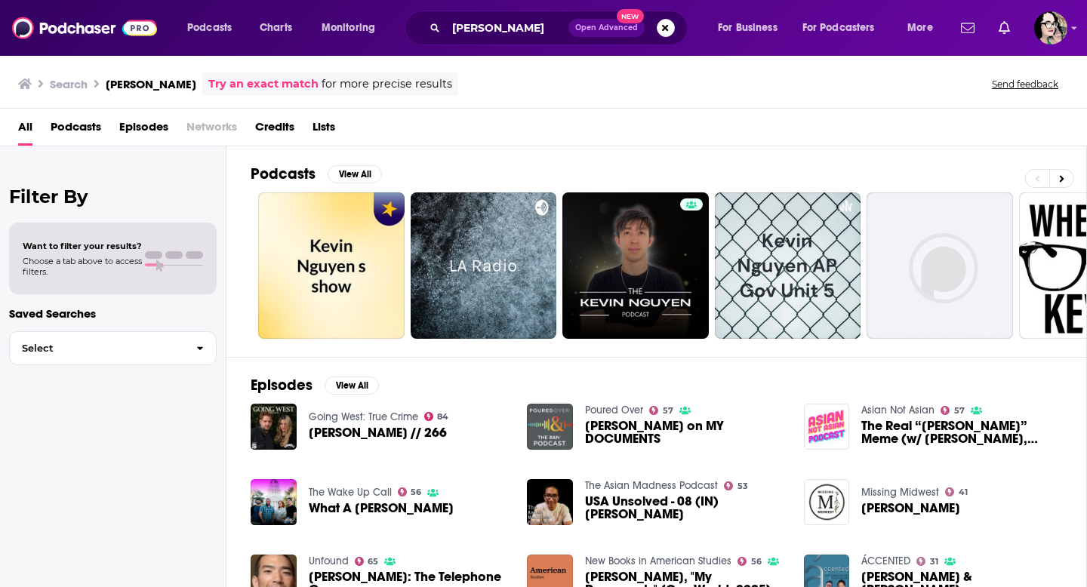
click at [280, 124] on span "Credits" at bounding box center [274, 130] width 39 height 31
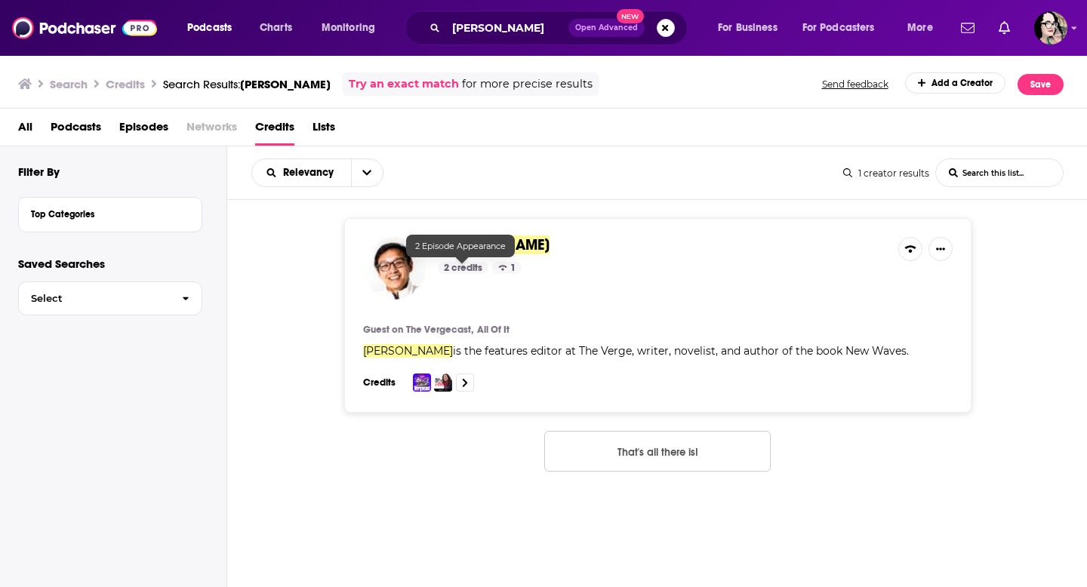
click at [470, 268] on div "2 credits" at bounding box center [463, 268] width 51 height 12
click at [394, 276] on img at bounding box center [394, 268] width 63 height 63
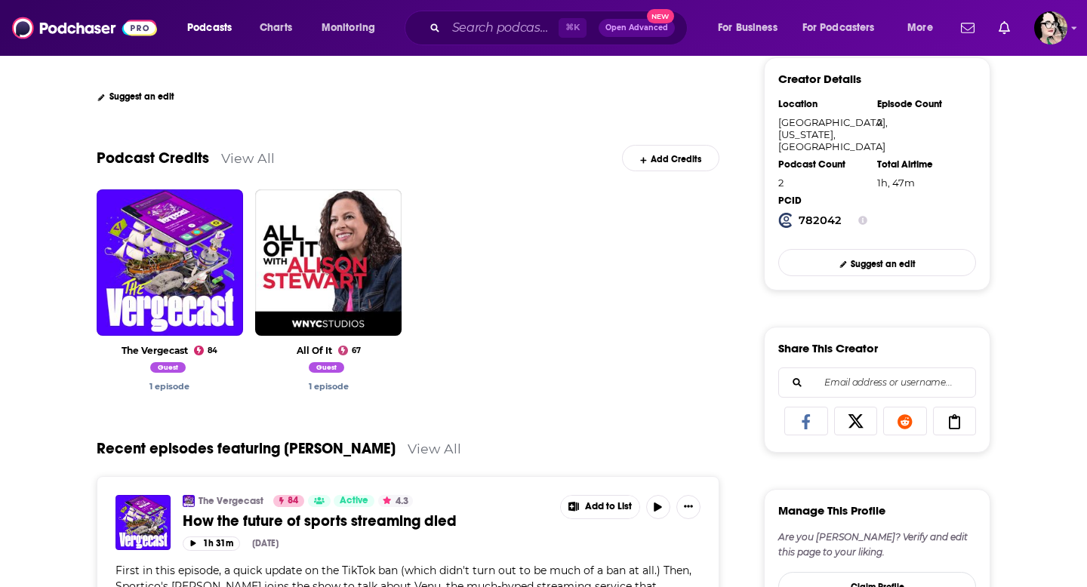
scroll to position [443, 0]
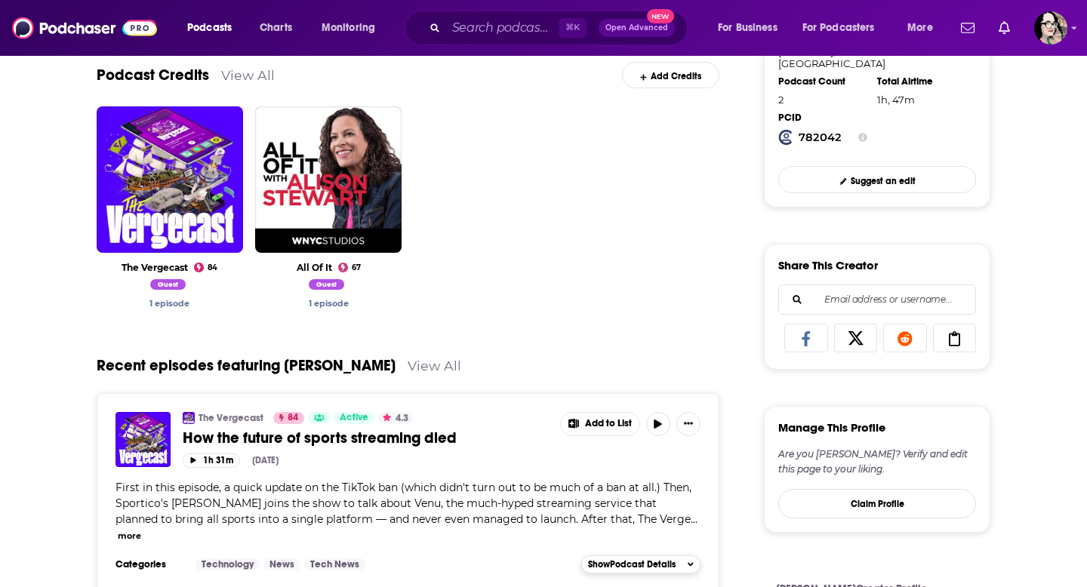
click at [141, 530] on button "more" at bounding box center [129, 536] width 23 height 13
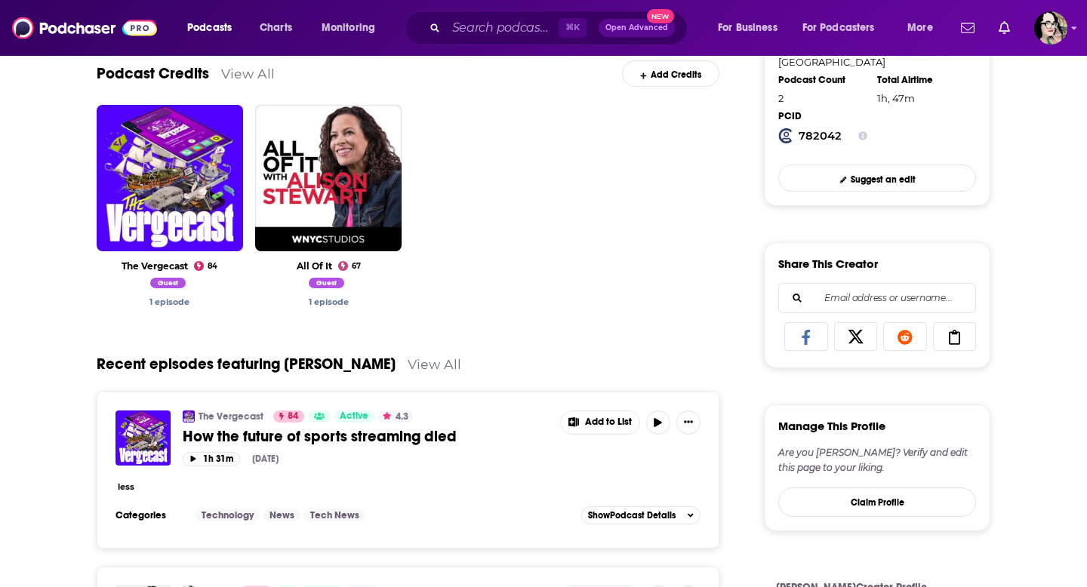
click at [320, 441] on span "How the future of sports streaming died" at bounding box center [320, 436] width 274 height 19
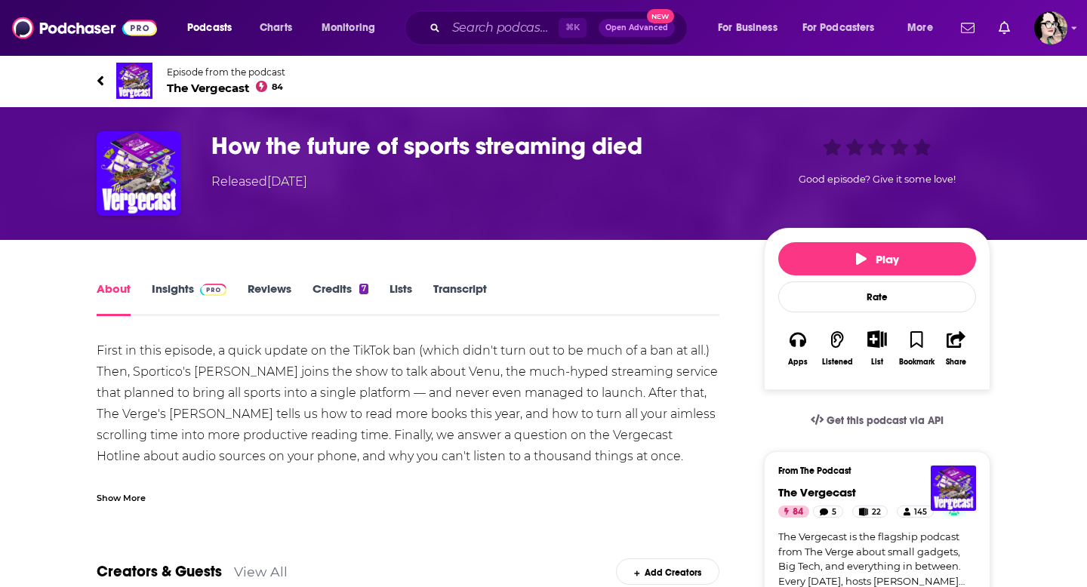
click at [167, 286] on link "Insights" at bounding box center [189, 299] width 75 height 35
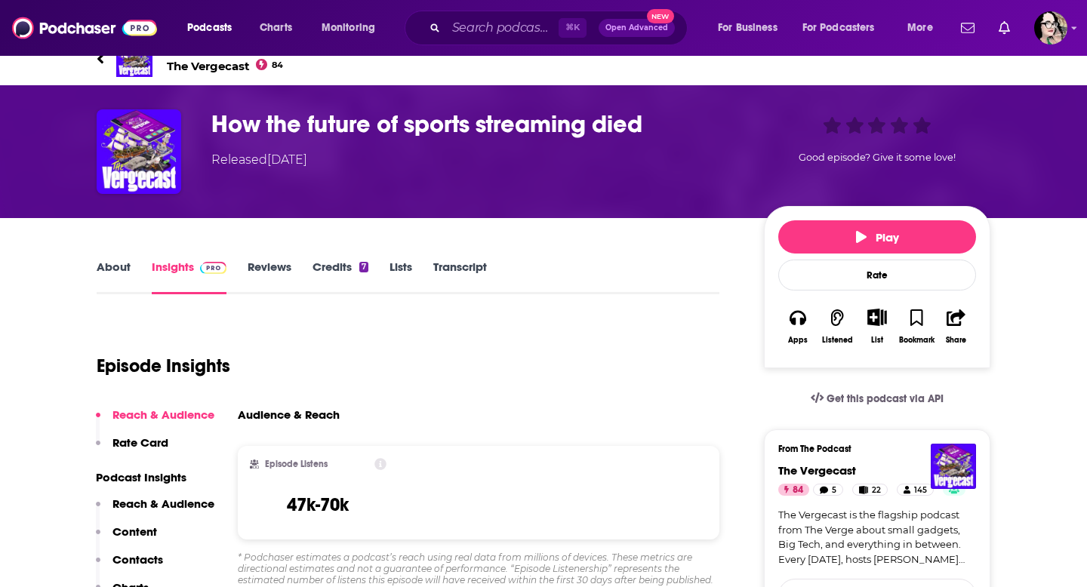
scroll to position [20, 0]
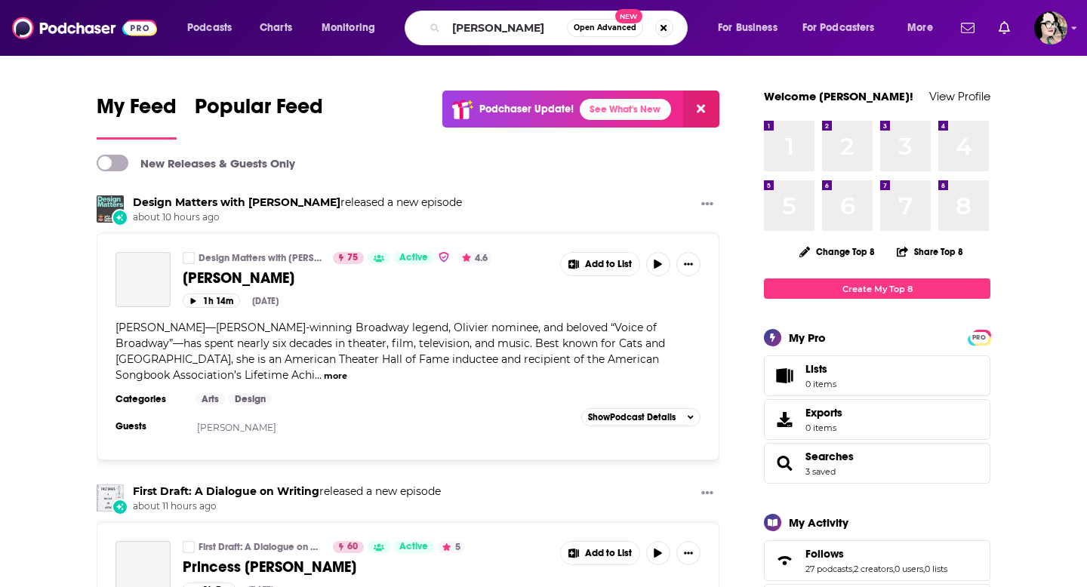
type input "[PERSON_NAME]"
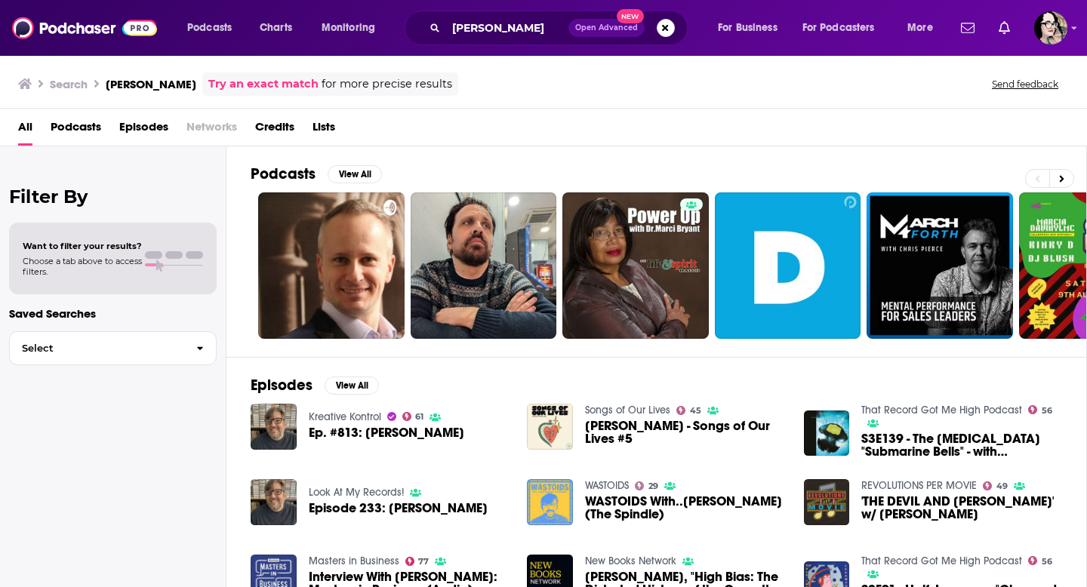
click at [268, 134] on span "Credits" at bounding box center [274, 130] width 39 height 31
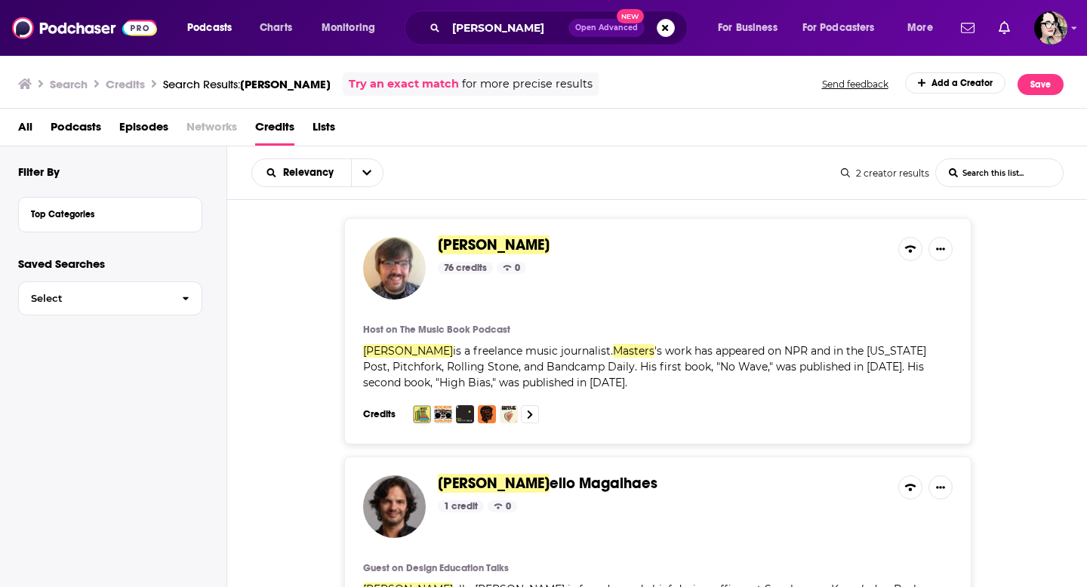
click at [486, 248] on span "[PERSON_NAME]" at bounding box center [494, 245] width 112 height 19
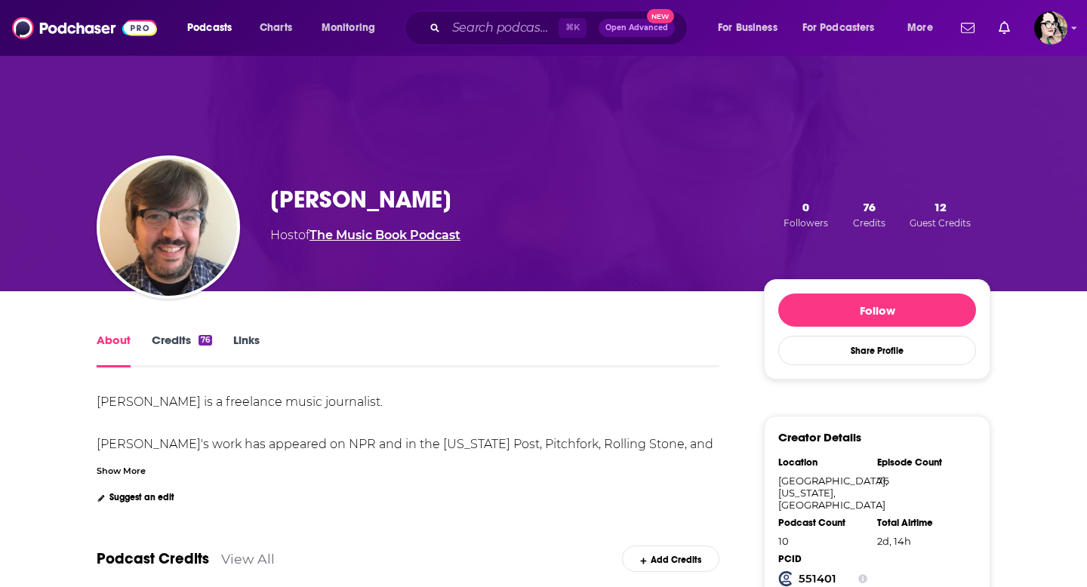
click at [367, 241] on link "The Music Book Podcast" at bounding box center [385, 235] width 151 height 14
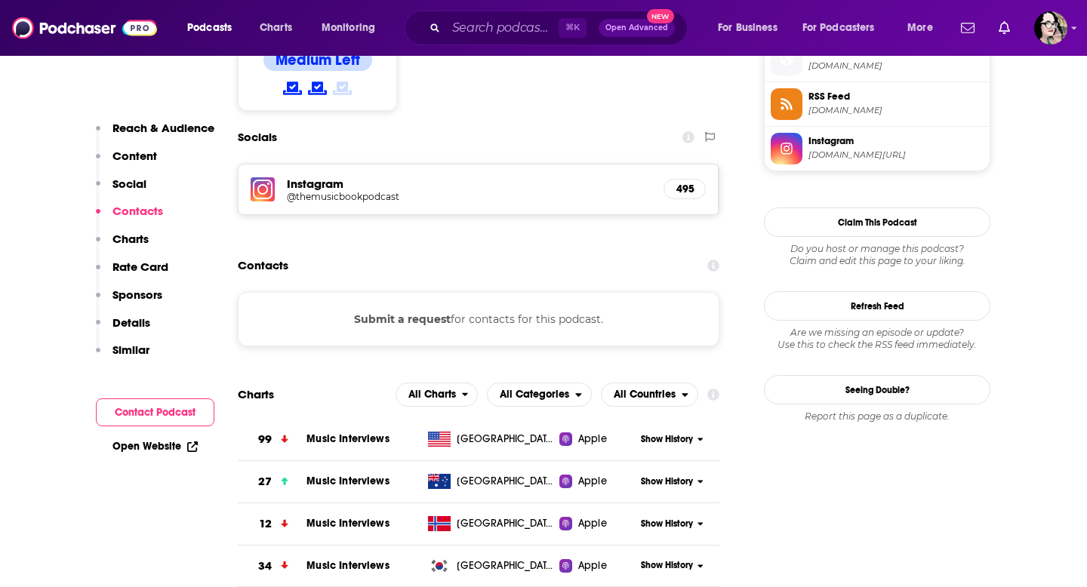
scroll to position [1202, 0]
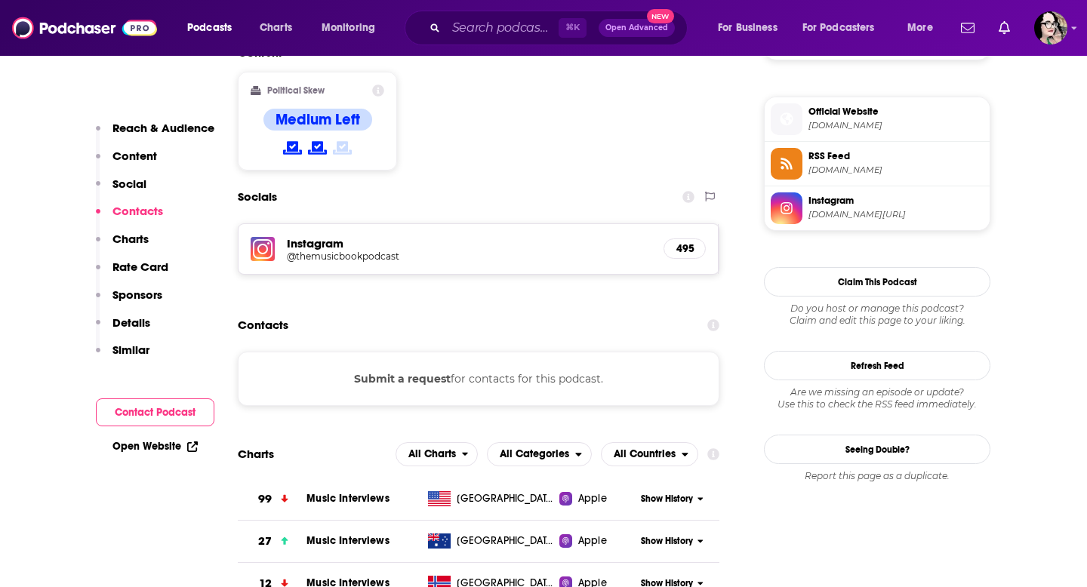
click at [338, 251] on h5 "@themusicbookpodcast" at bounding box center [408, 256] width 242 height 11
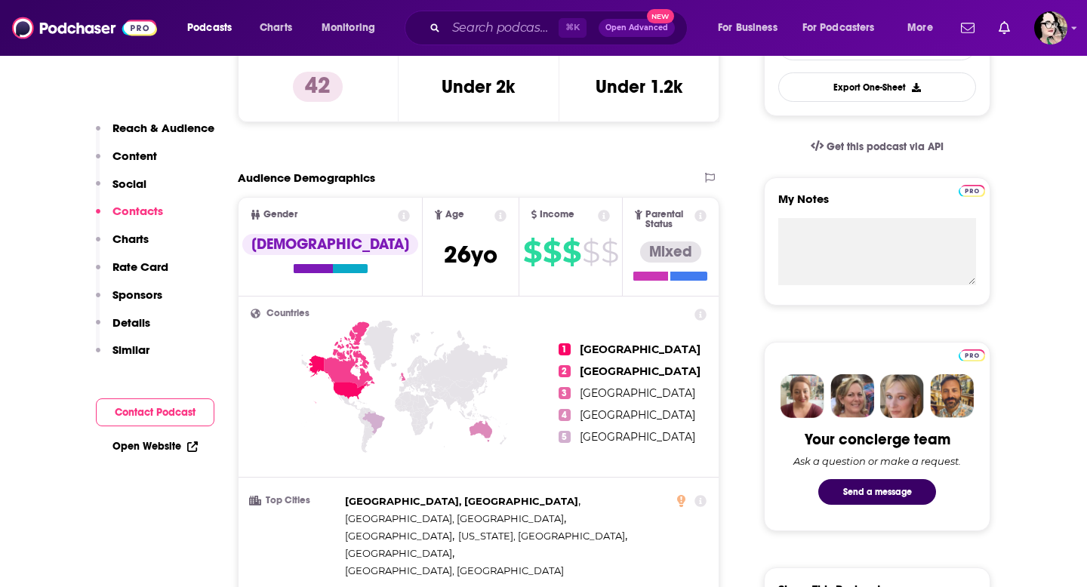
scroll to position [0, 0]
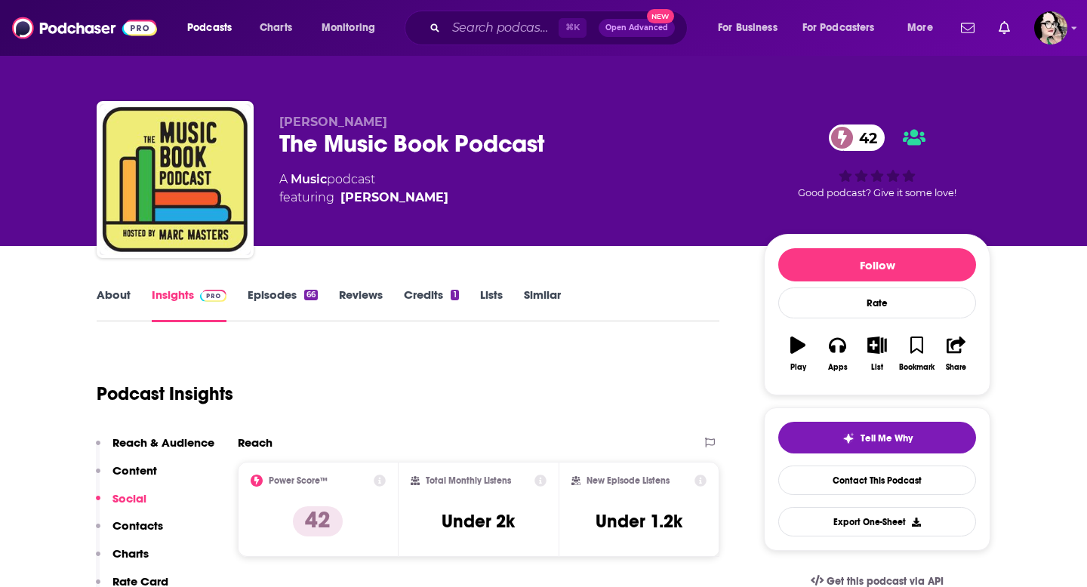
click at [539, 293] on link "Similar" at bounding box center [542, 305] width 37 height 35
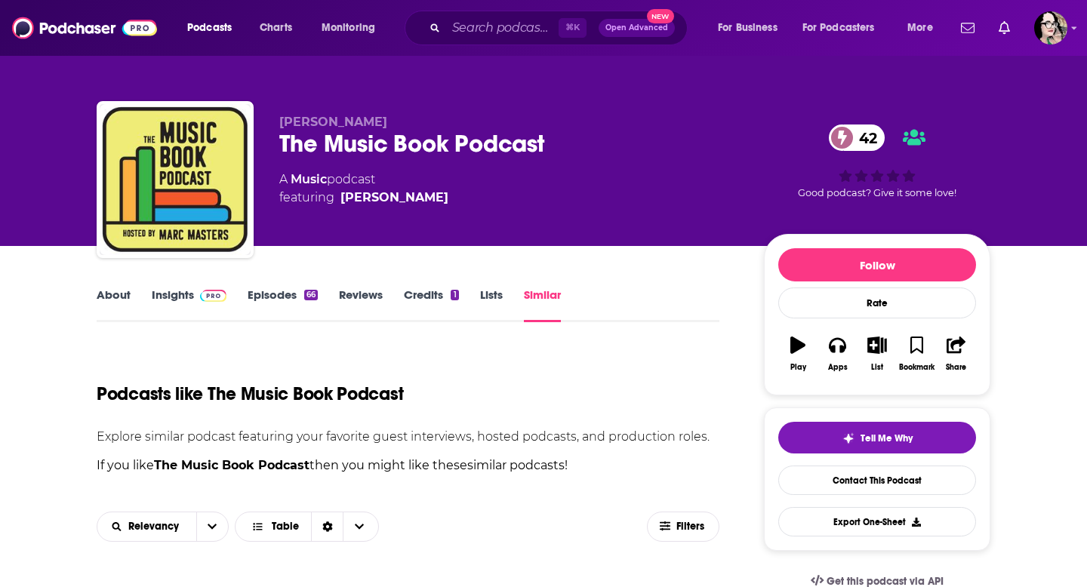
click at [554, 298] on link "Similar" at bounding box center [542, 305] width 37 height 35
click at [276, 292] on link "Episodes 66" at bounding box center [283, 305] width 70 height 35
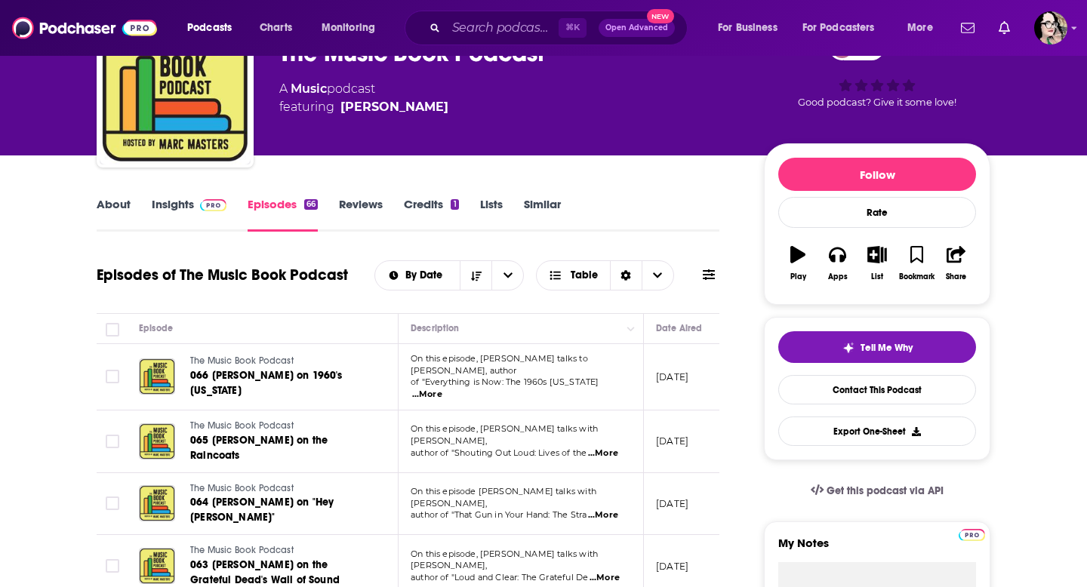
scroll to position [92, 0]
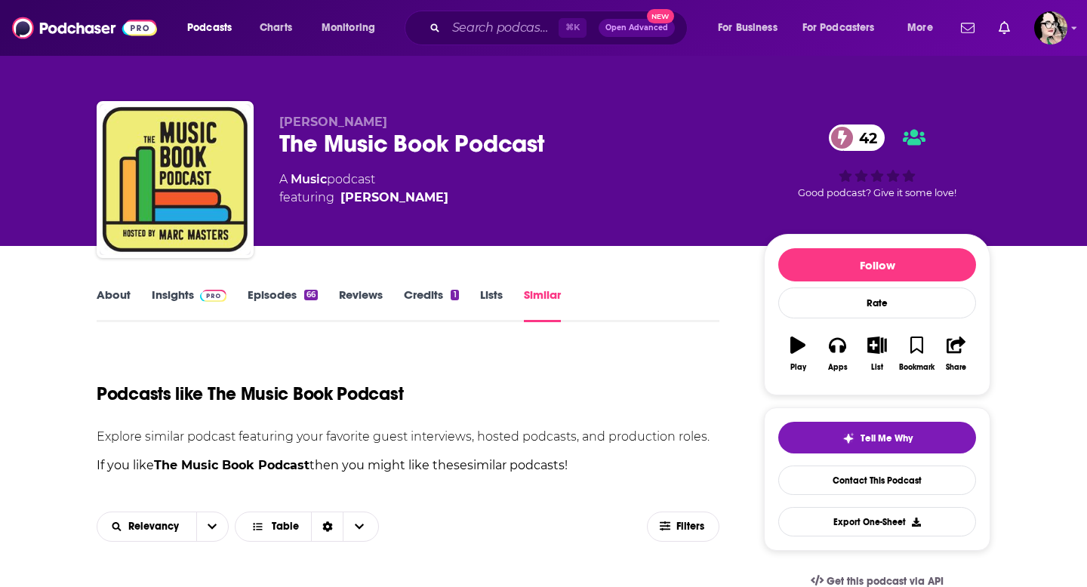
click at [554, 289] on link "Similar" at bounding box center [542, 305] width 37 height 35
click at [543, 297] on link "Similar" at bounding box center [542, 305] width 37 height 35
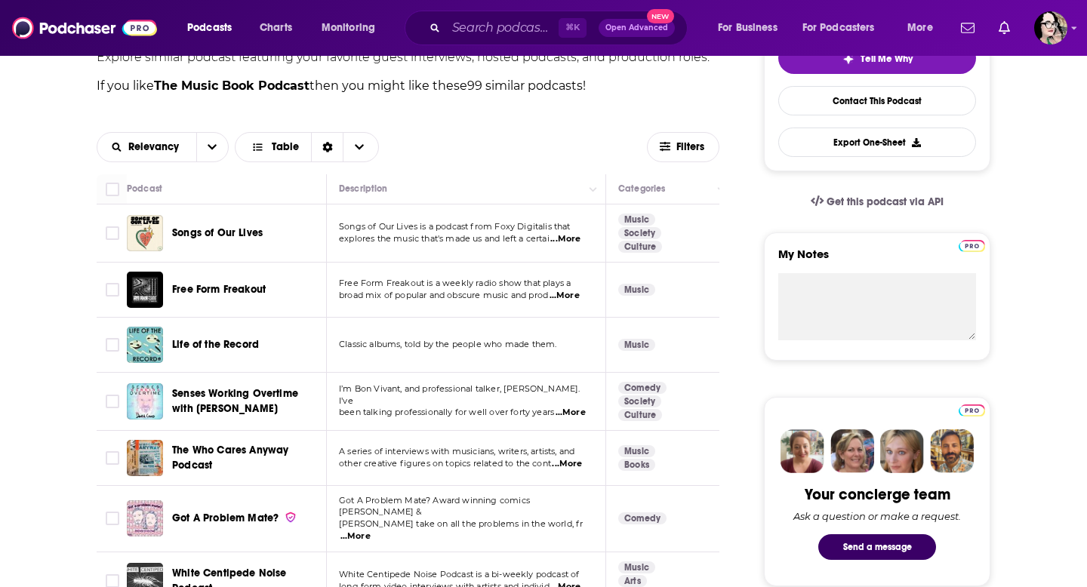
scroll to position [384, 0]
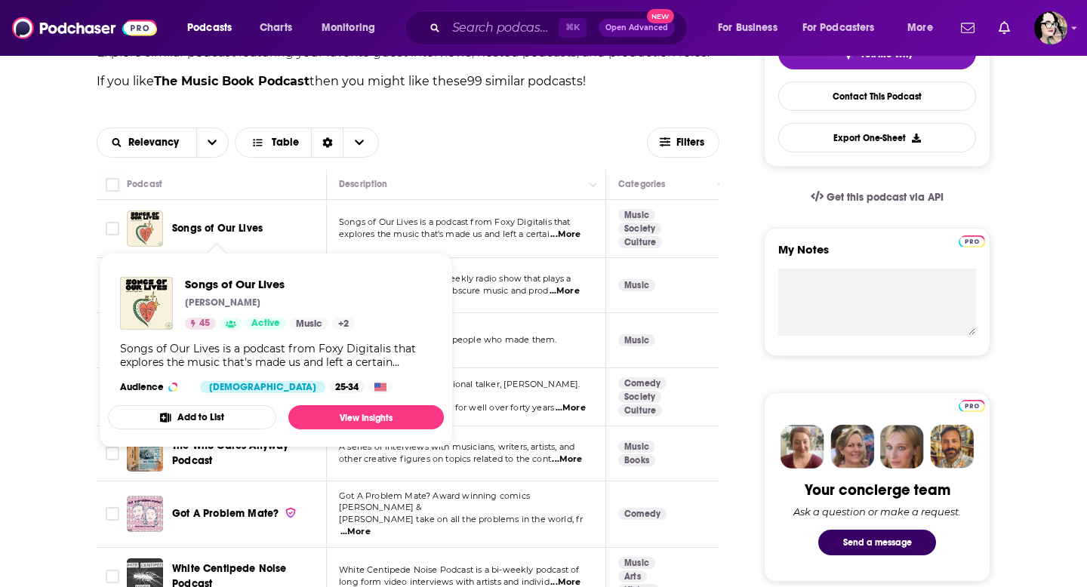
click at [248, 230] on span "Songs of Our Lives" at bounding box center [217, 228] width 91 height 13
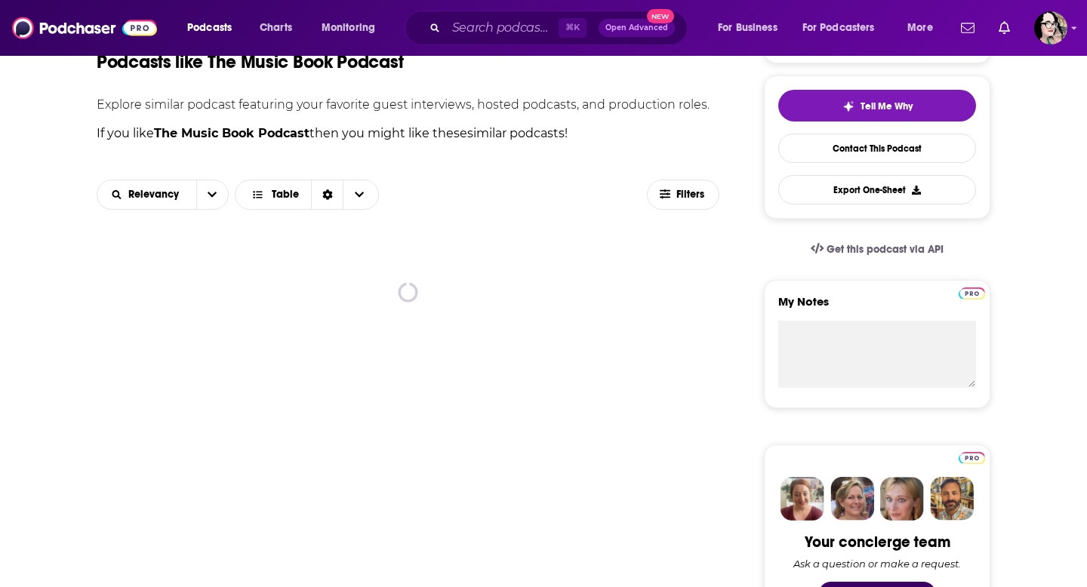
scroll to position [464, 0]
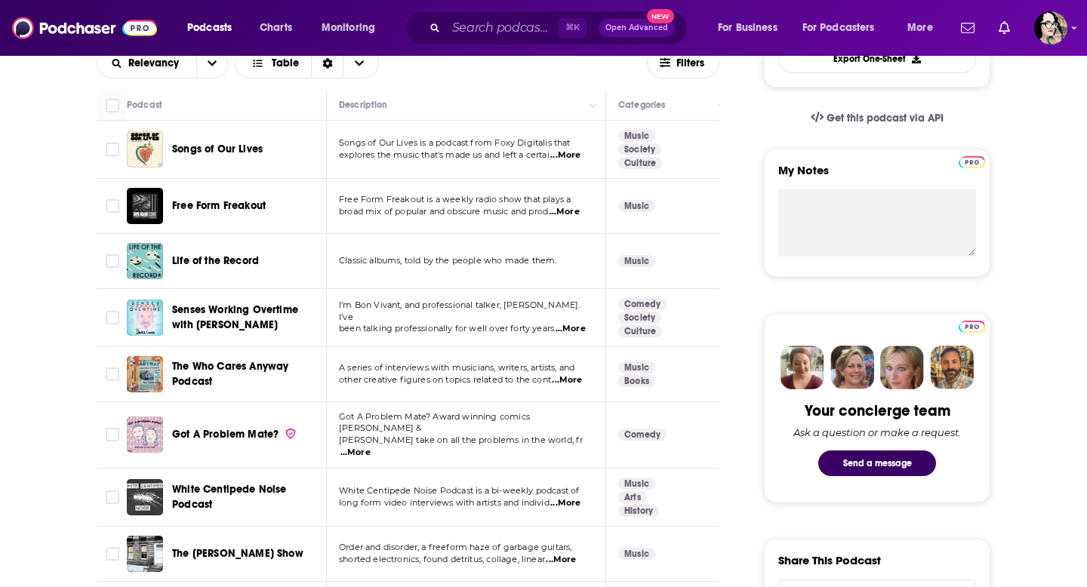
click at [567, 323] on span "...More" at bounding box center [571, 329] width 30 height 12
click at [265, 395] on td "The Who Cares Anyway Podcast" at bounding box center [227, 374] width 200 height 55
click at [580, 380] on span "...More" at bounding box center [567, 381] width 30 height 12
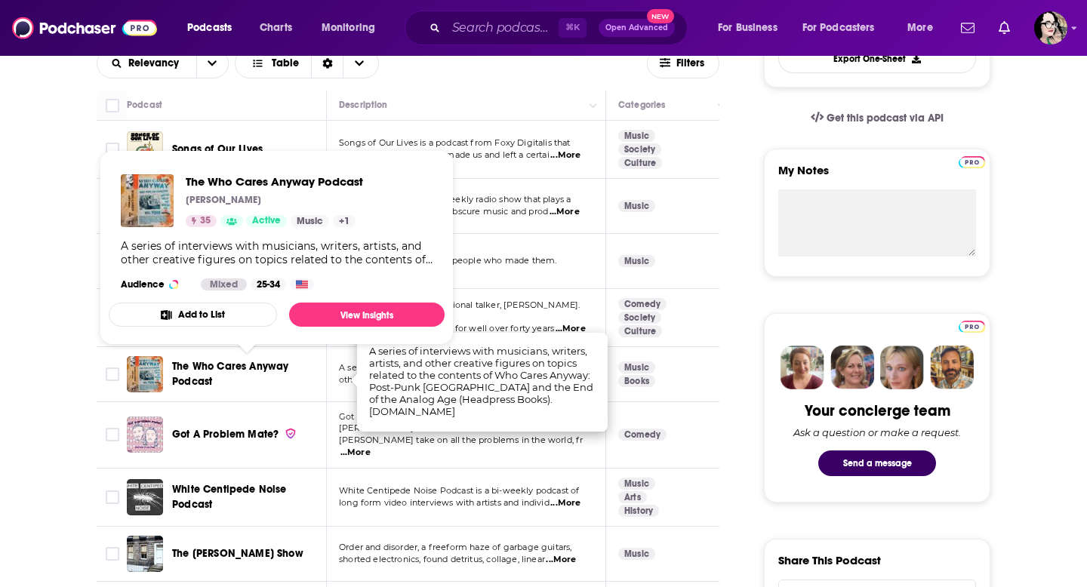
click at [256, 368] on span "The Who Cares Anyway Podcast" at bounding box center [230, 374] width 116 height 28
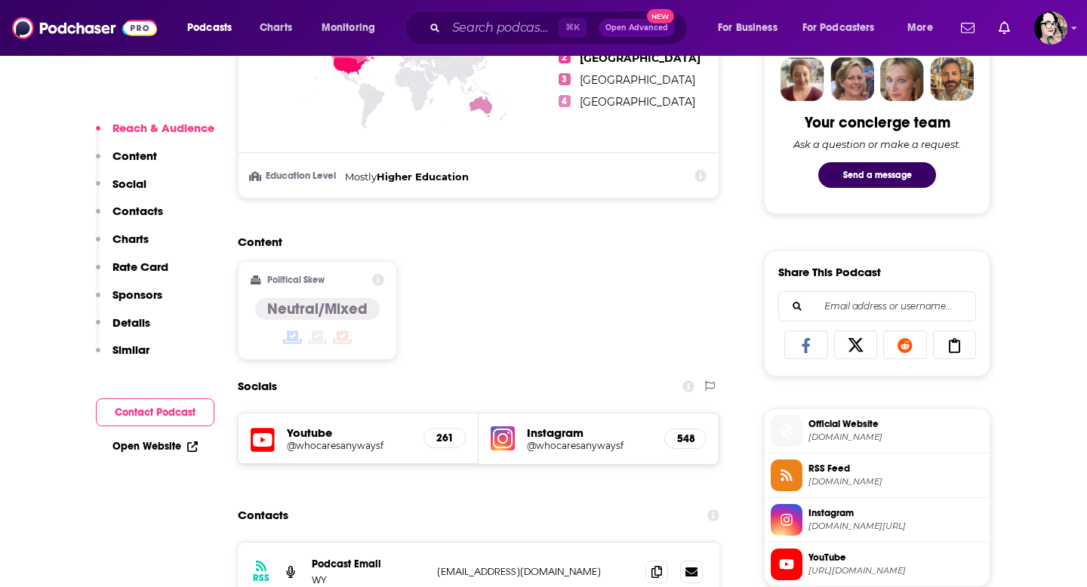
scroll to position [856, 0]
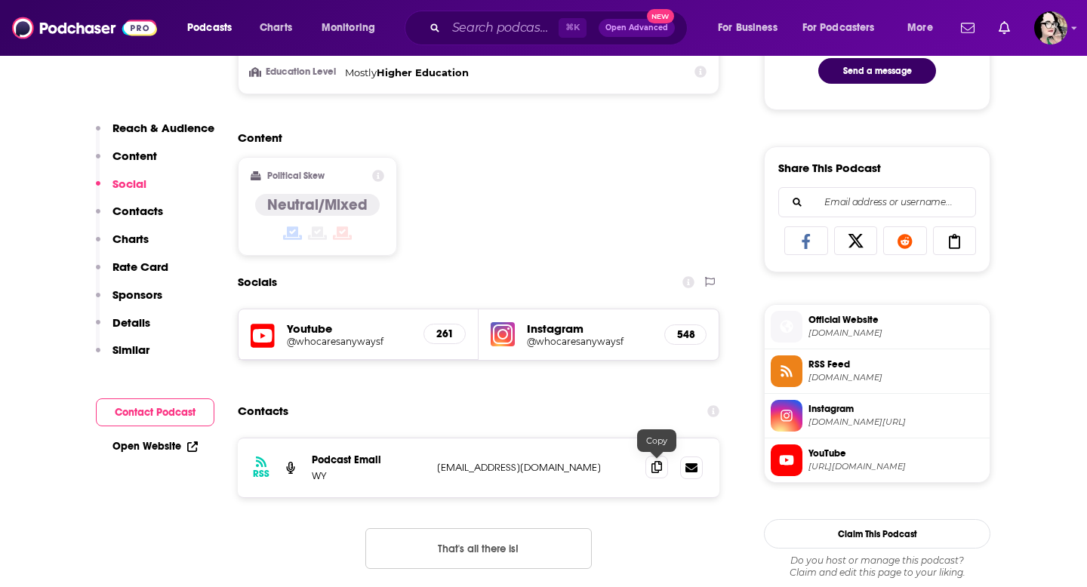
click at [661, 470] on icon at bounding box center [657, 467] width 11 height 12
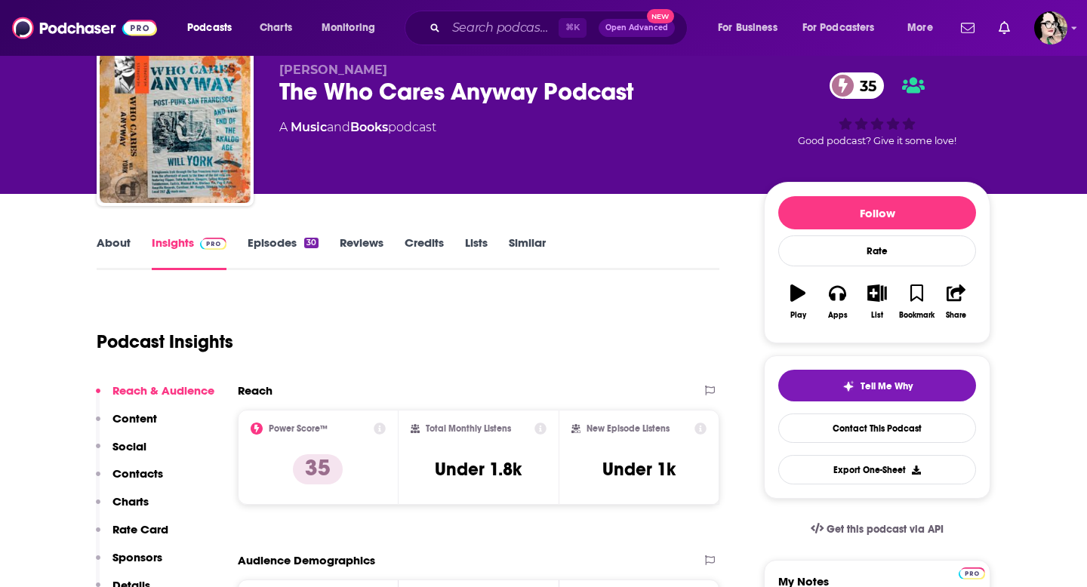
scroll to position [0, 0]
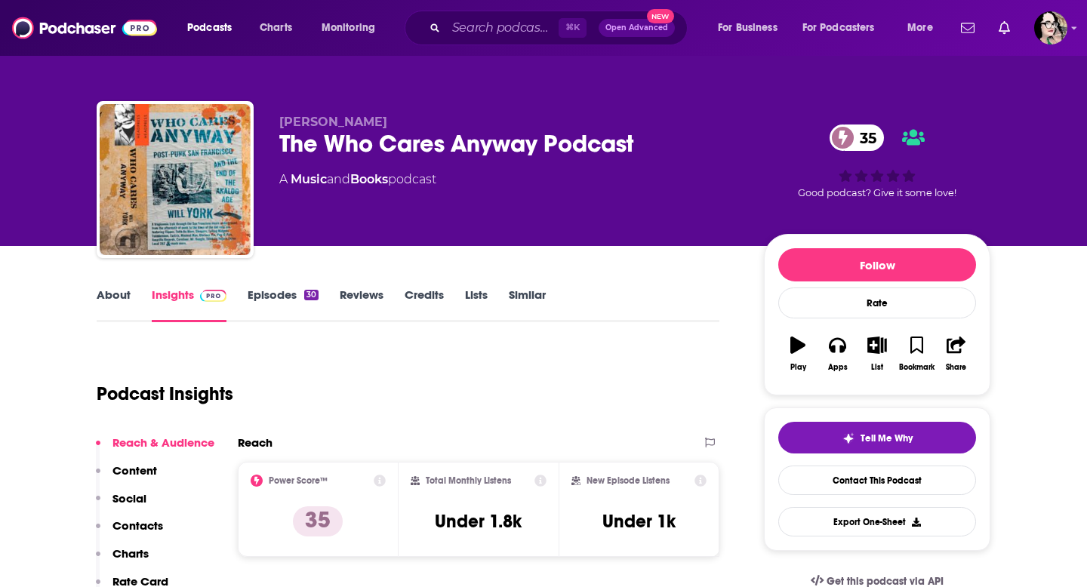
click at [259, 299] on link "Episodes 30" at bounding box center [283, 305] width 71 height 35
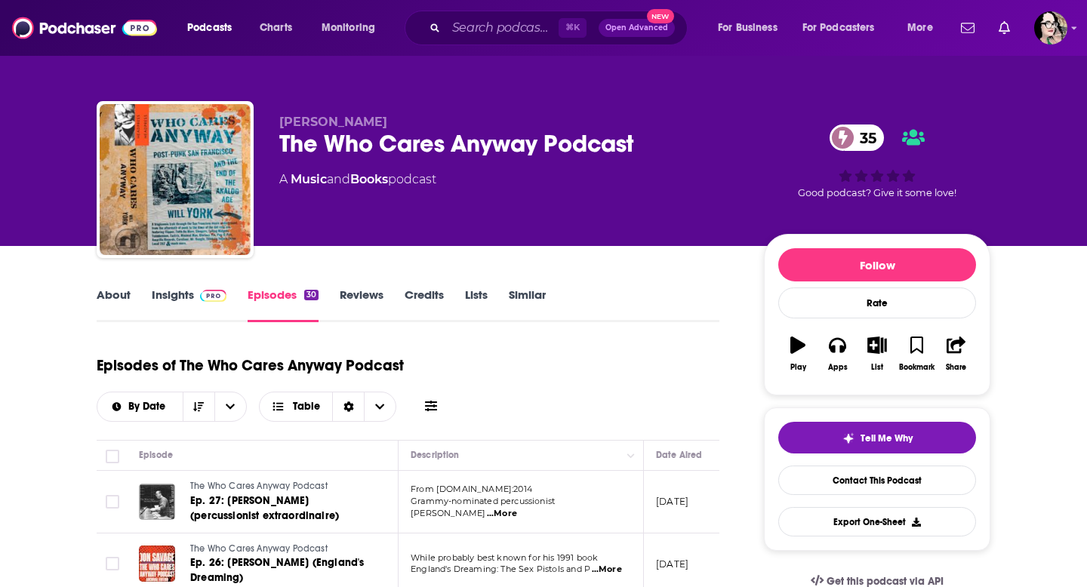
click at [328, 126] on span "[PERSON_NAME]" at bounding box center [333, 122] width 108 height 14
drag, startPoint x: 313, startPoint y: 122, endPoint x: 324, endPoint y: 131, distance: 13.9
click at [313, 122] on span "[PERSON_NAME]" at bounding box center [333, 122] width 108 height 14
click at [116, 292] on link "About" at bounding box center [114, 305] width 34 height 35
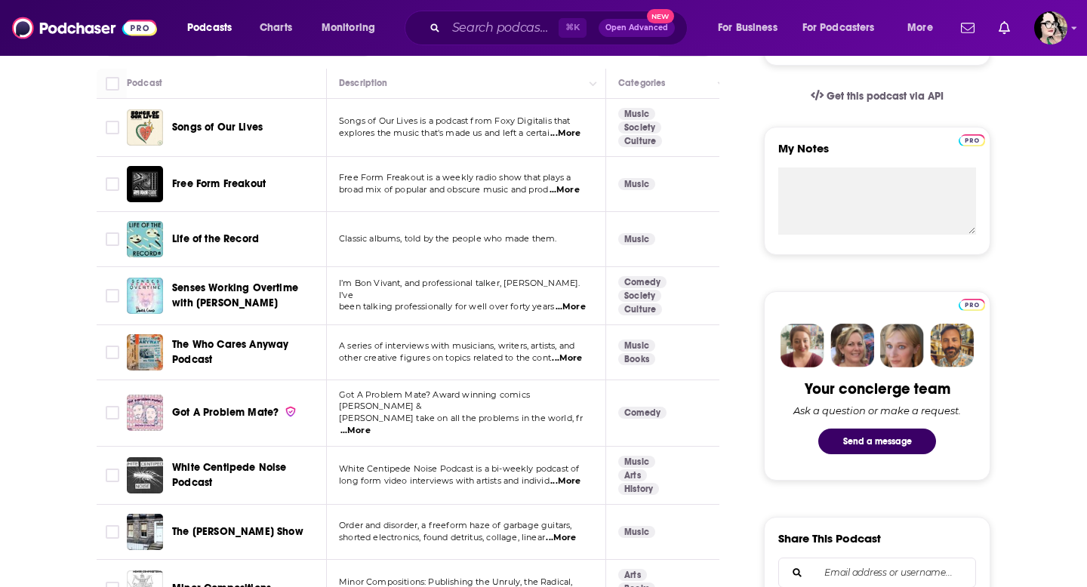
scroll to position [487, 0]
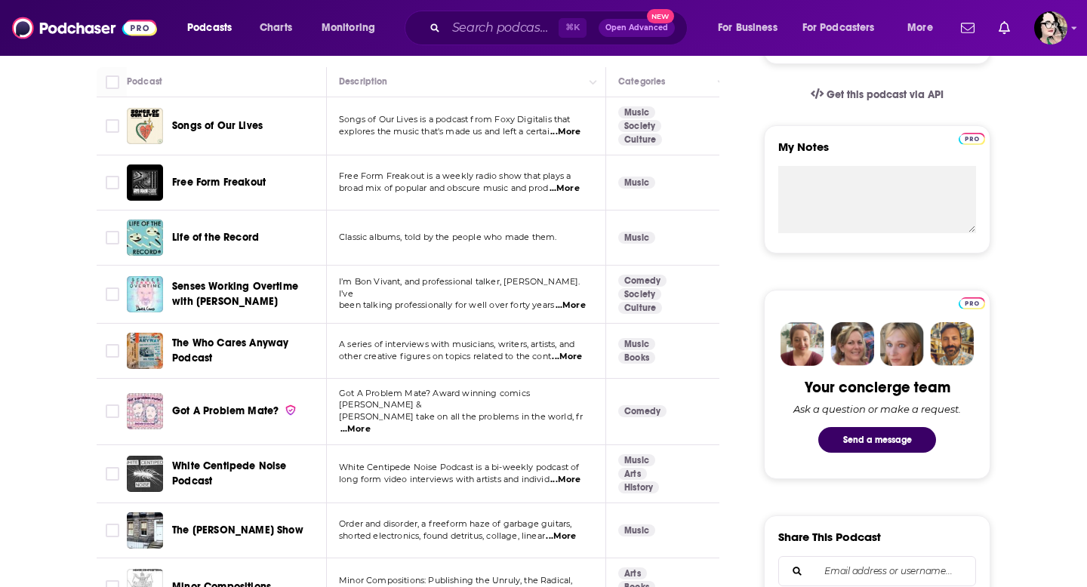
click at [570, 474] on span "...More" at bounding box center [565, 480] width 30 height 12
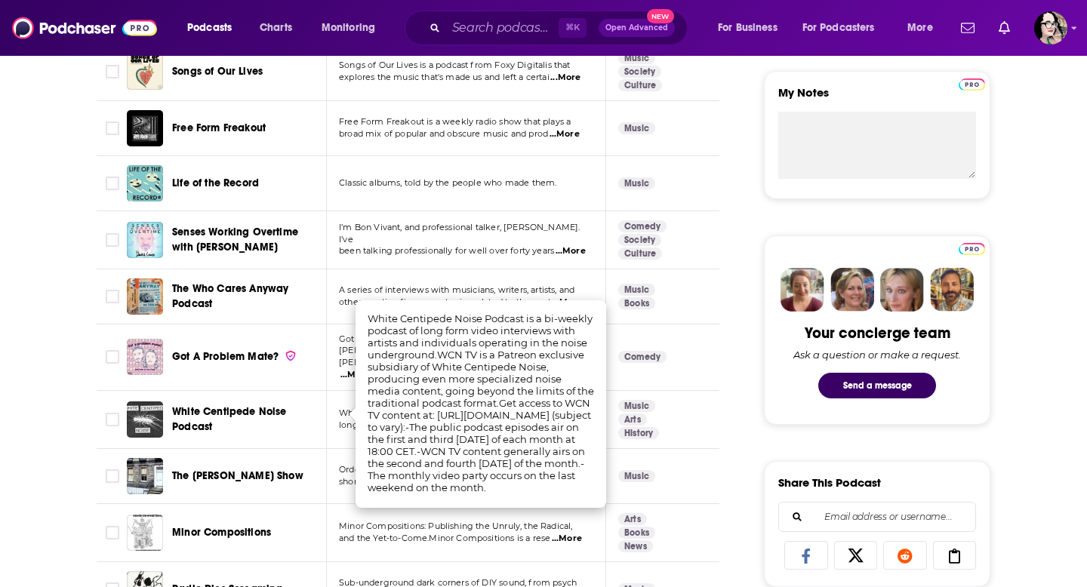
scroll to position [544, 0]
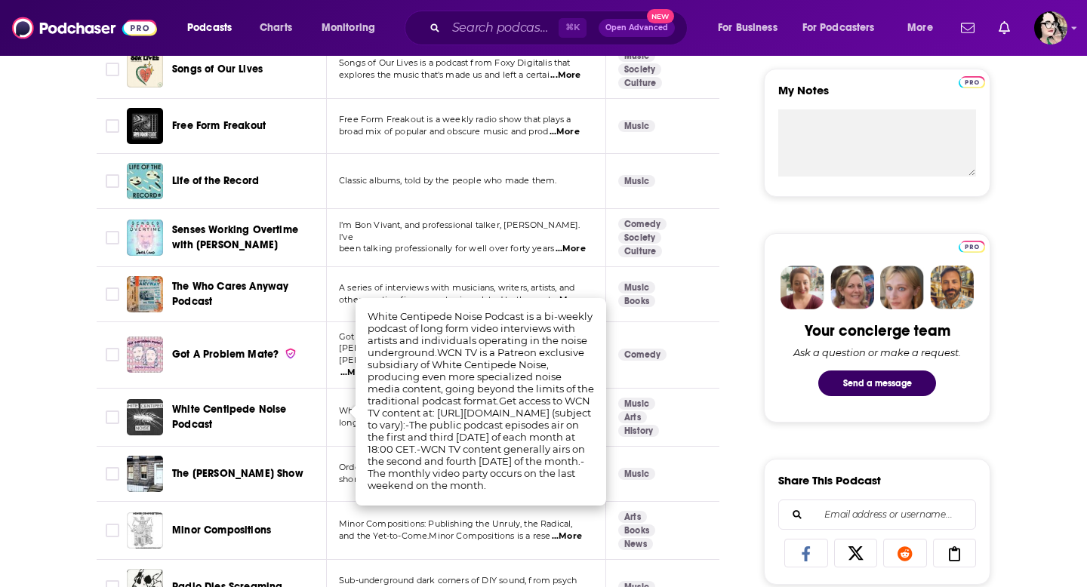
click at [257, 468] on span "The [PERSON_NAME] Show" at bounding box center [237, 473] width 131 height 13
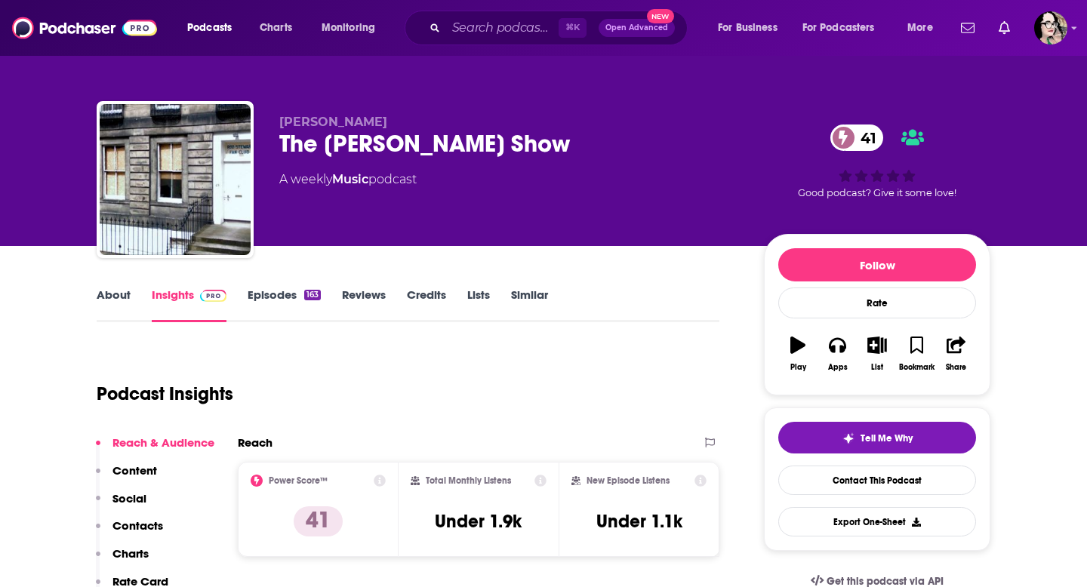
click at [116, 291] on link "About" at bounding box center [114, 305] width 34 height 35
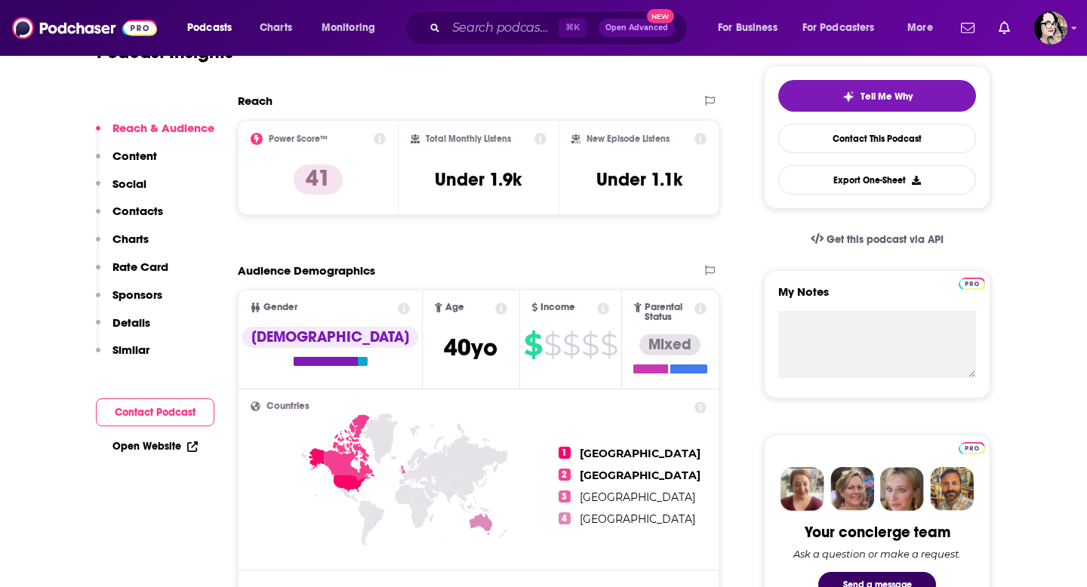
scroll to position [361, 0]
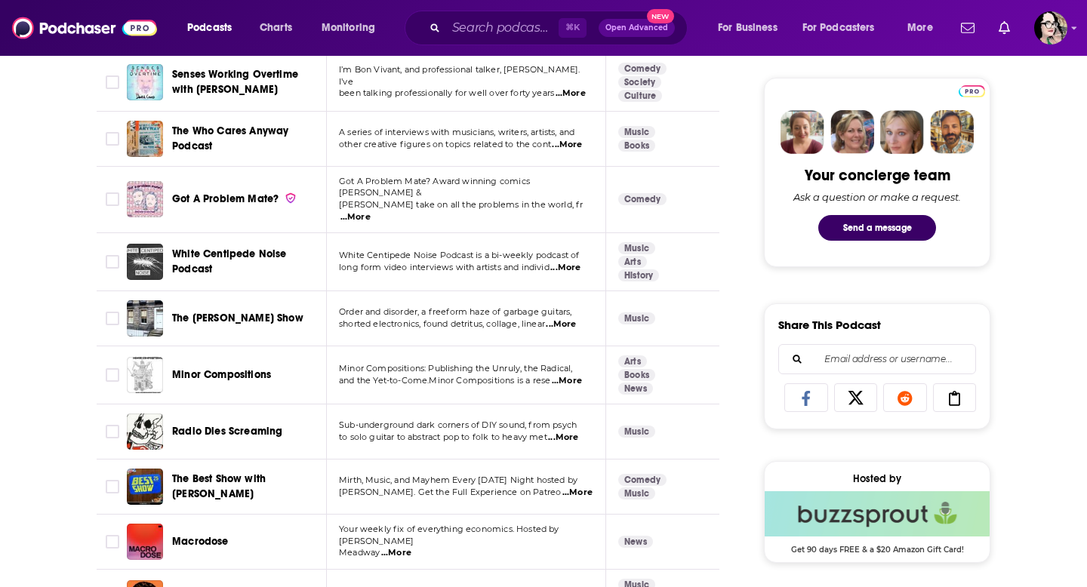
scroll to position [700, 0]
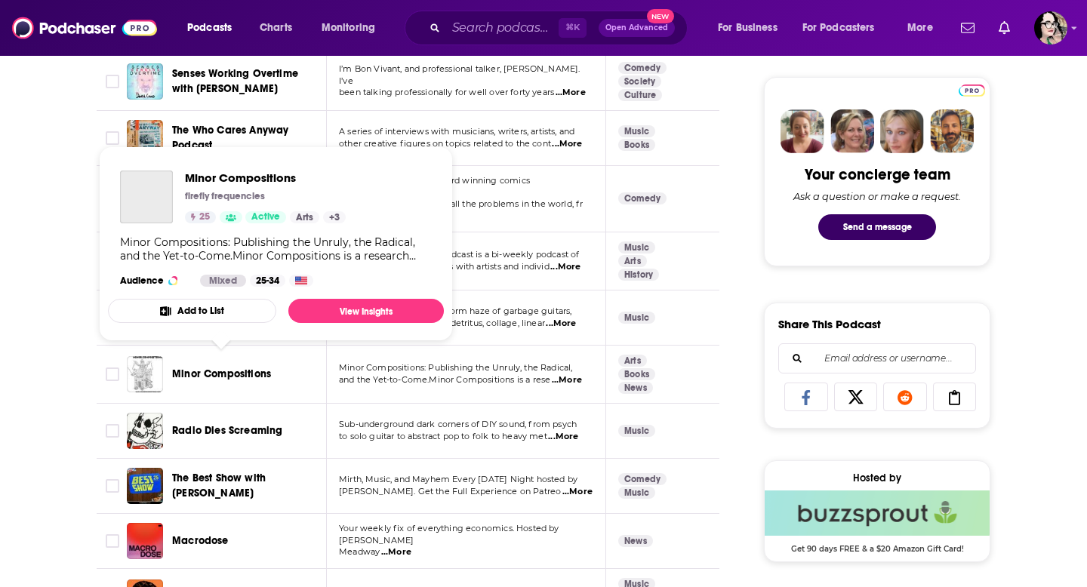
click at [266, 368] on span "Minor Compositions" at bounding box center [221, 374] width 99 height 13
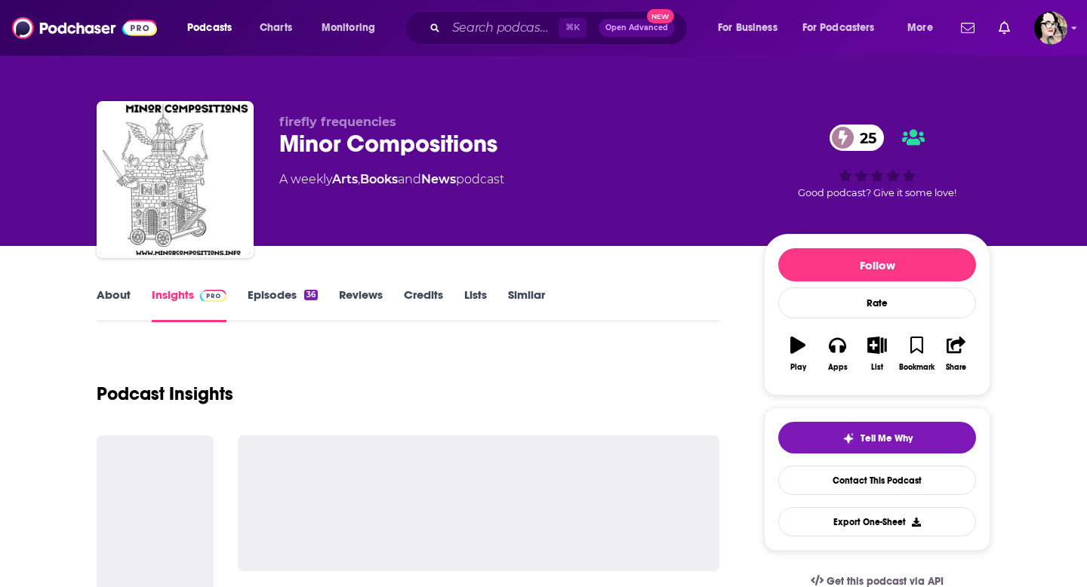
click at [119, 292] on link "About" at bounding box center [114, 305] width 34 height 35
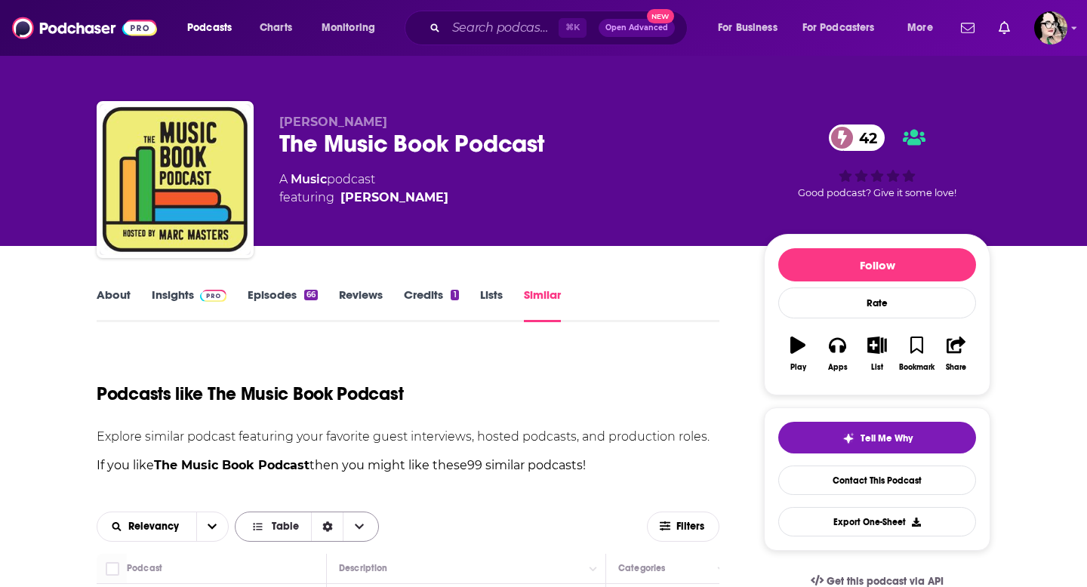
scroll to position [159, 0]
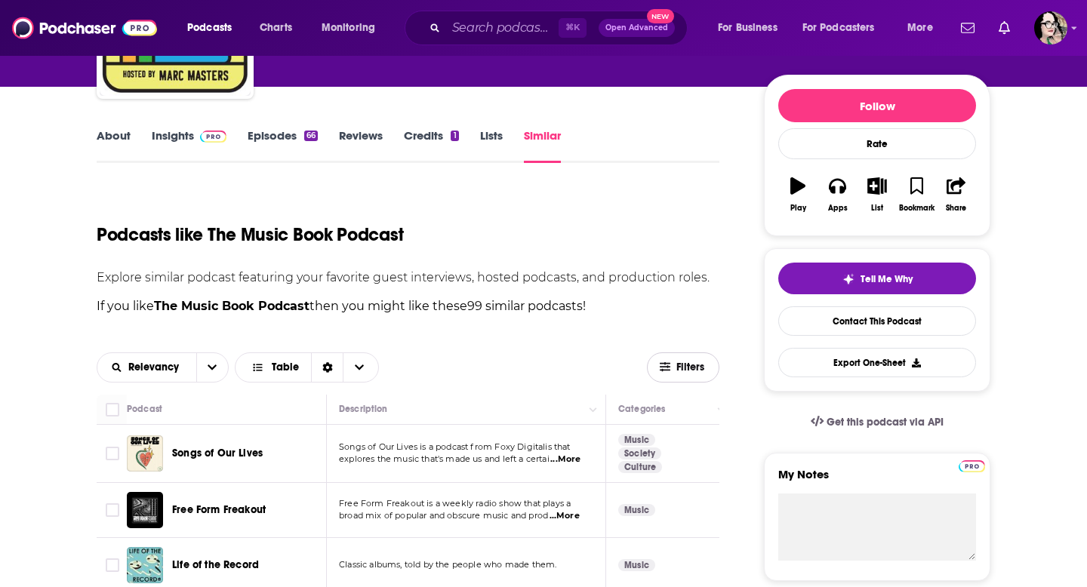
click at [686, 370] on span "Filters" at bounding box center [692, 367] width 30 height 11
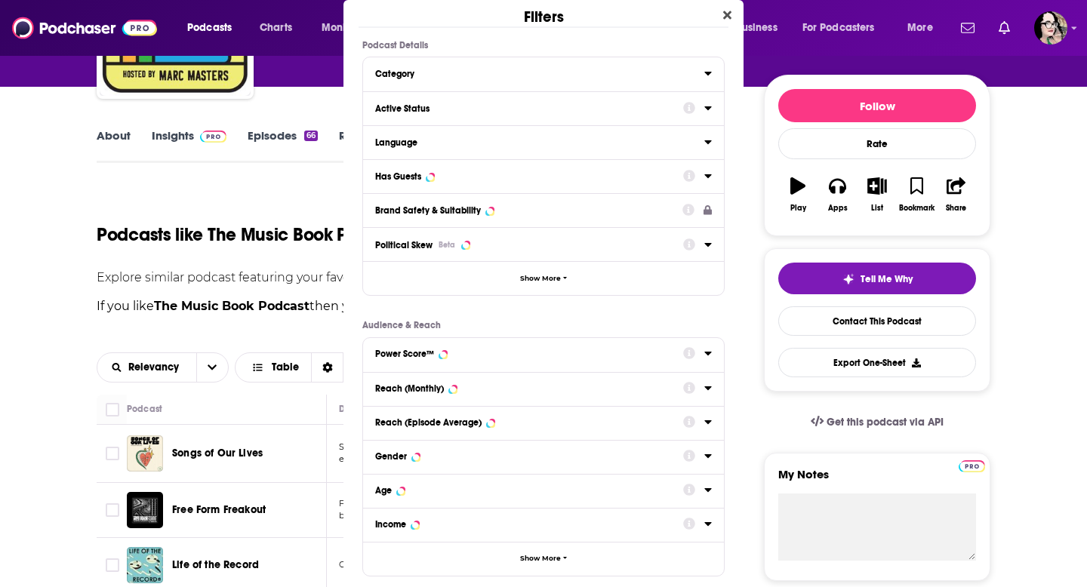
scroll to position [0, 0]
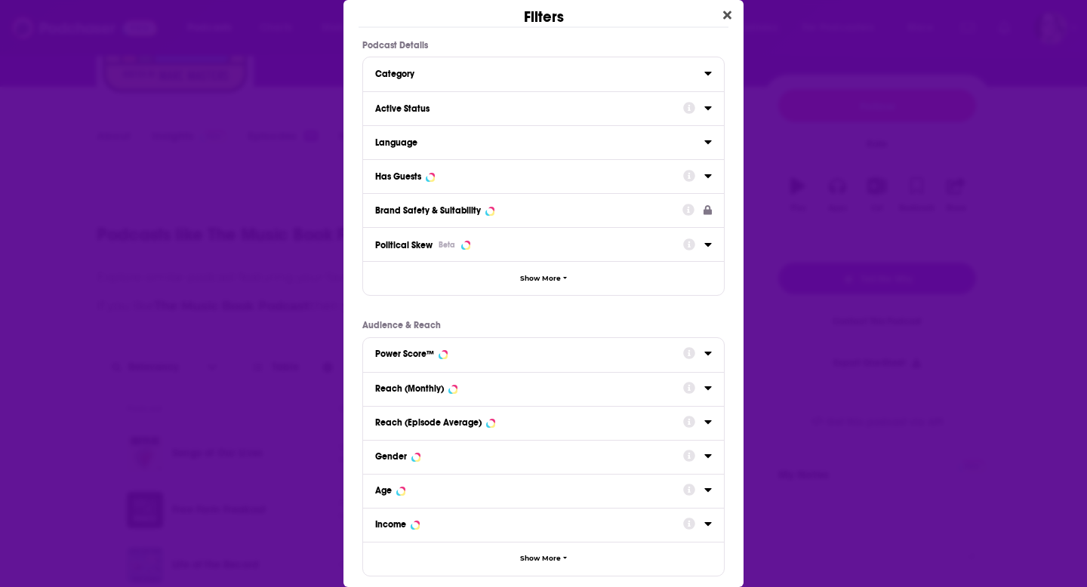
drag, startPoint x: 450, startPoint y: 110, endPoint x: 428, endPoint y: 102, distance: 23.4
click at [450, 110] on div "Active Status" at bounding box center [524, 108] width 298 height 11
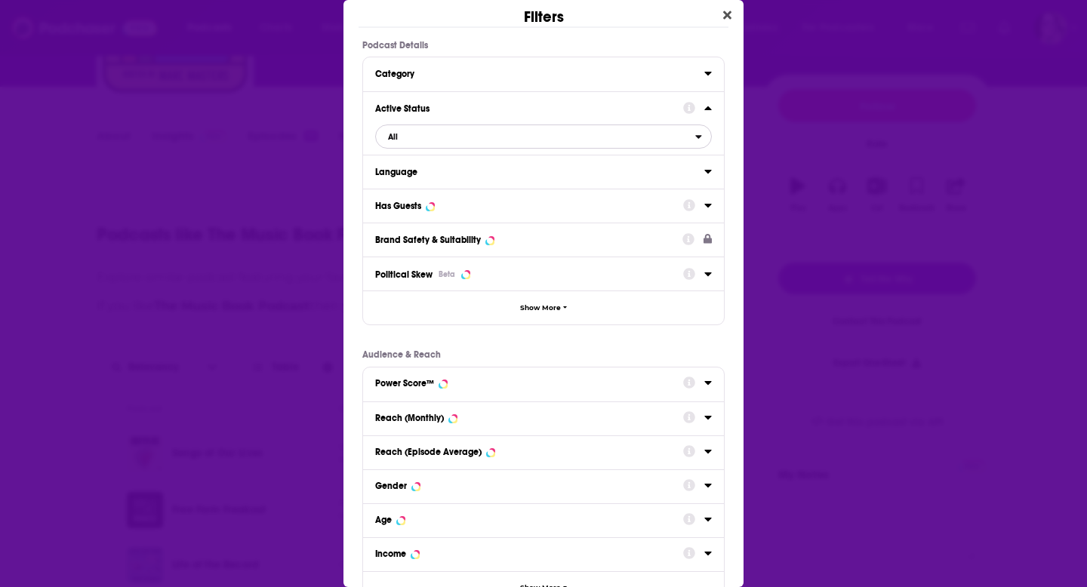
click at [406, 137] on span "All" at bounding box center [535, 137] width 319 height 20
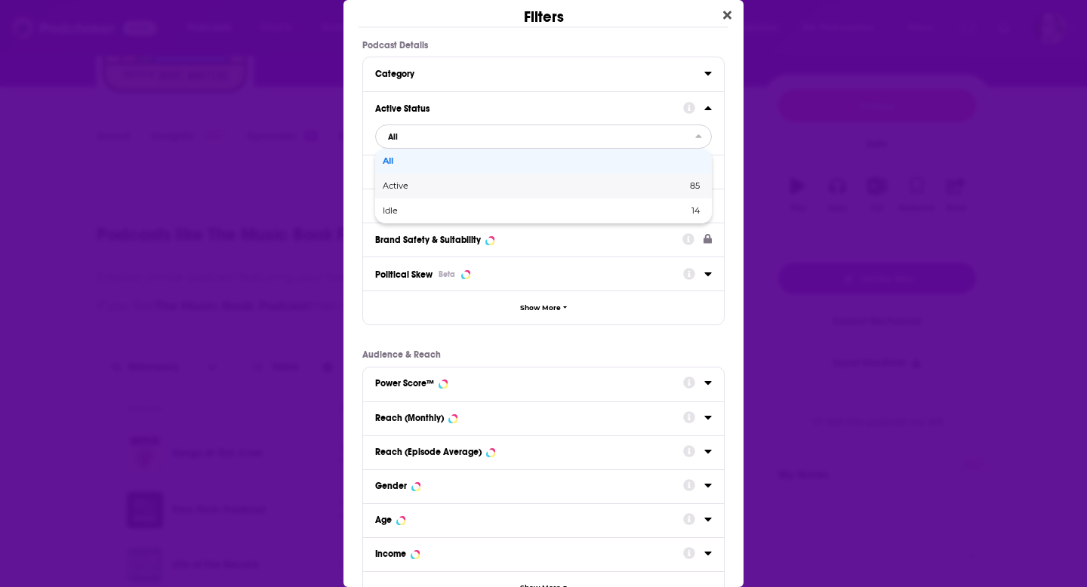
drag, startPoint x: 402, startPoint y: 185, endPoint x: 410, endPoint y: 187, distance: 8.4
click at [402, 185] on span "Active" at bounding box center [465, 186] width 165 height 8
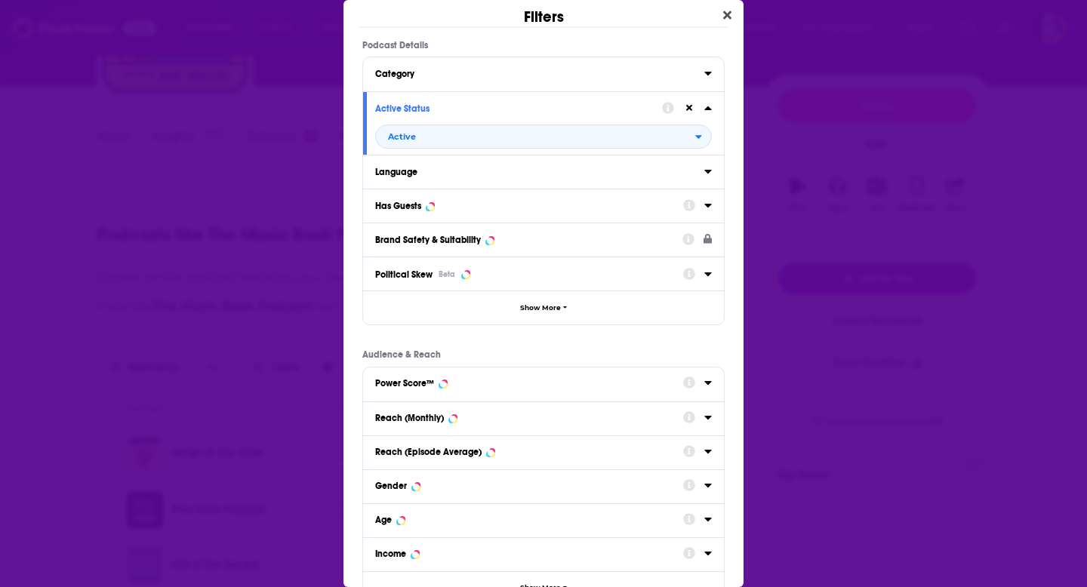
click at [411, 175] on div "Language" at bounding box center [534, 172] width 319 height 11
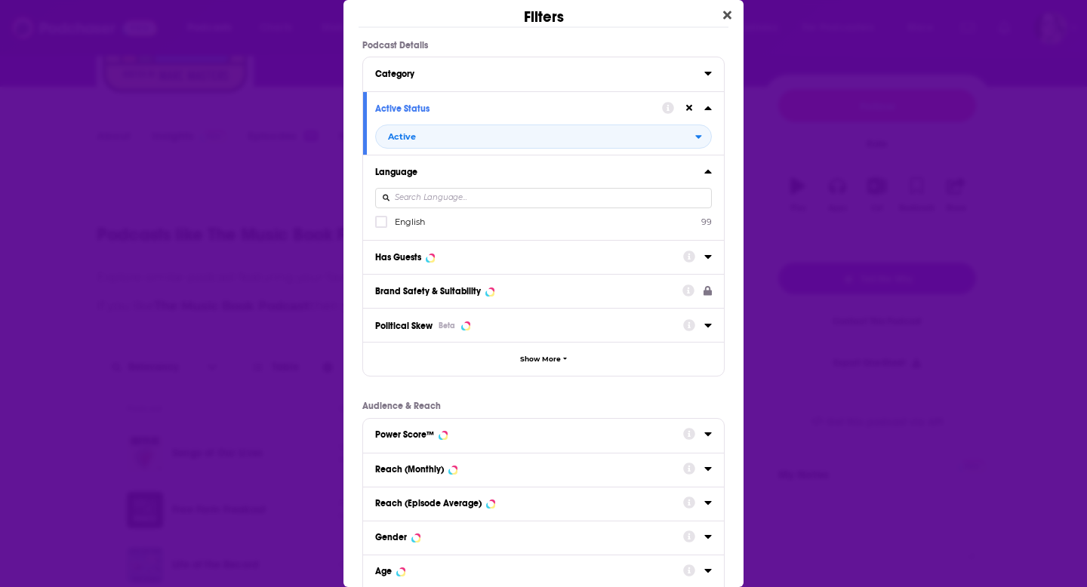
drag, startPoint x: 385, startPoint y: 222, endPoint x: 395, endPoint y: 252, distance: 31.8
click at [385, 223] on icon "Dialog" at bounding box center [381, 221] width 9 height 9
drag, startPoint x: 395, startPoint y: 254, endPoint x: 402, endPoint y: 261, distance: 10.7
click at [395, 254] on div "Has Guests" at bounding box center [398, 257] width 46 height 11
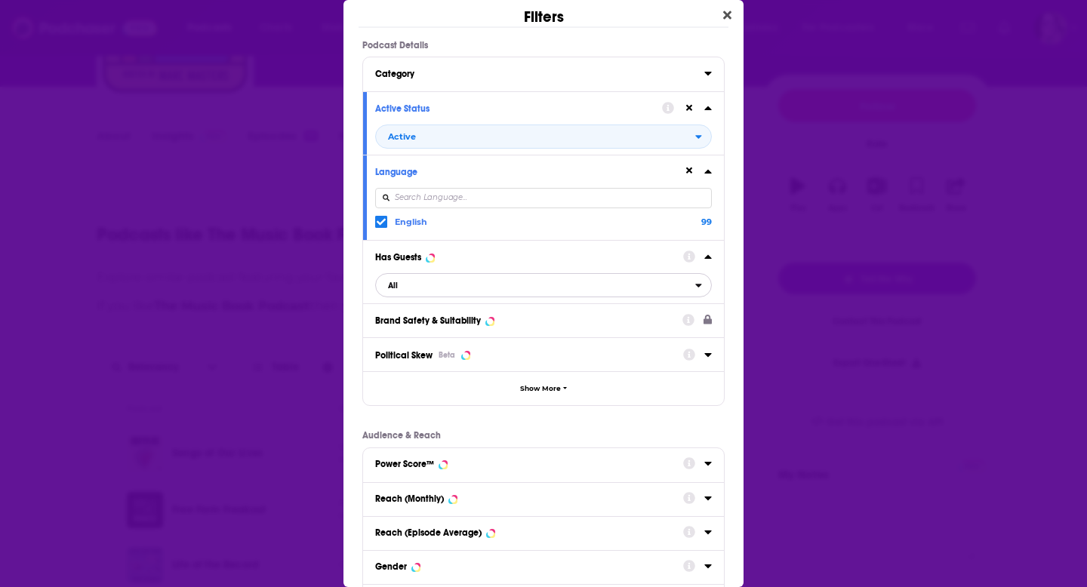
click at [407, 289] on span "All" at bounding box center [535, 286] width 319 height 20
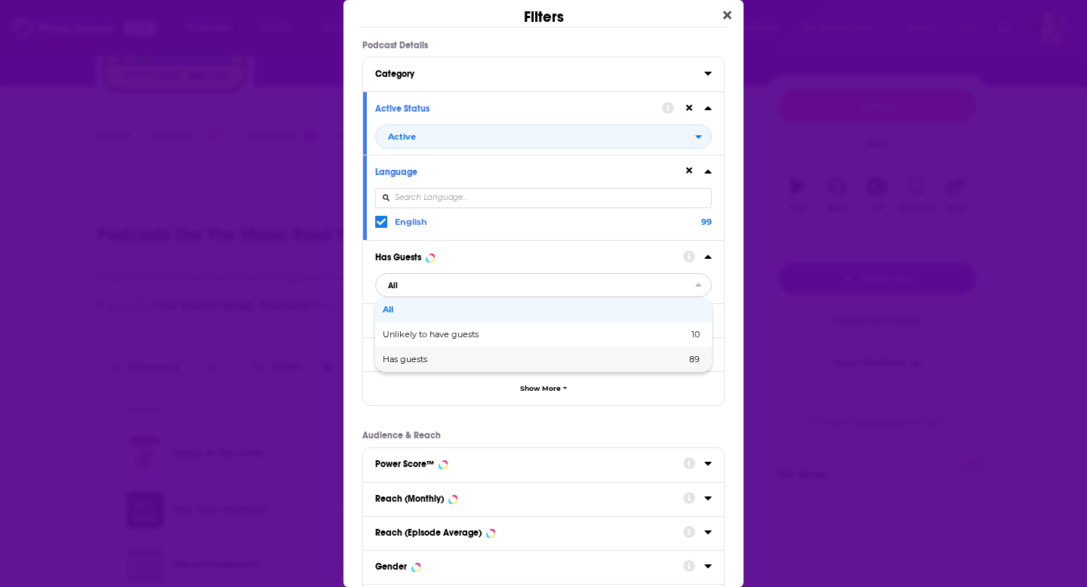
click at [425, 356] on span "Has guests" at bounding box center [470, 360] width 174 height 8
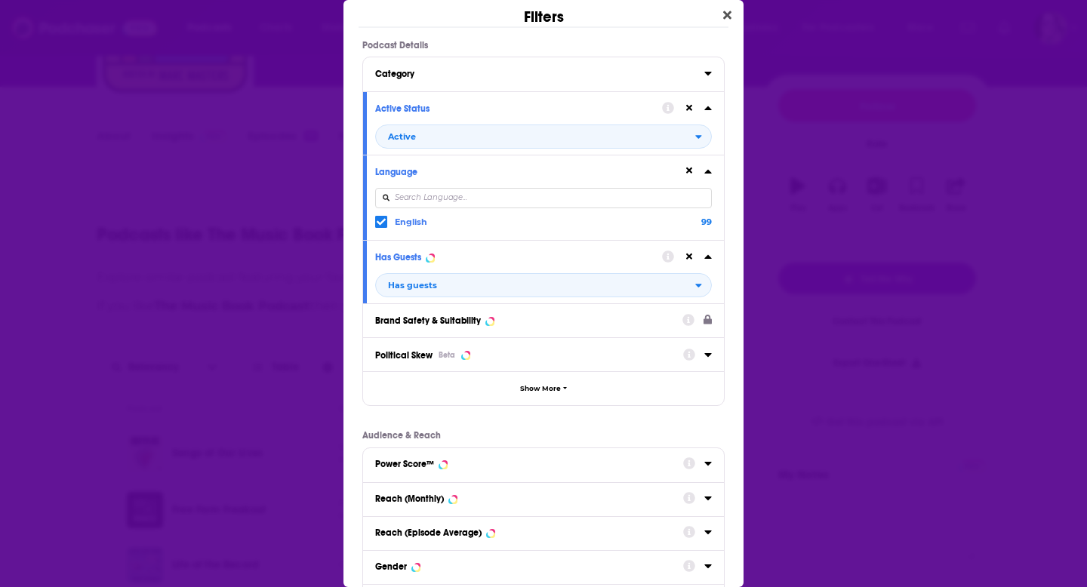
click at [394, 58] on div "Category" at bounding box center [543, 74] width 361 height 34
click at [392, 70] on div "Category" at bounding box center [534, 74] width 319 height 11
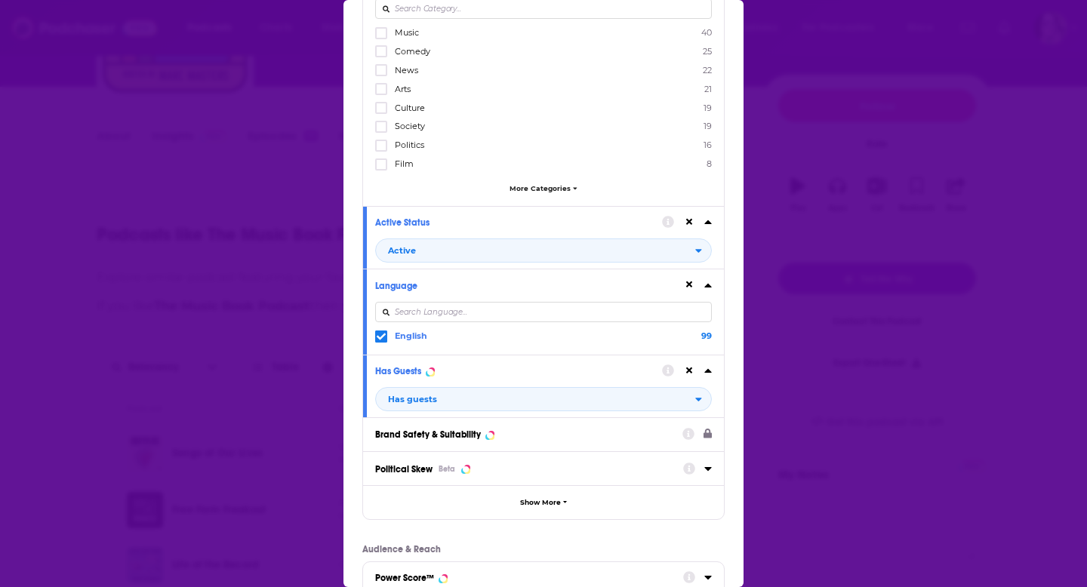
scroll to position [97, 0]
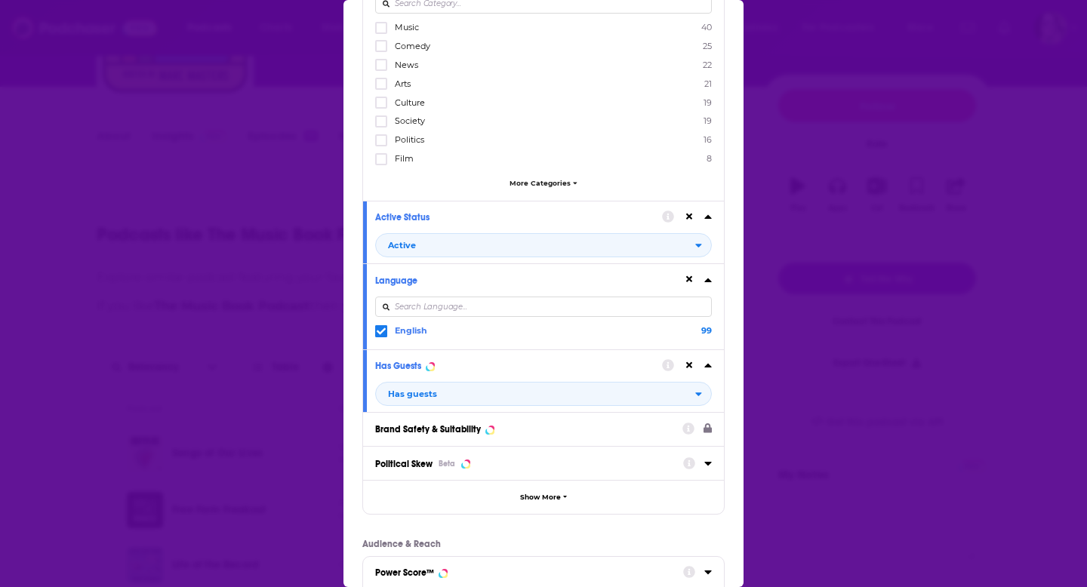
click at [549, 181] on span "More Categories" at bounding box center [540, 183] width 61 height 8
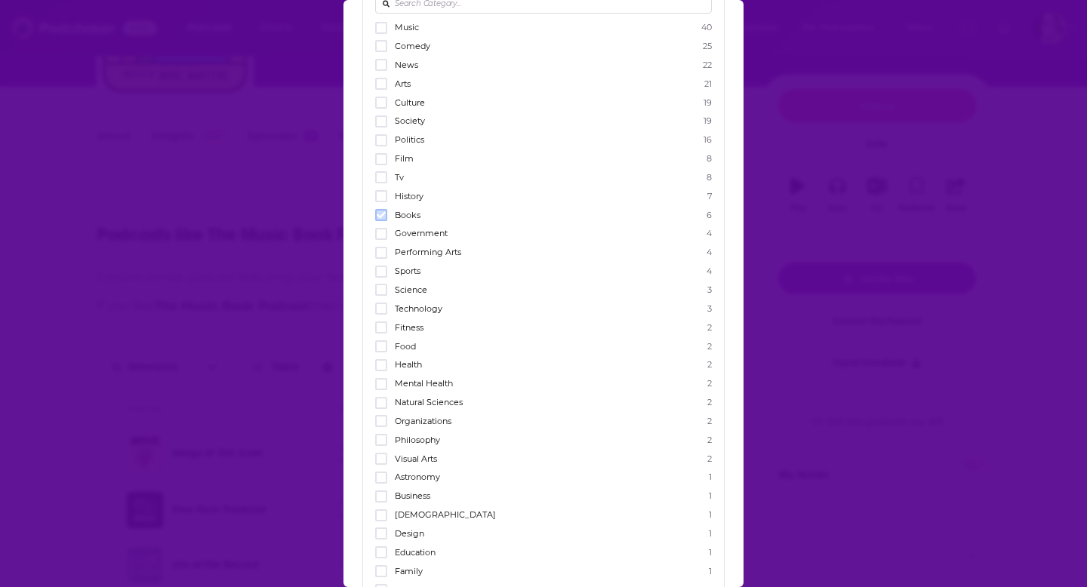
click at [377, 214] on icon "Dialog" at bounding box center [381, 215] width 9 height 9
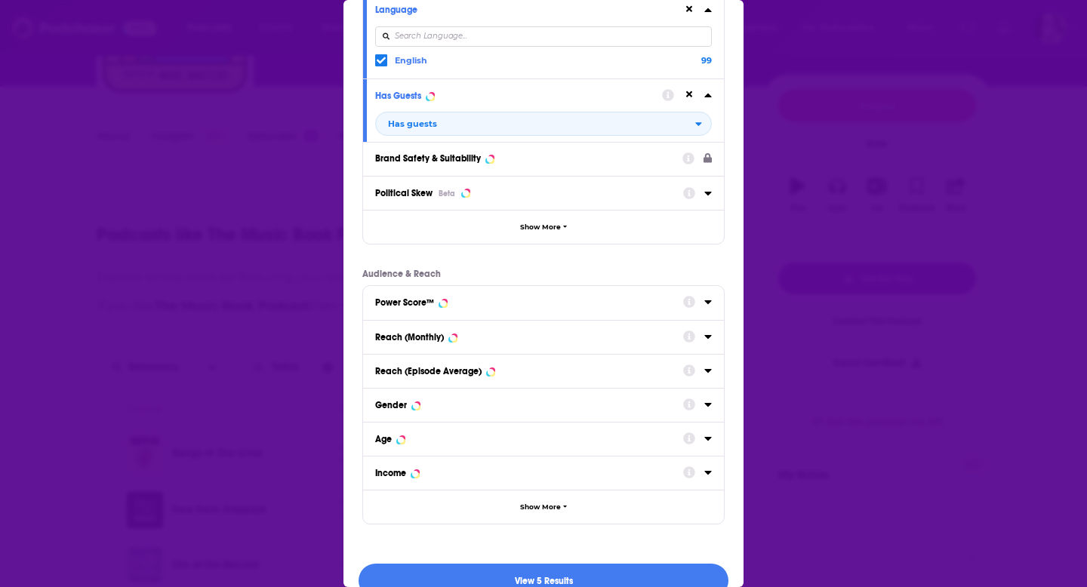
scroll to position [1127, 0]
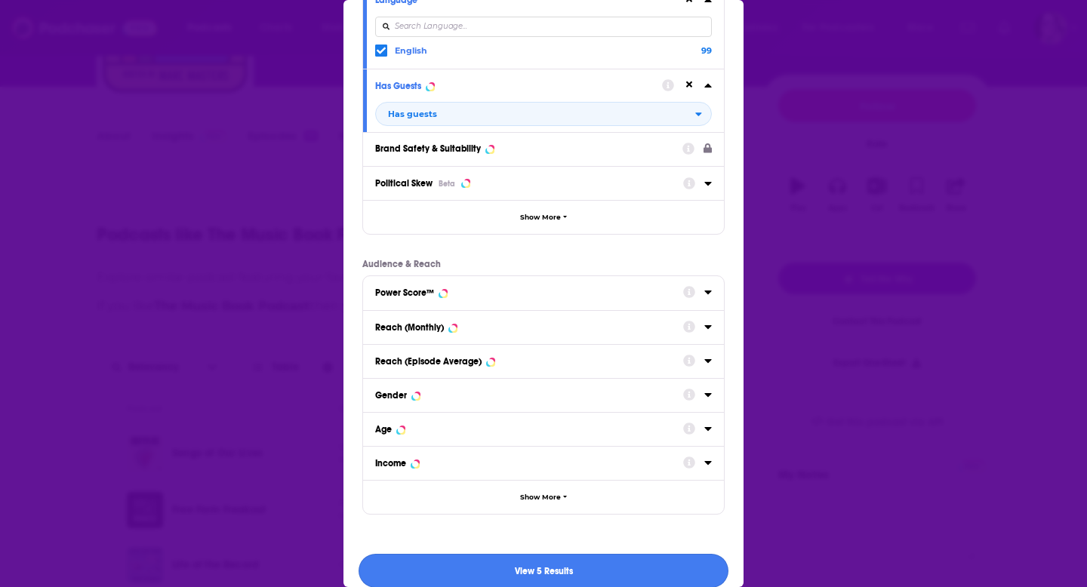
click at [496, 559] on button "View 5 Results" at bounding box center [544, 571] width 370 height 34
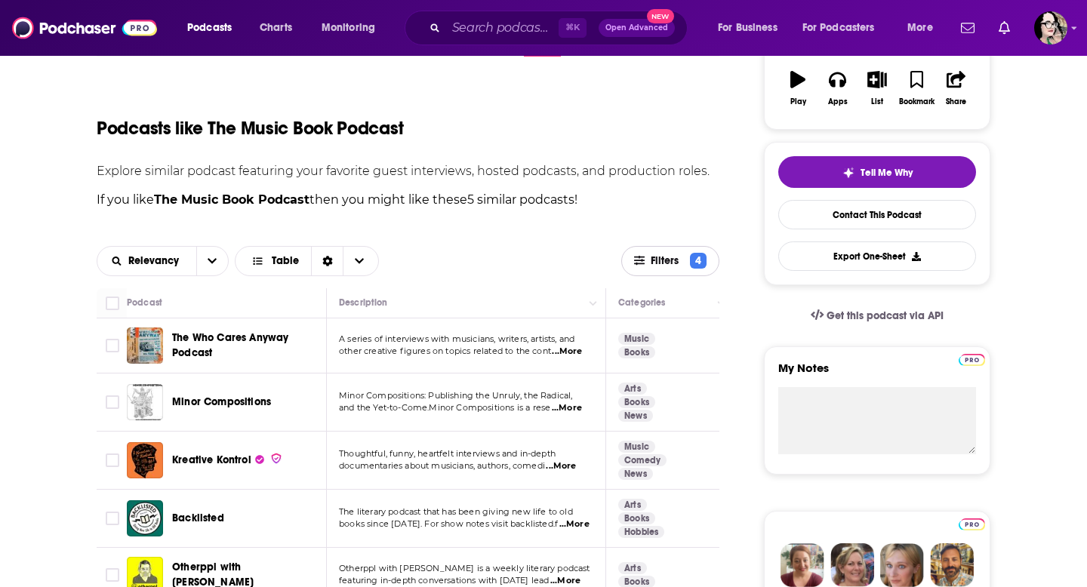
scroll to position [278, 0]
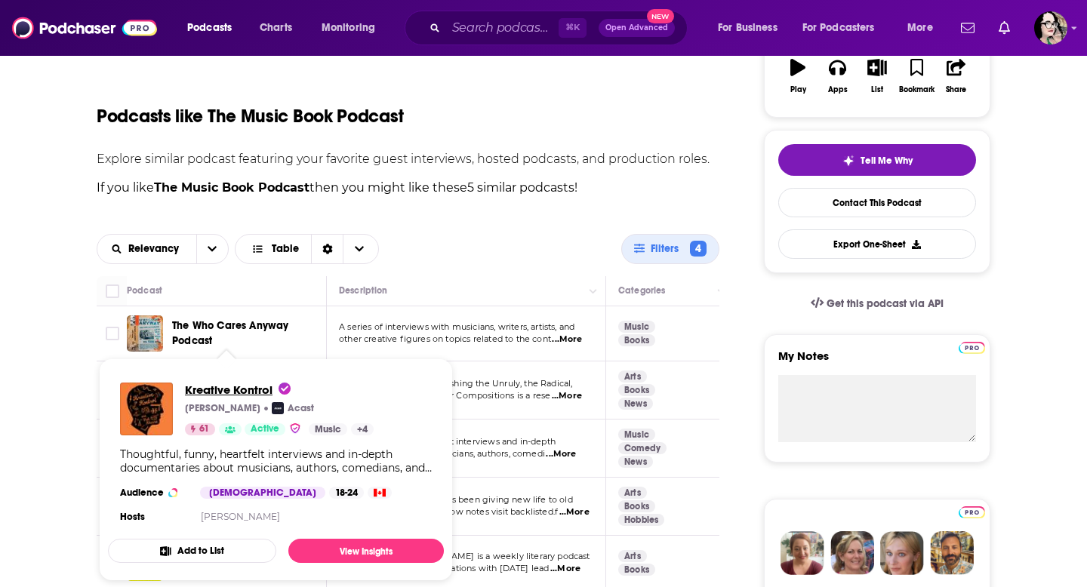
click at [218, 386] on span "Kreative Kontrol" at bounding box center [238, 390] width 106 height 14
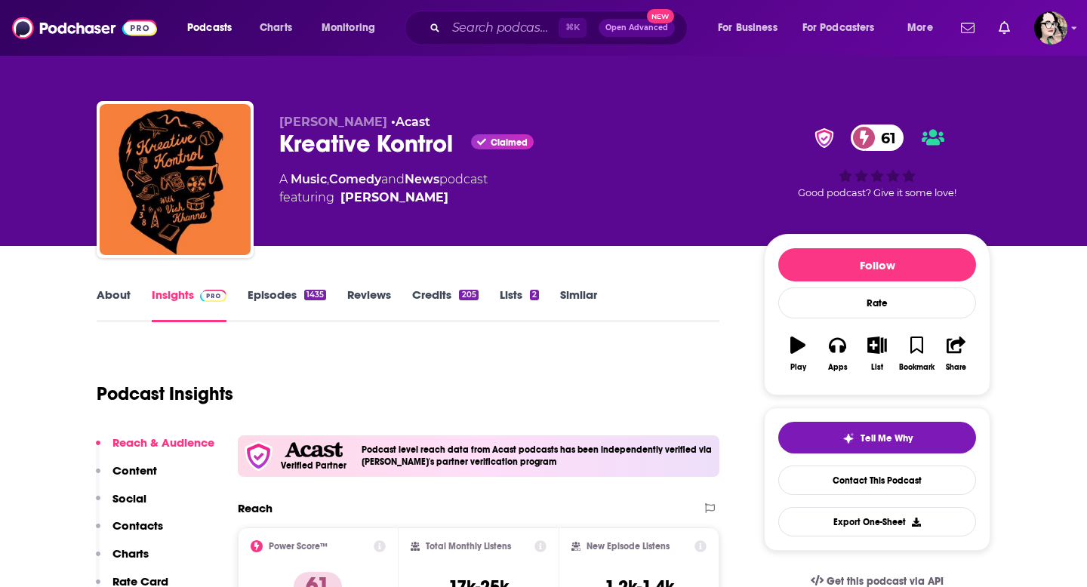
click at [115, 294] on link "About" at bounding box center [114, 305] width 34 height 35
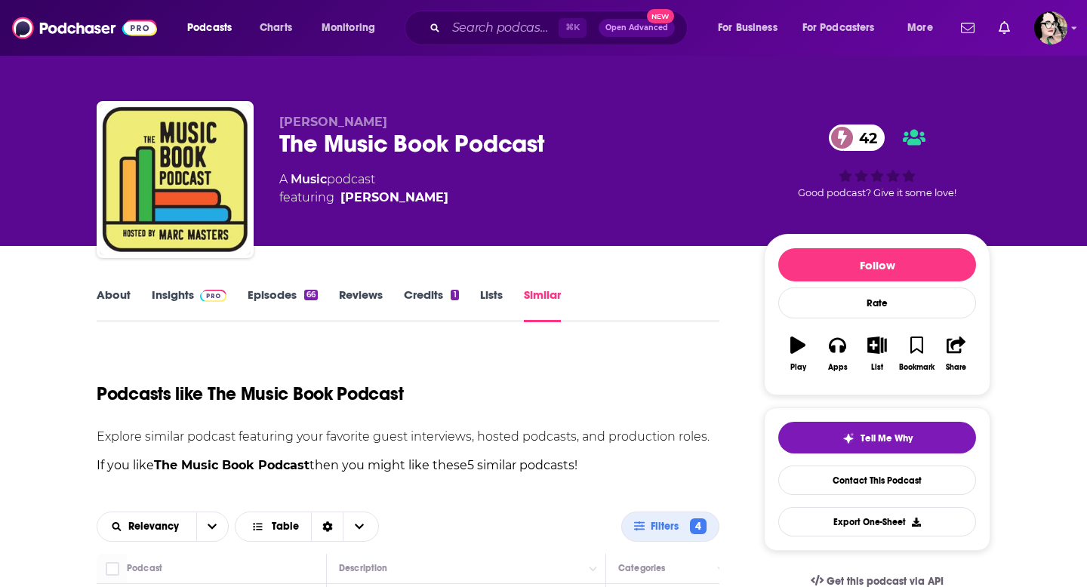
click at [114, 293] on link "About" at bounding box center [114, 305] width 34 height 35
click at [492, 27] on input "Search podcasts, credits, & more..." at bounding box center [502, 28] width 113 height 24
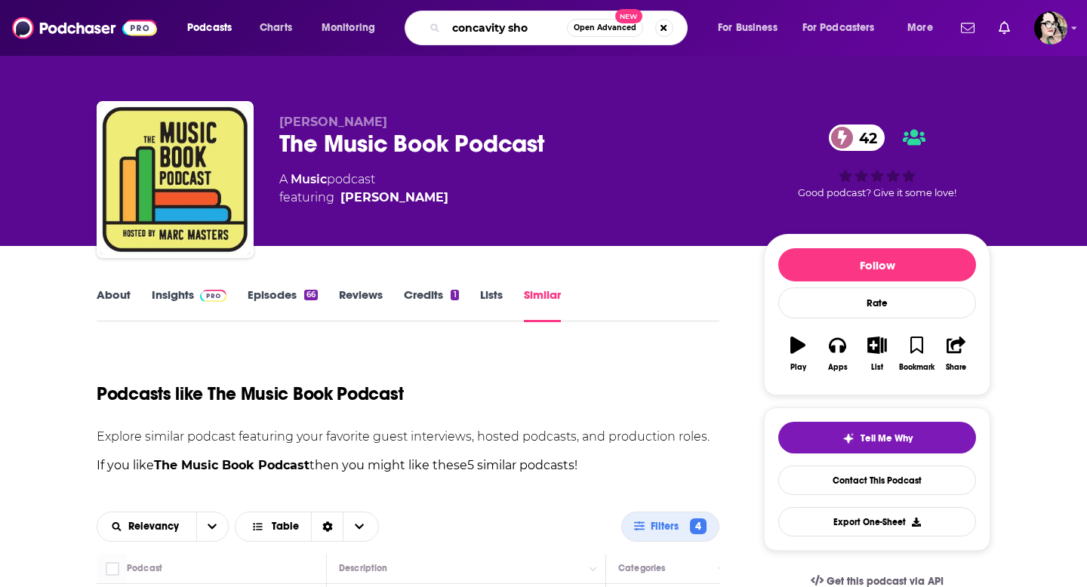
type input "concavity show"
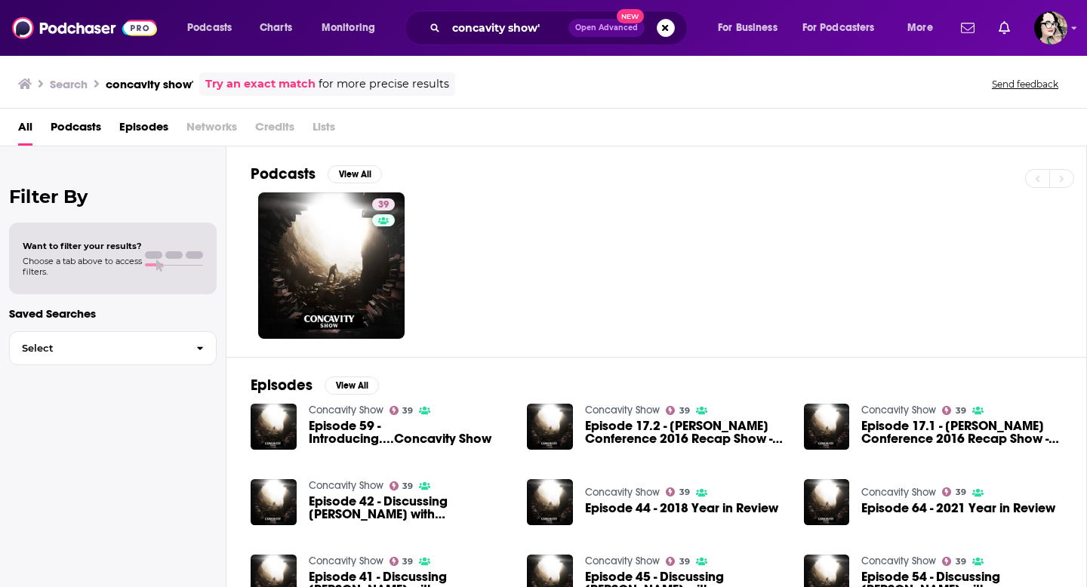
click at [359, 409] on link "Concavity Show" at bounding box center [346, 410] width 75 height 13
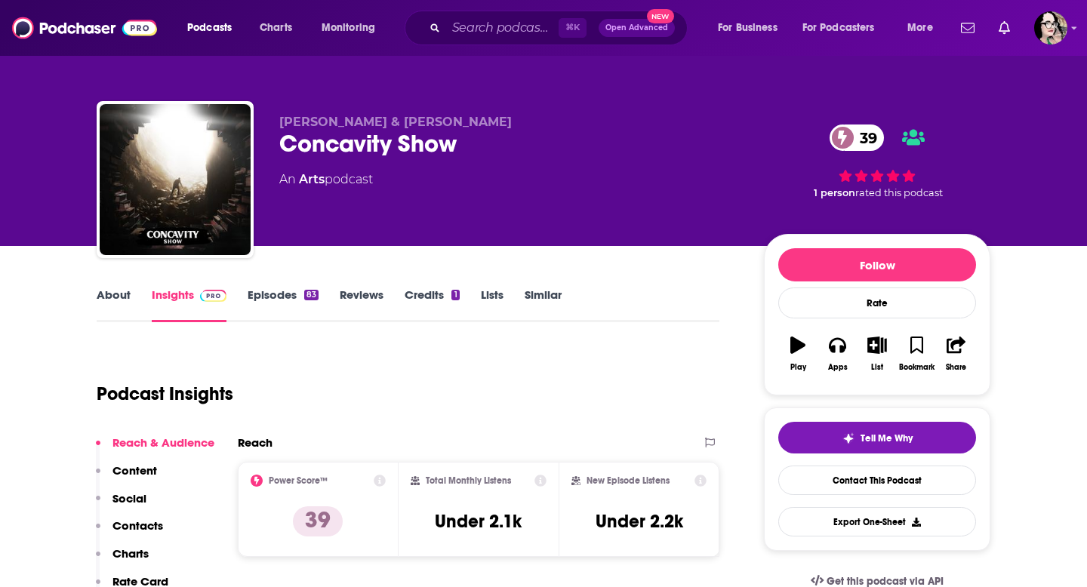
click at [100, 301] on link "About" at bounding box center [114, 305] width 34 height 35
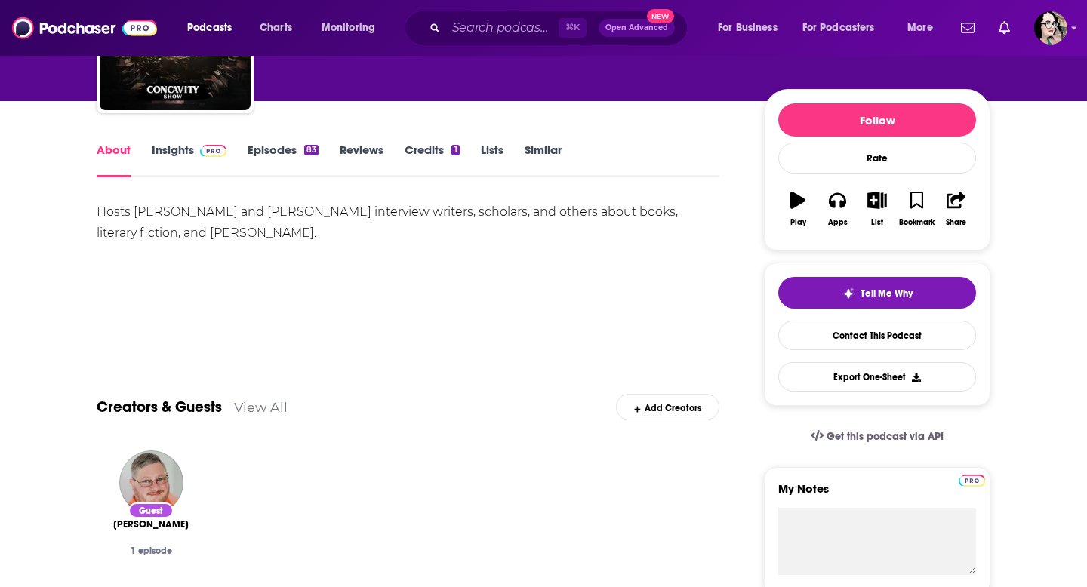
scroll to position [132, 0]
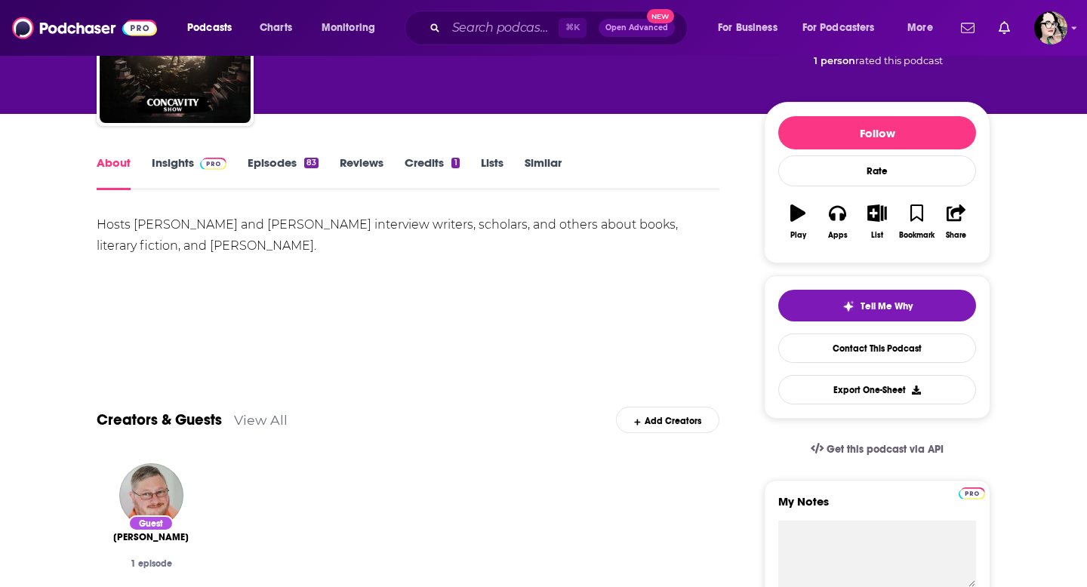
click at [273, 162] on link "Episodes 83" at bounding box center [283, 173] width 71 height 35
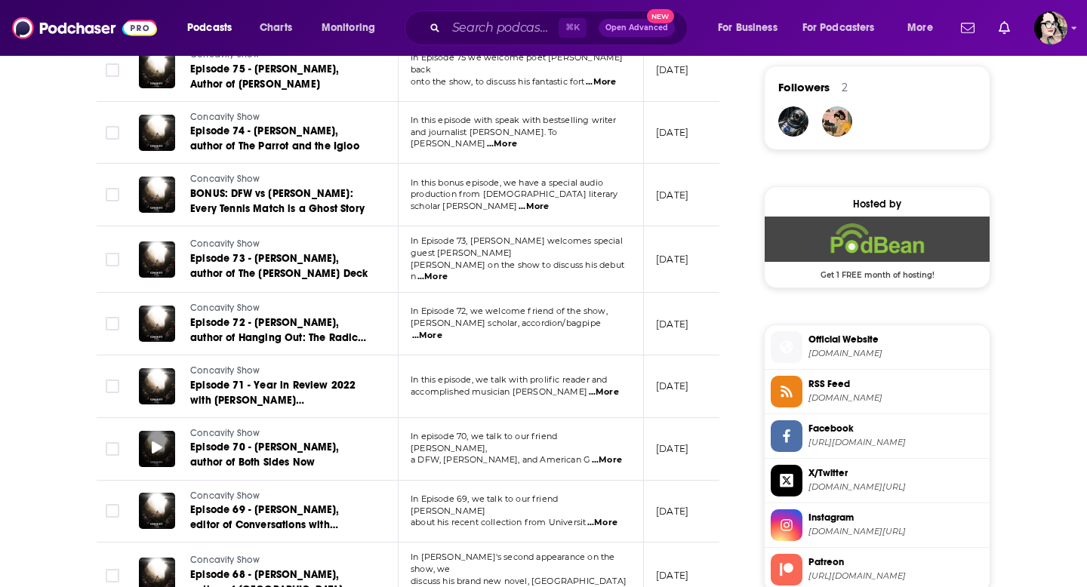
scroll to position [1098, 0]
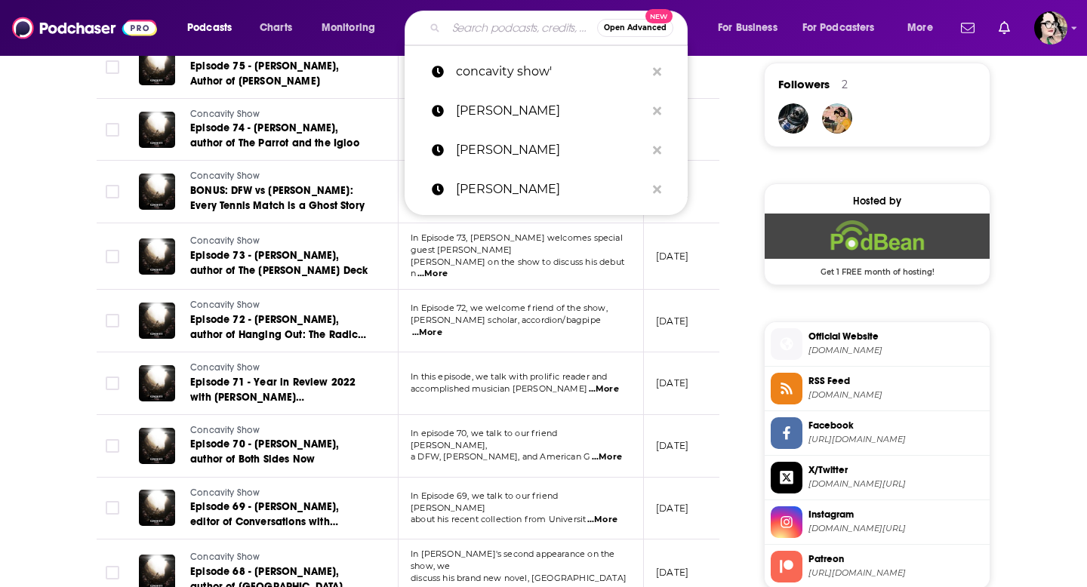
click at [529, 27] on input "Search podcasts, credits, & more..." at bounding box center [521, 28] width 151 height 24
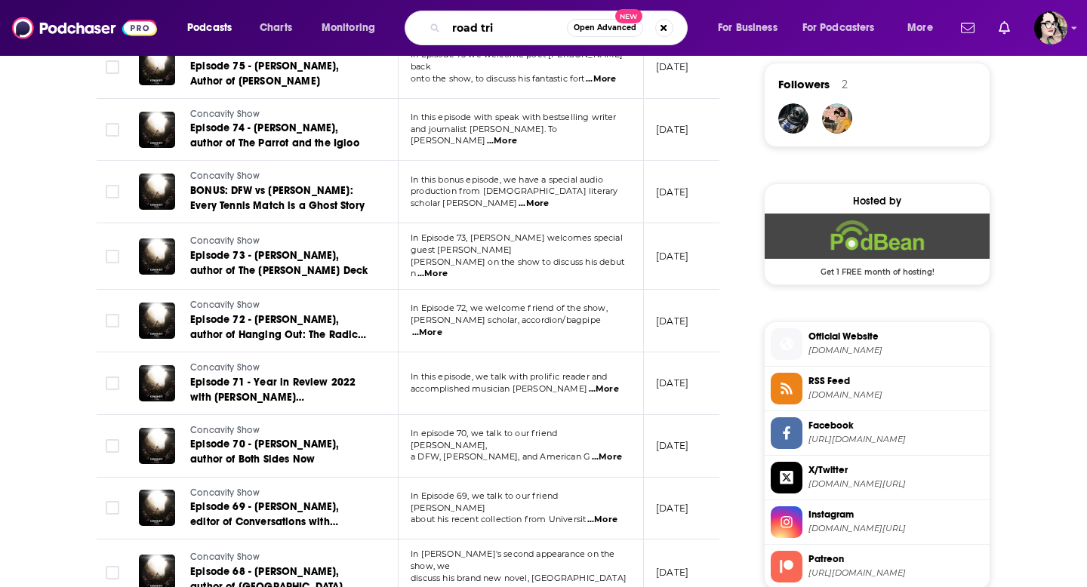
type input "road trip"
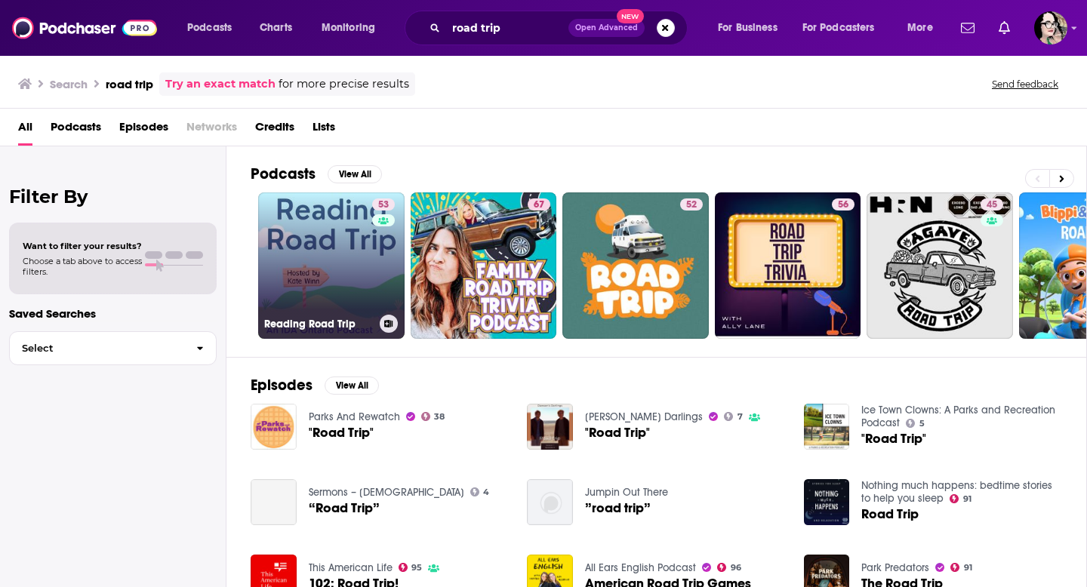
click at [308, 242] on link "53 Reading Road Trip" at bounding box center [331, 266] width 146 height 146
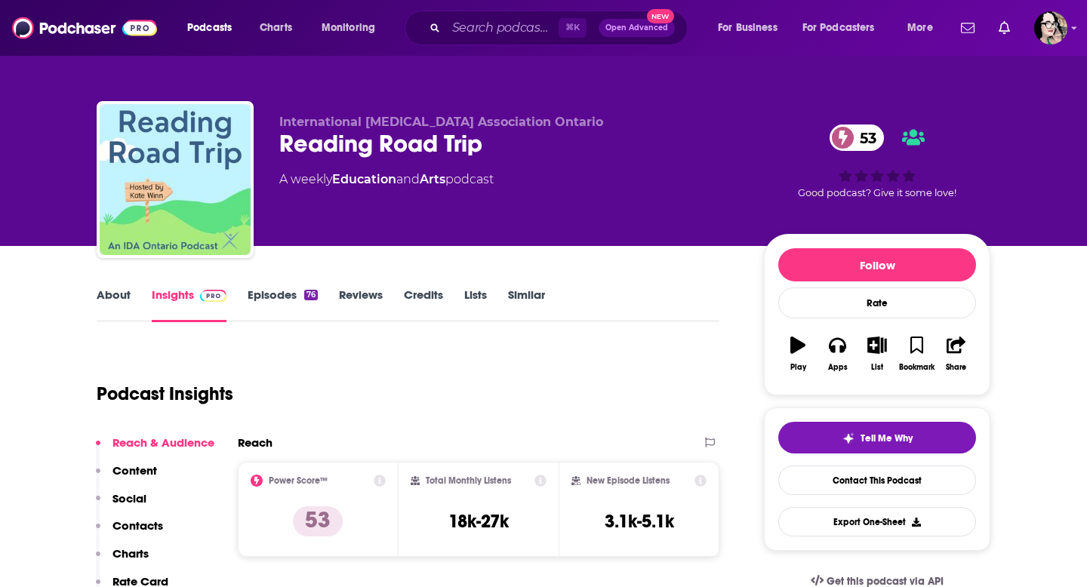
click at [97, 294] on link "About" at bounding box center [114, 305] width 34 height 35
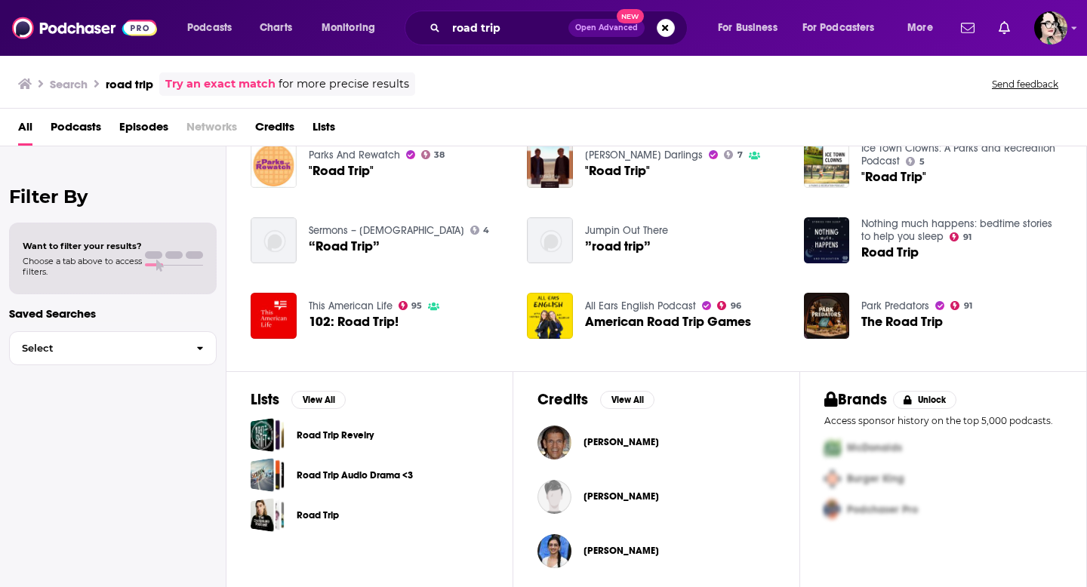
scroll to position [265, 0]
